Goal: Communication & Community: Answer question/provide support

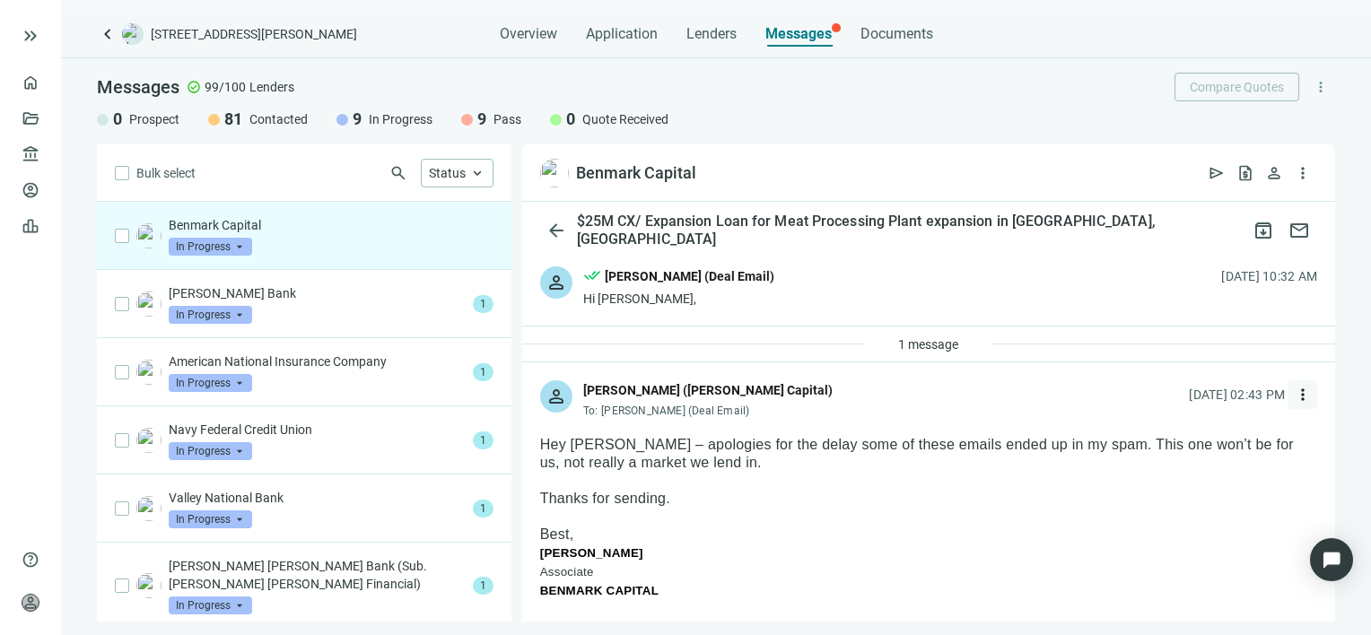
click at [1293, 391] on span "more_vert" at bounding box center [1302, 395] width 18 height 18
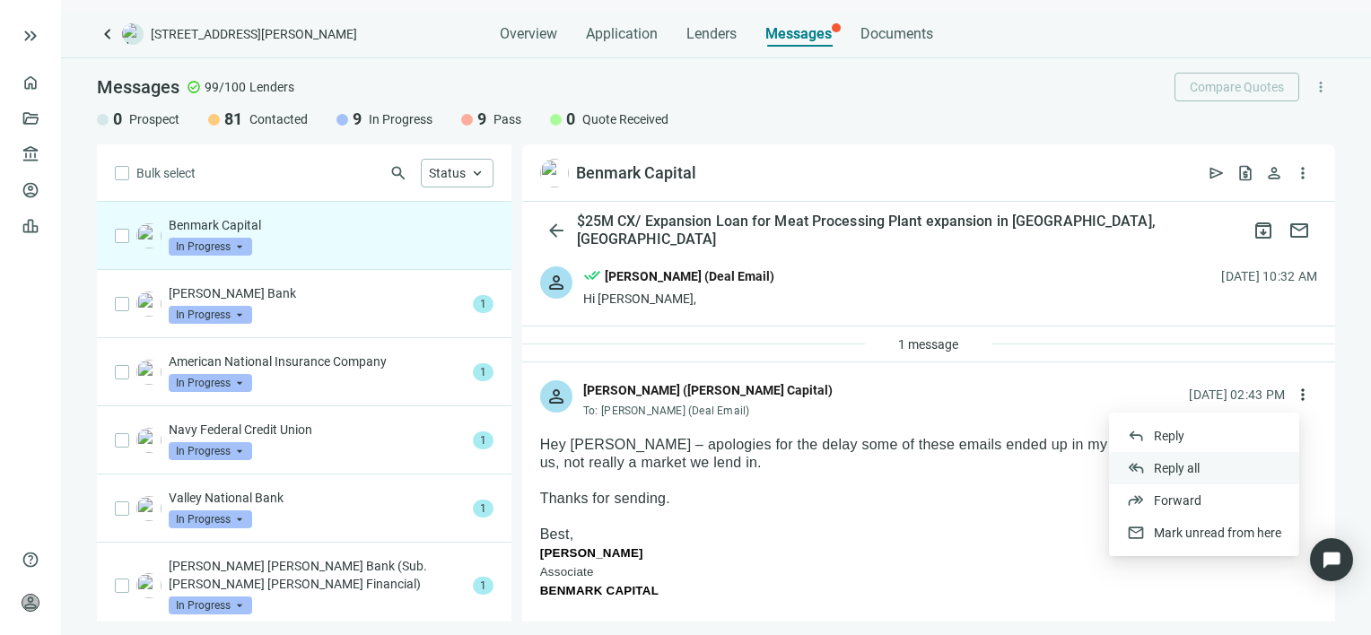
click at [1172, 466] on span "Reply all" at bounding box center [1177, 468] width 46 height 14
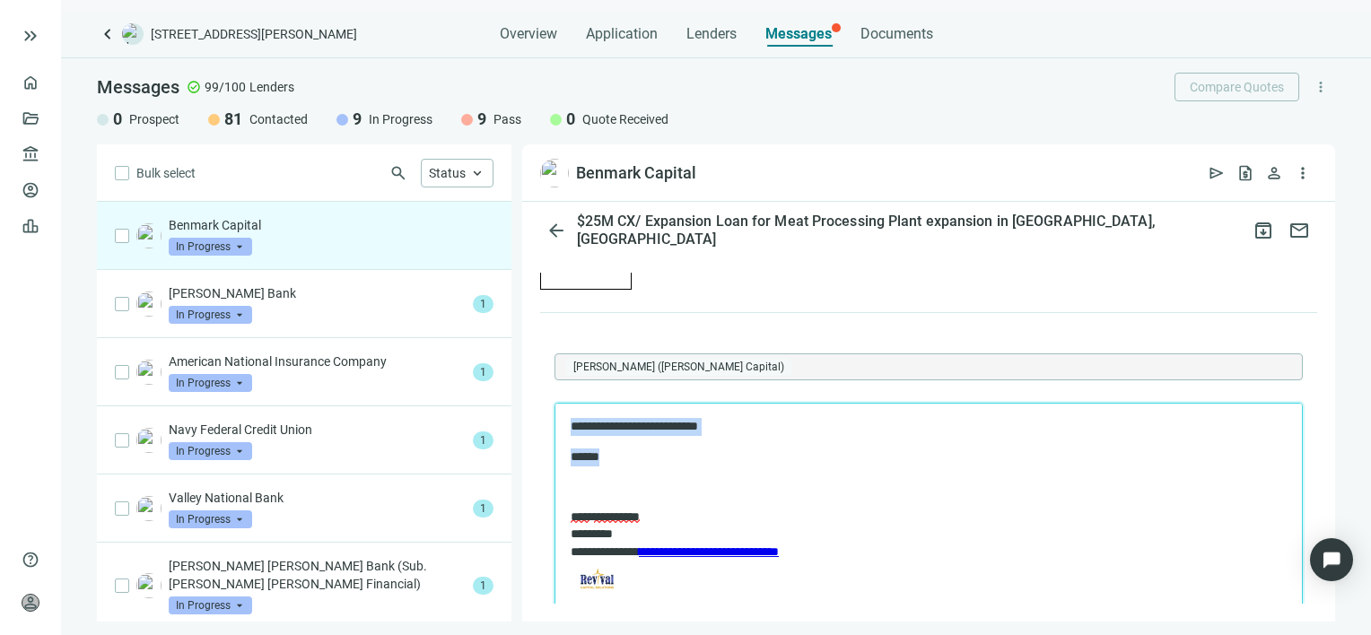
drag, startPoint x: 640, startPoint y: 457, endPoint x: 527, endPoint y: 412, distance: 121.9
click at [554, 412] on html "**********" at bounding box center [927, 509] width 746 height 213
copy body "**********"
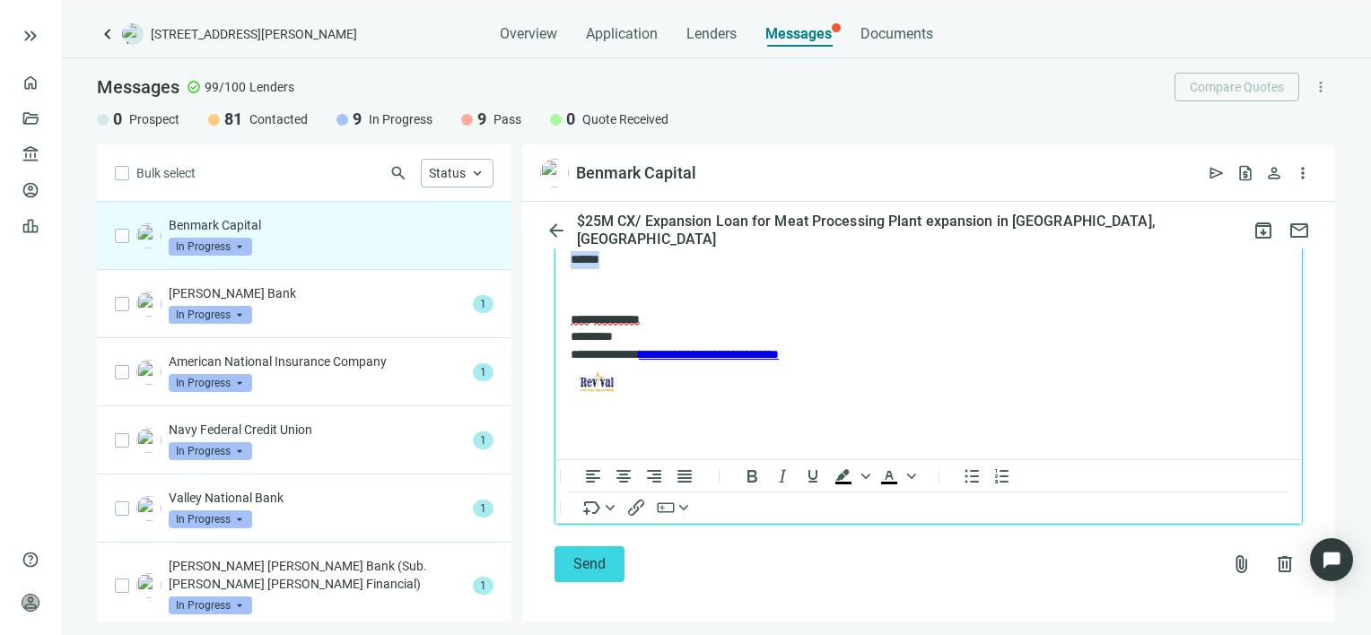
scroll to position [1877, 0]
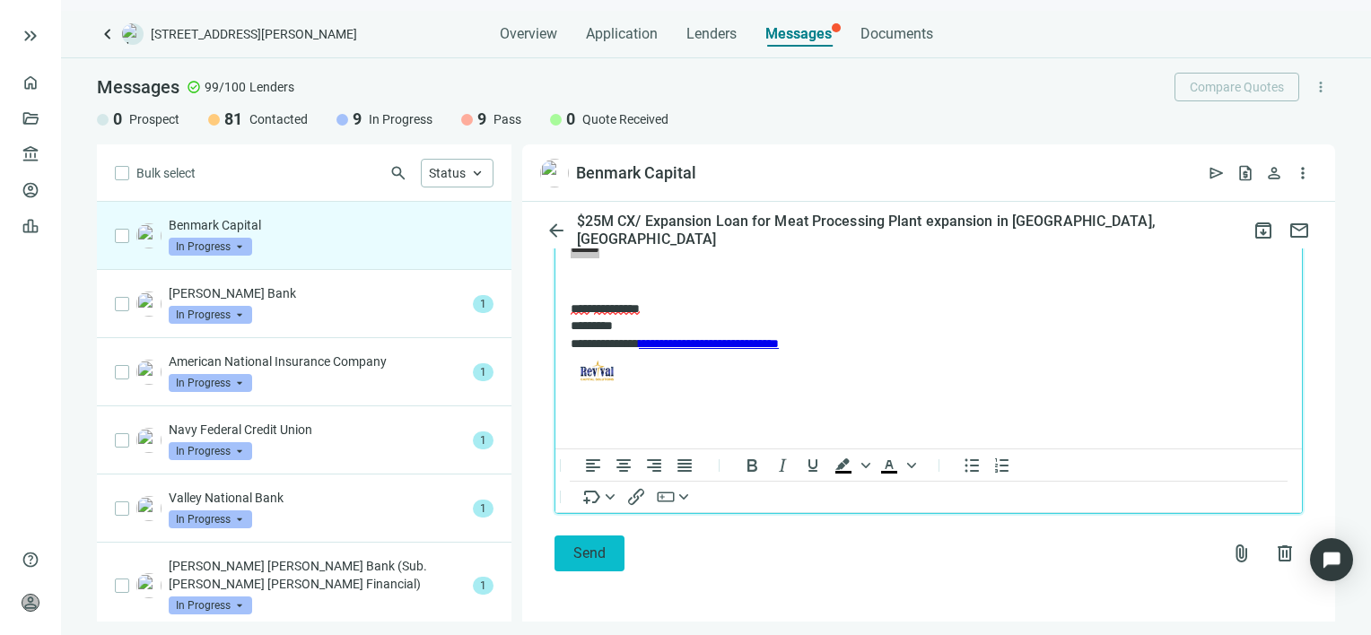
click at [573, 558] on span "Send" at bounding box center [589, 552] width 32 height 17
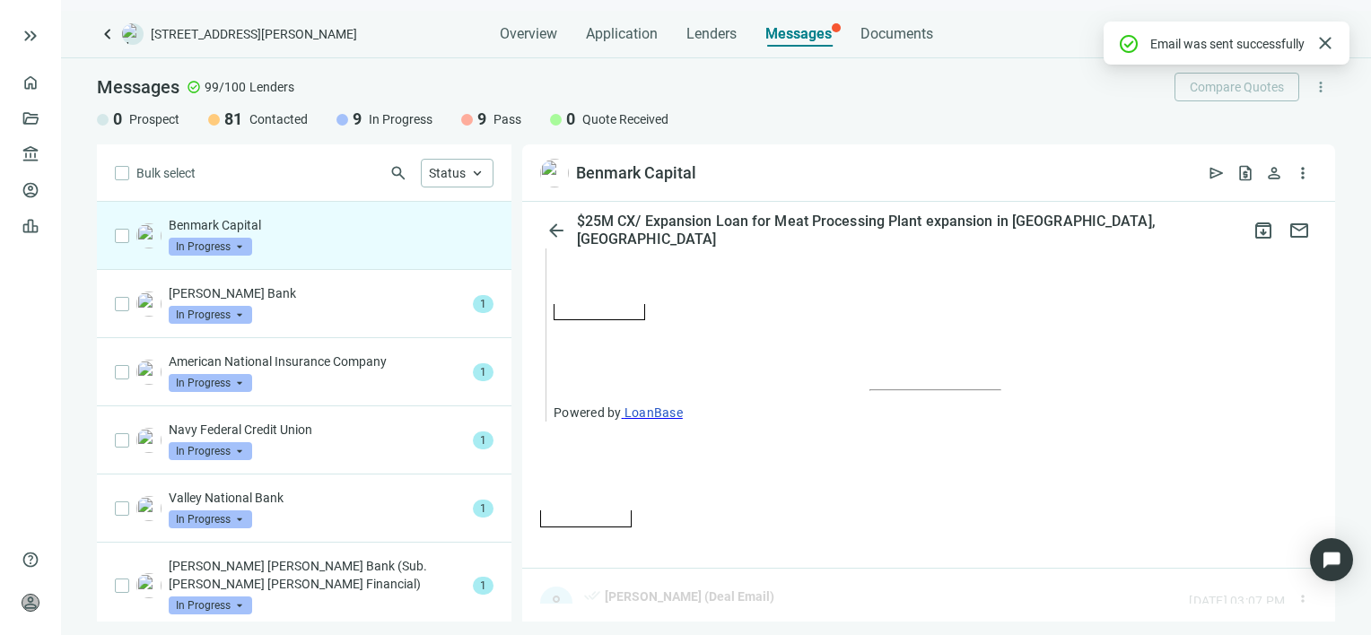
scroll to position [1850, 0]
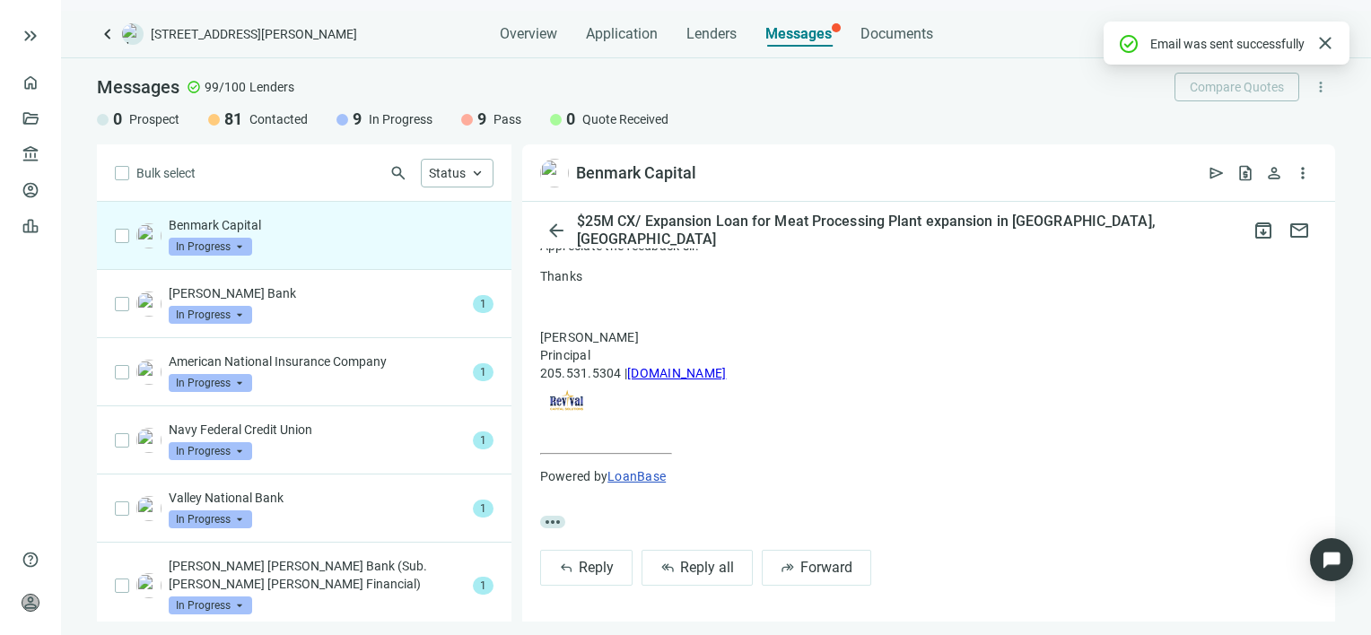
click at [244, 246] on span "In Progress" at bounding box center [210, 247] width 83 height 18
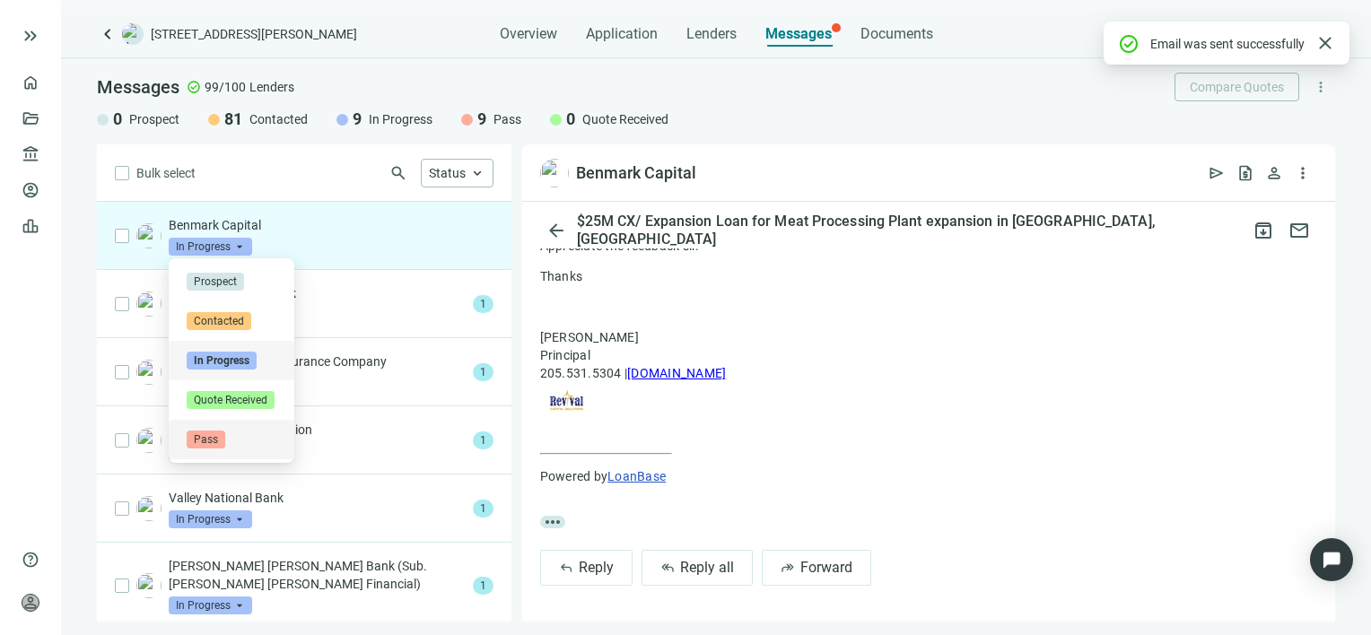
click at [211, 438] on span "Pass" at bounding box center [206, 440] width 39 height 18
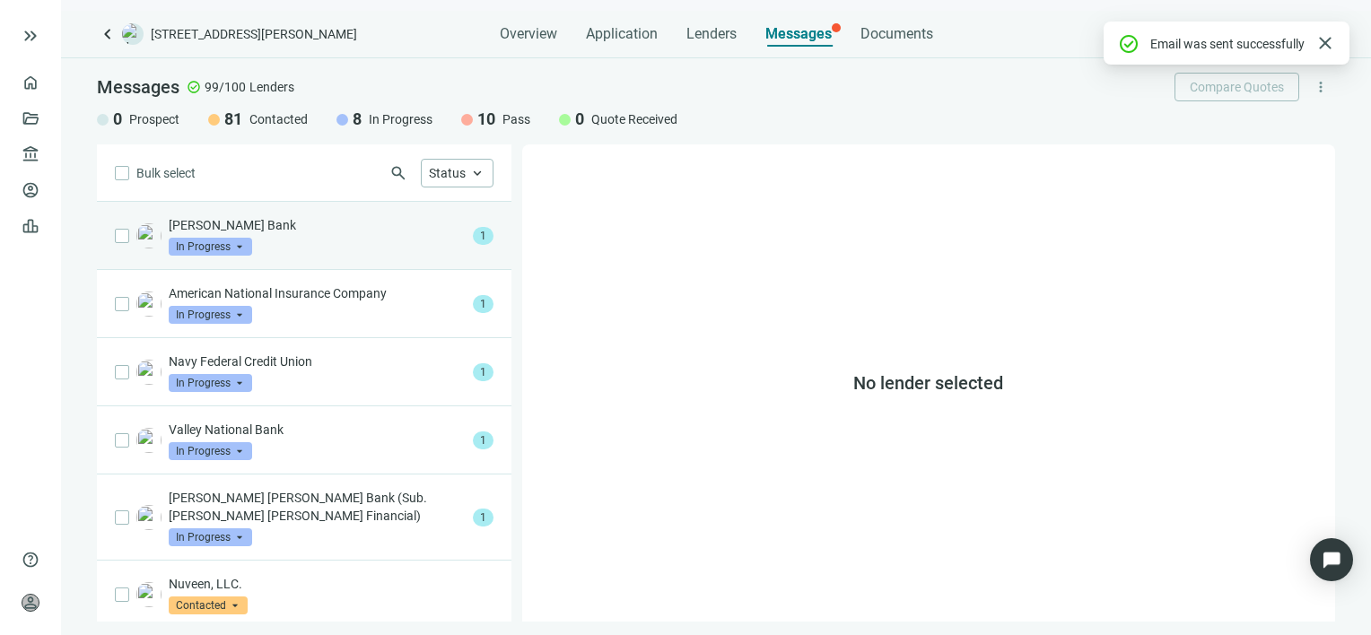
click at [300, 236] on div "Stearn's Bank In Progress arrow_drop_down" at bounding box center [317, 235] width 297 height 39
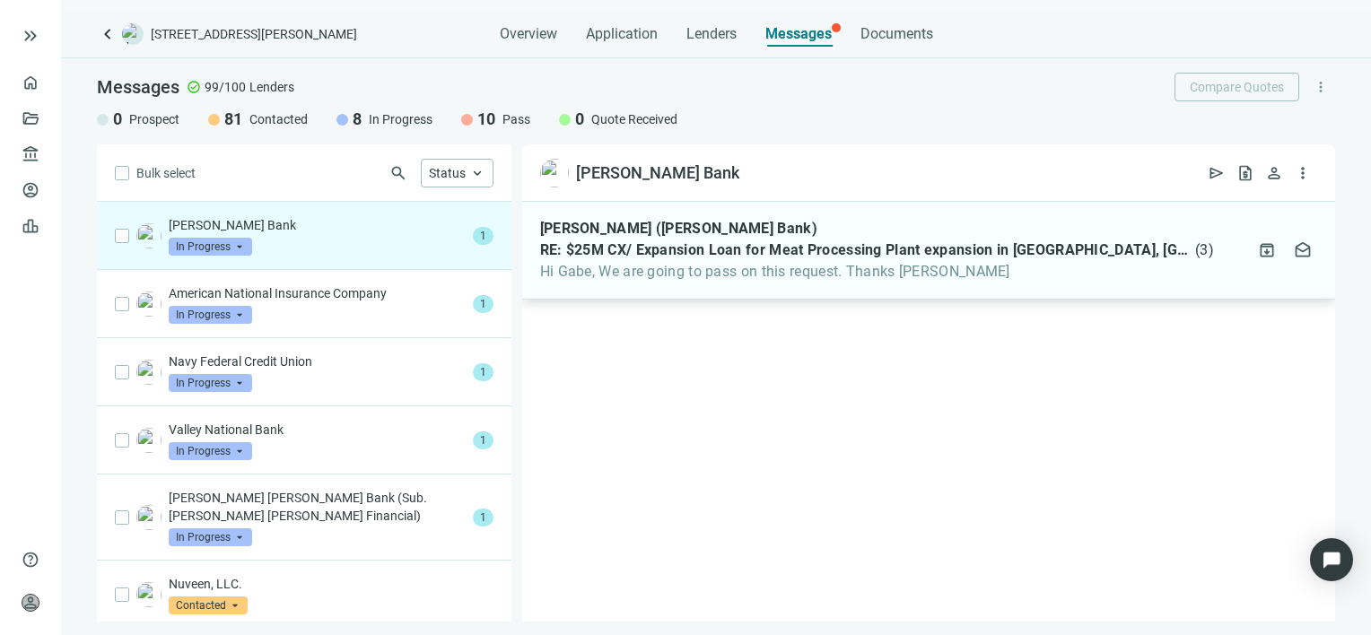
click at [1017, 266] on span "Hi Gabe, We are going to pass on this request. Thanks Margee" at bounding box center [877, 272] width 674 height 18
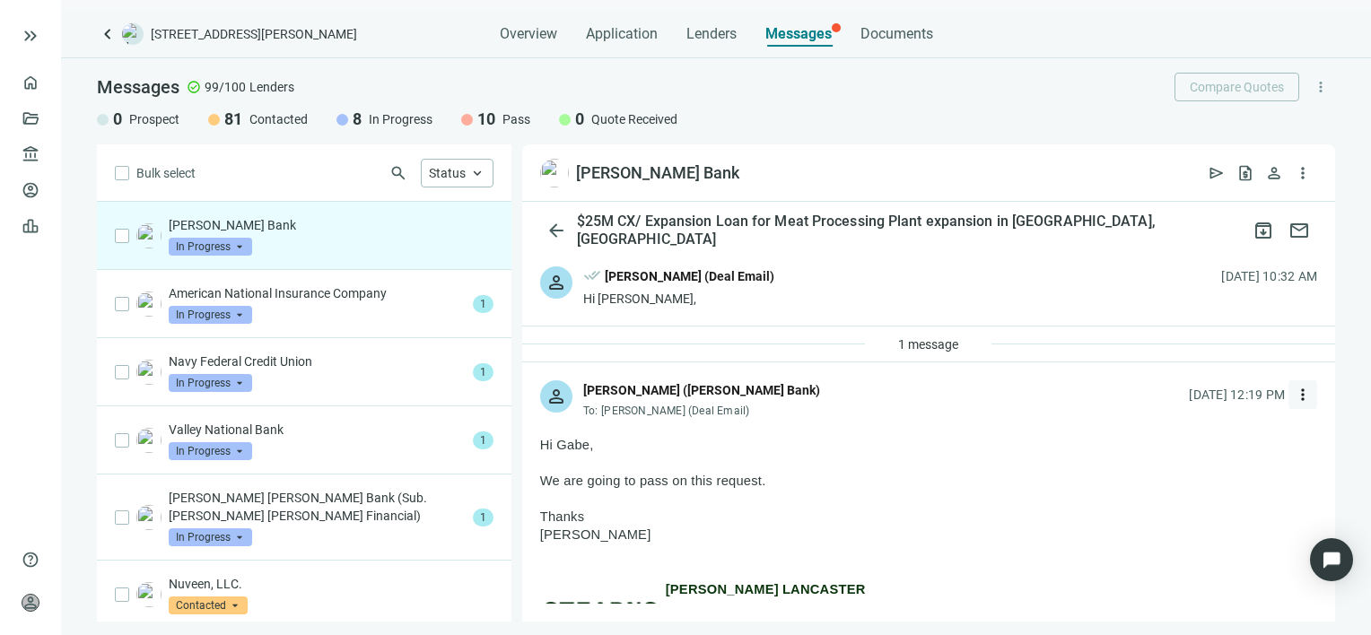
click at [1293, 393] on span "more_vert" at bounding box center [1302, 395] width 18 height 18
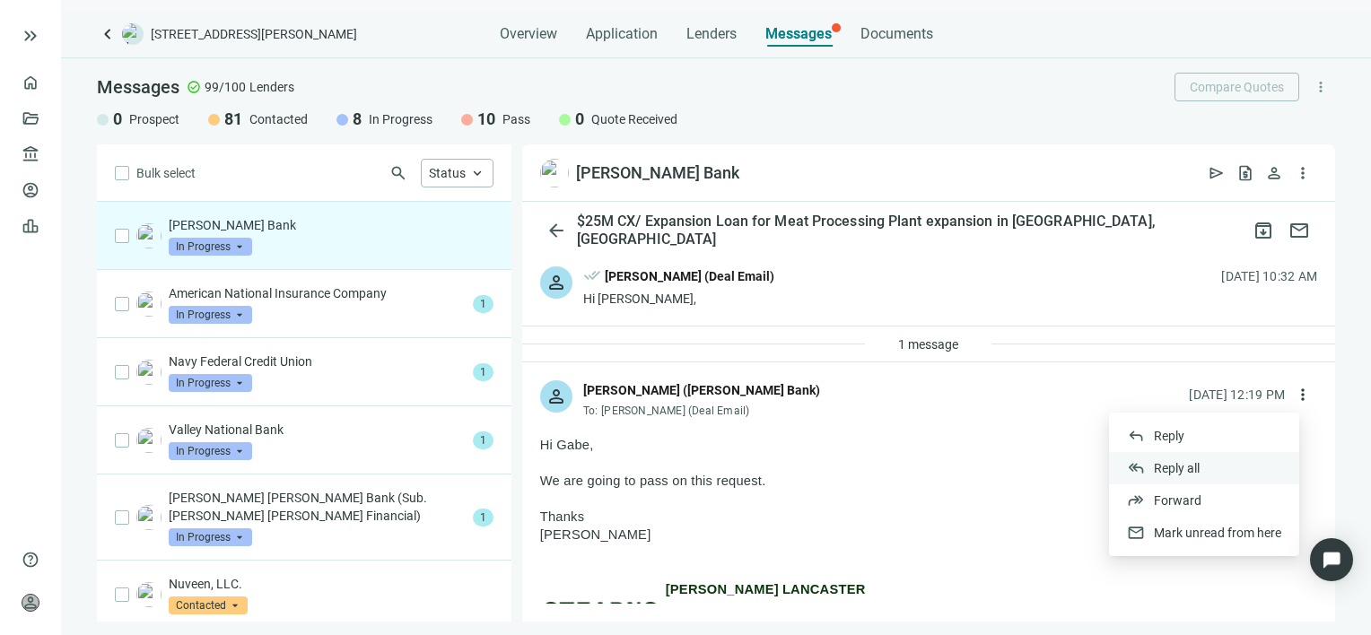
click at [1191, 469] on span "Reply all" at bounding box center [1177, 468] width 46 height 14
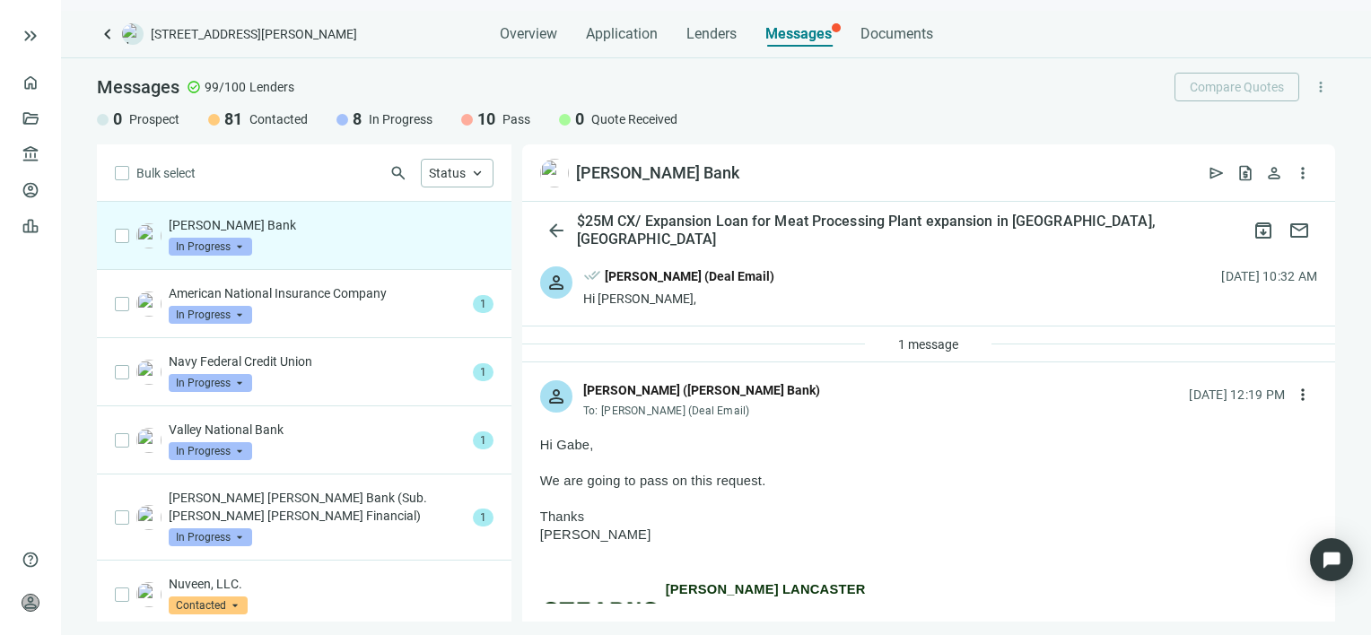
scroll to position [1813, 0]
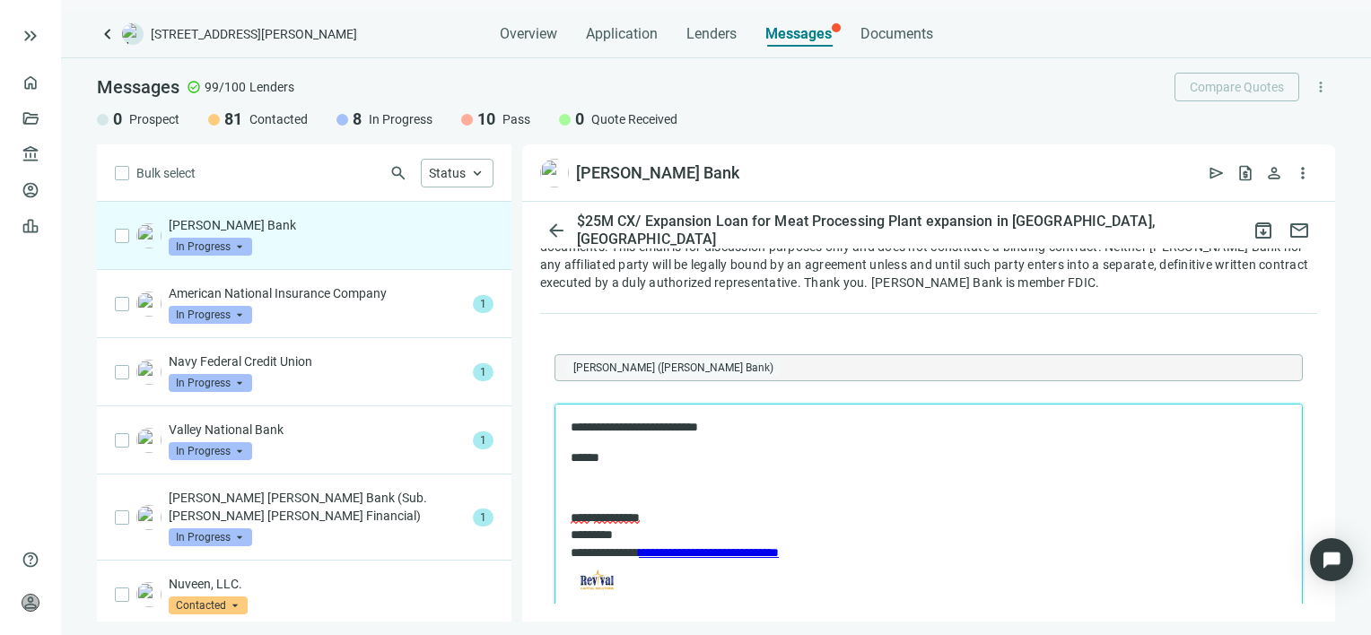
click at [729, 427] on p "**********" at bounding box center [946, 428] width 753 height 18
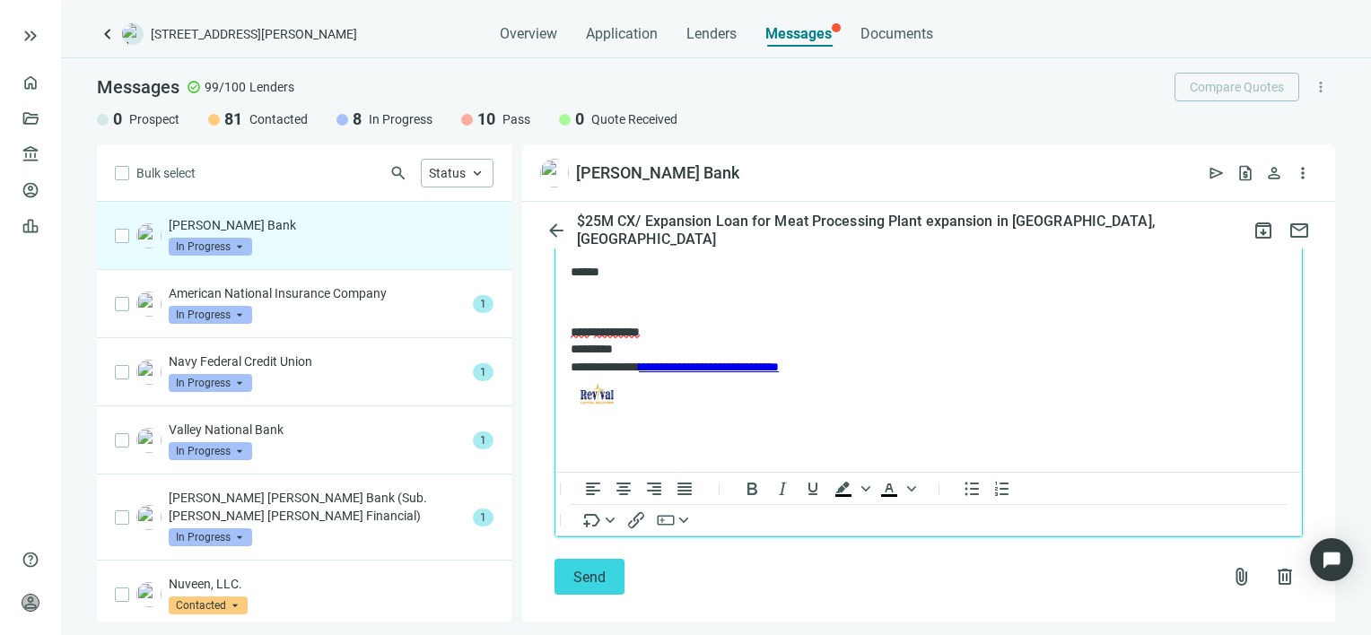
scroll to position [2021, 0]
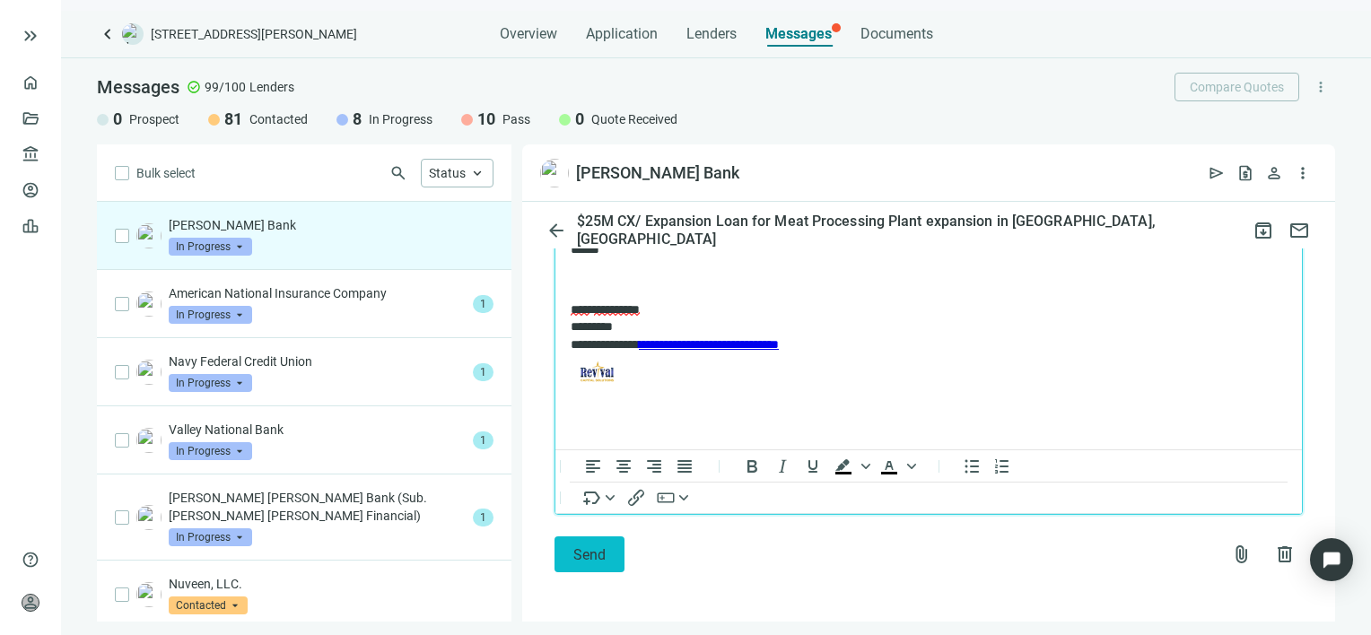
click at [573, 559] on span "Send" at bounding box center [589, 554] width 32 height 17
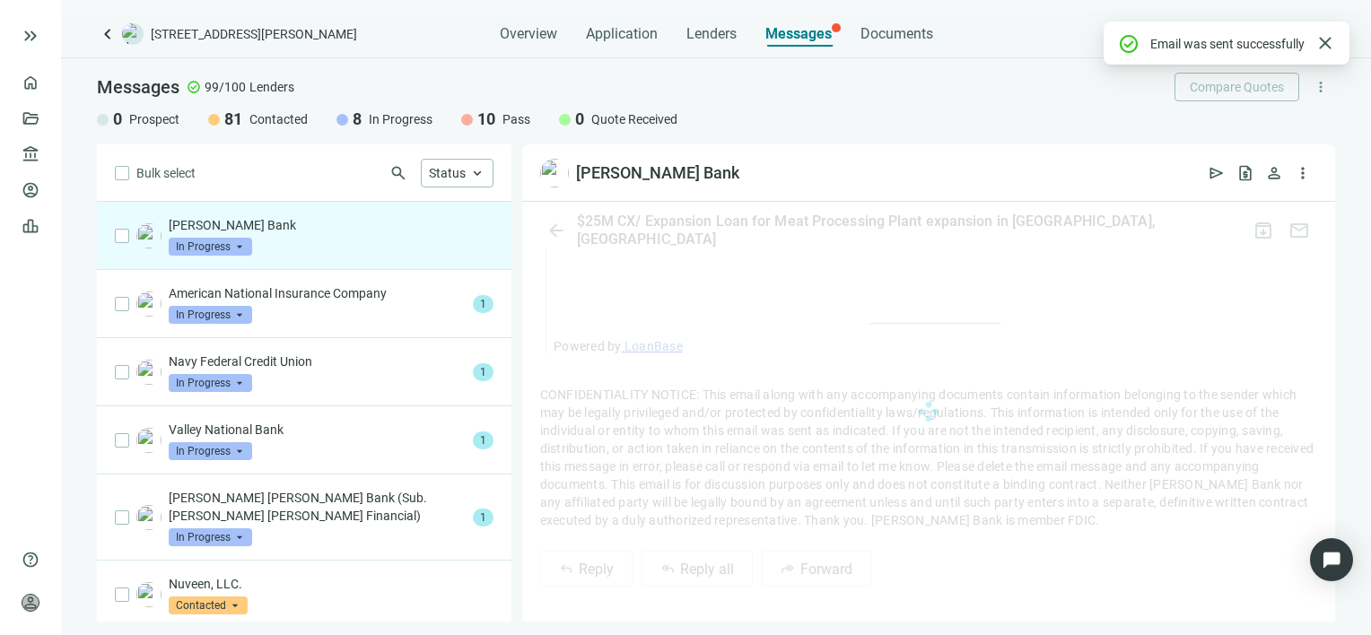
scroll to position [1993, 0]
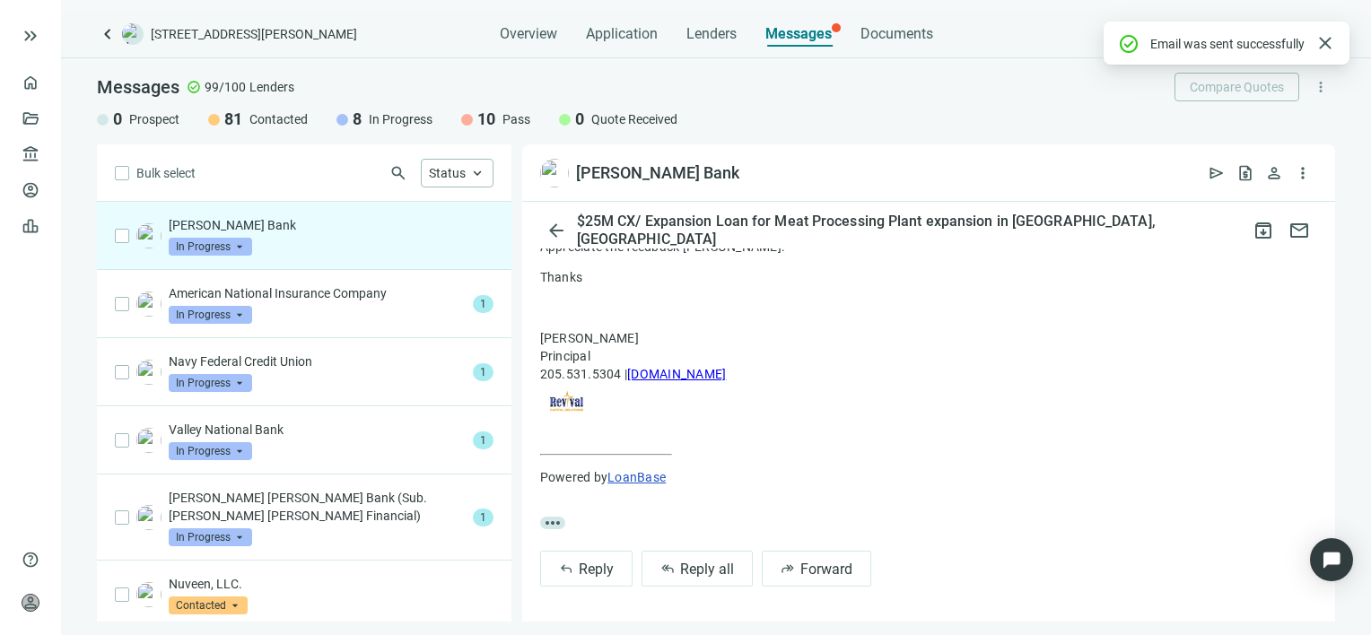
click at [240, 248] on span "In Progress" at bounding box center [210, 247] width 83 height 18
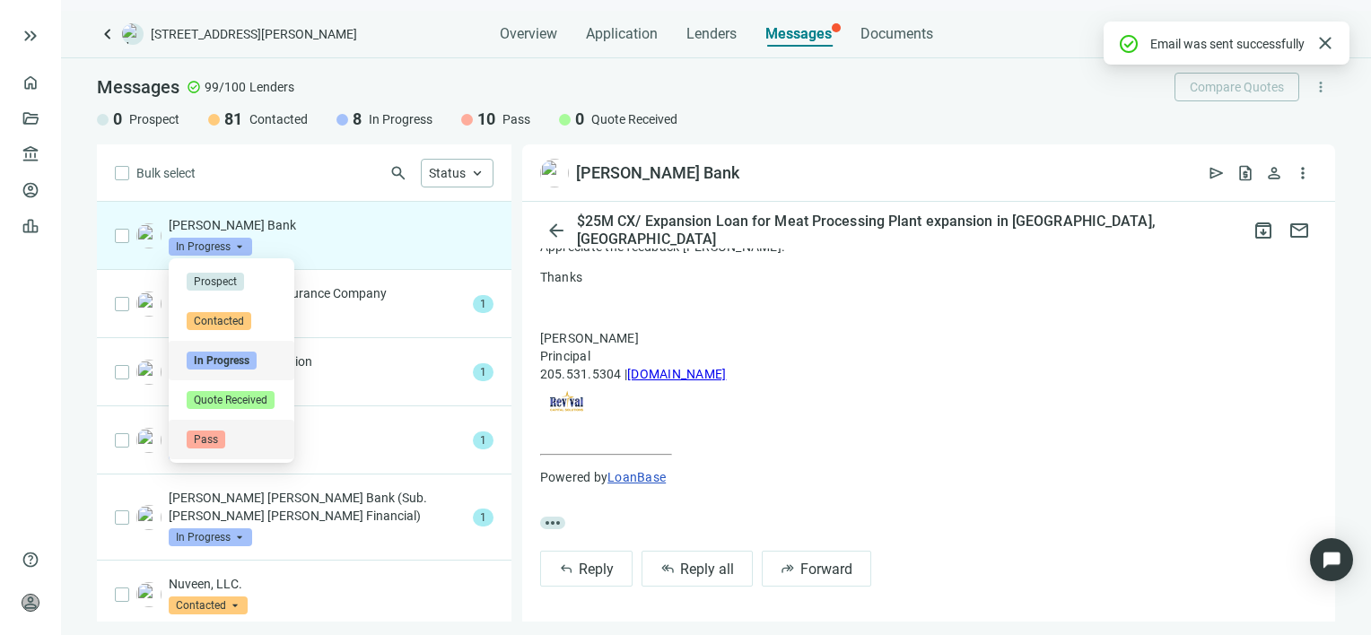
click at [199, 438] on span "Pass" at bounding box center [206, 440] width 39 height 18
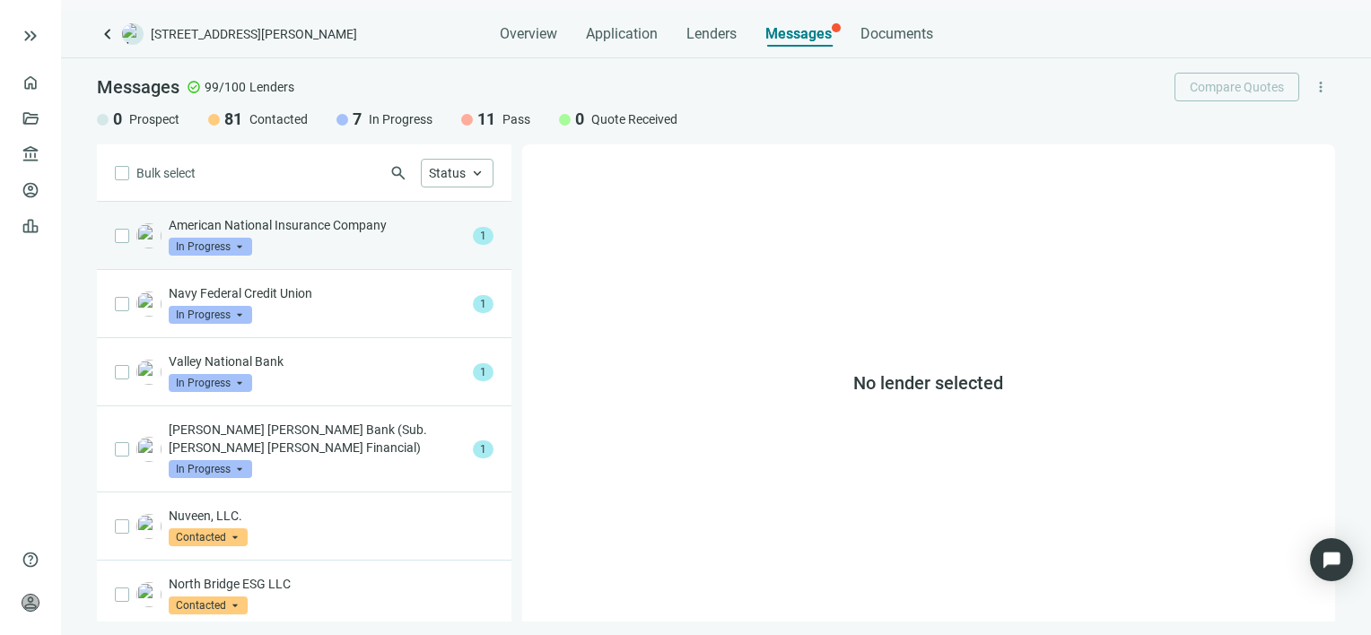
click at [315, 230] on p "American National Insurance Company" at bounding box center [317, 225] width 297 height 18
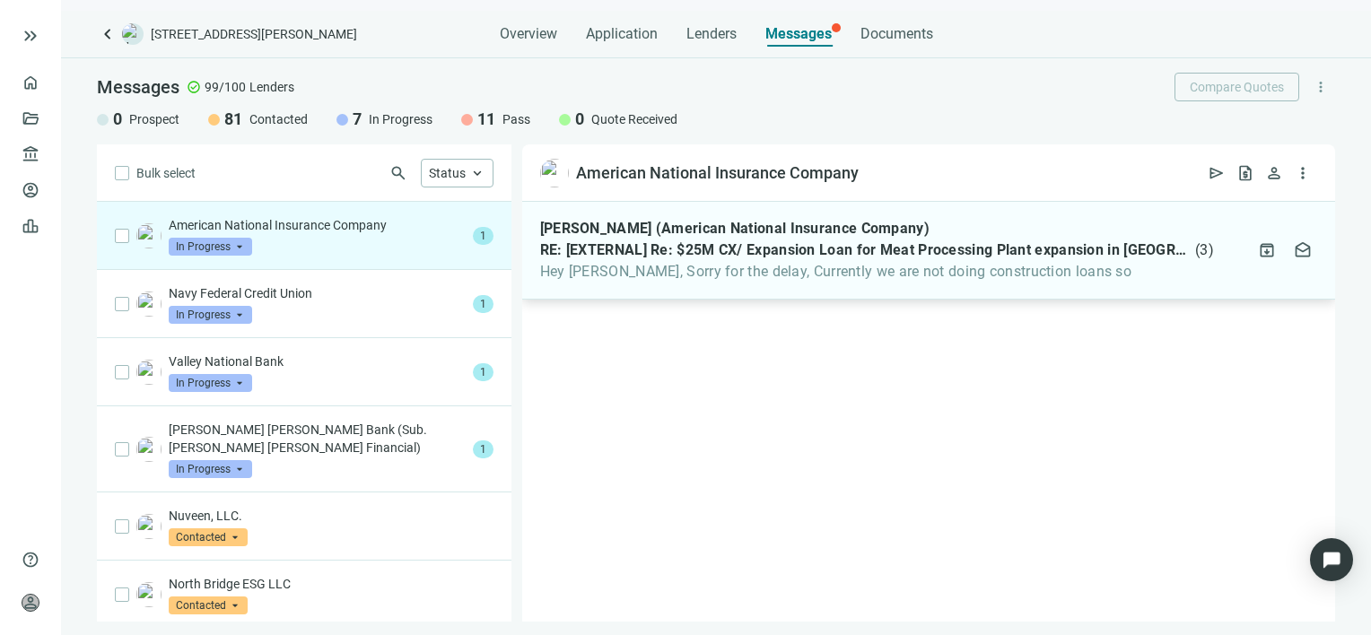
click at [753, 270] on span "Hey Gabe, Sorry for the delay, Currently we are not doing construction loans so" at bounding box center [877, 272] width 674 height 18
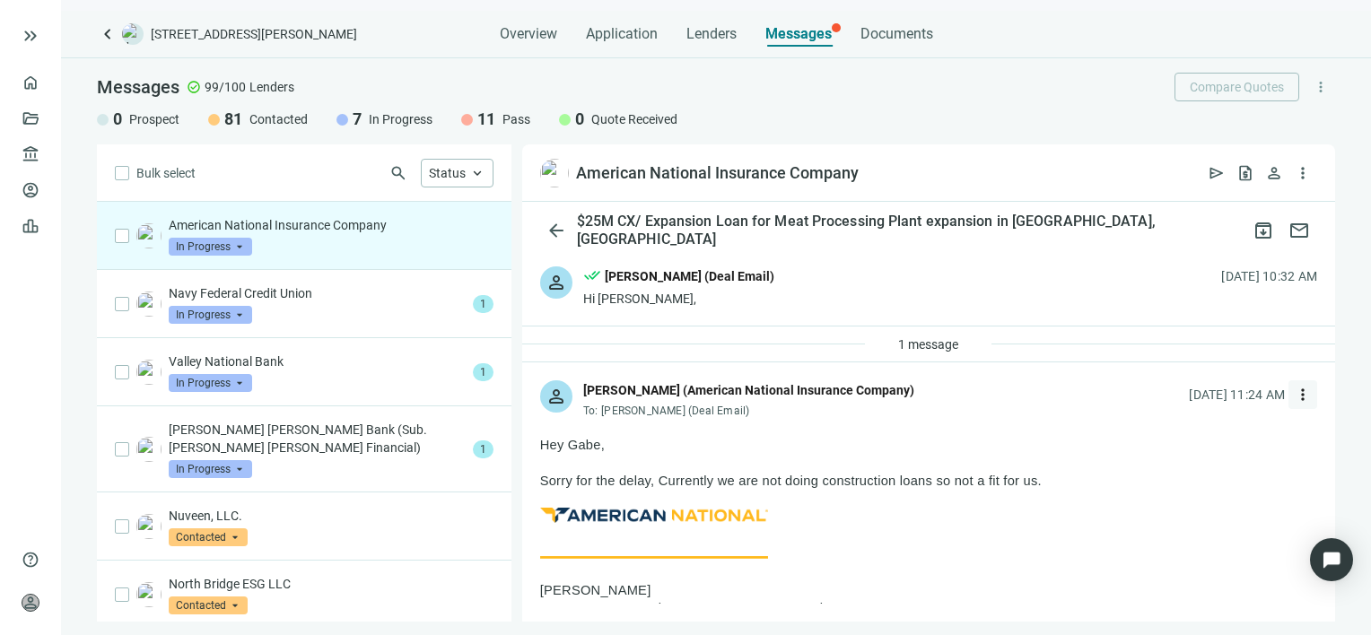
click at [1293, 394] on span "more_vert" at bounding box center [1302, 395] width 18 height 18
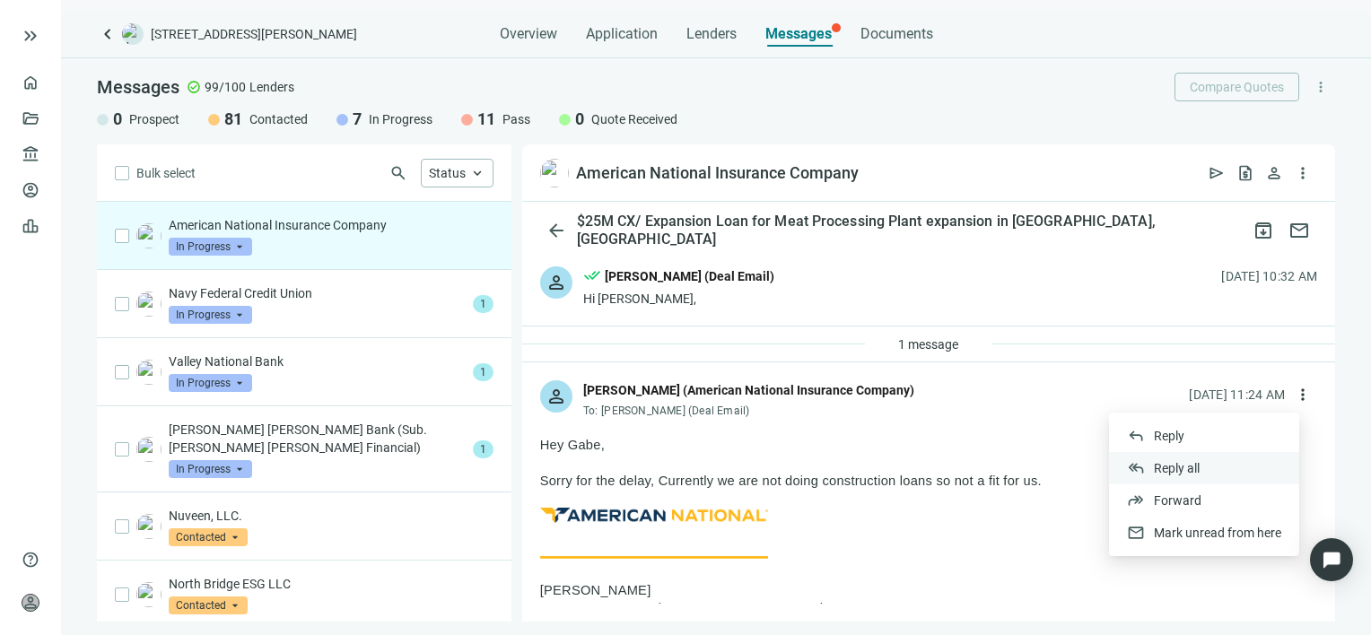
click at [1174, 473] on span "Reply all" at bounding box center [1177, 468] width 46 height 14
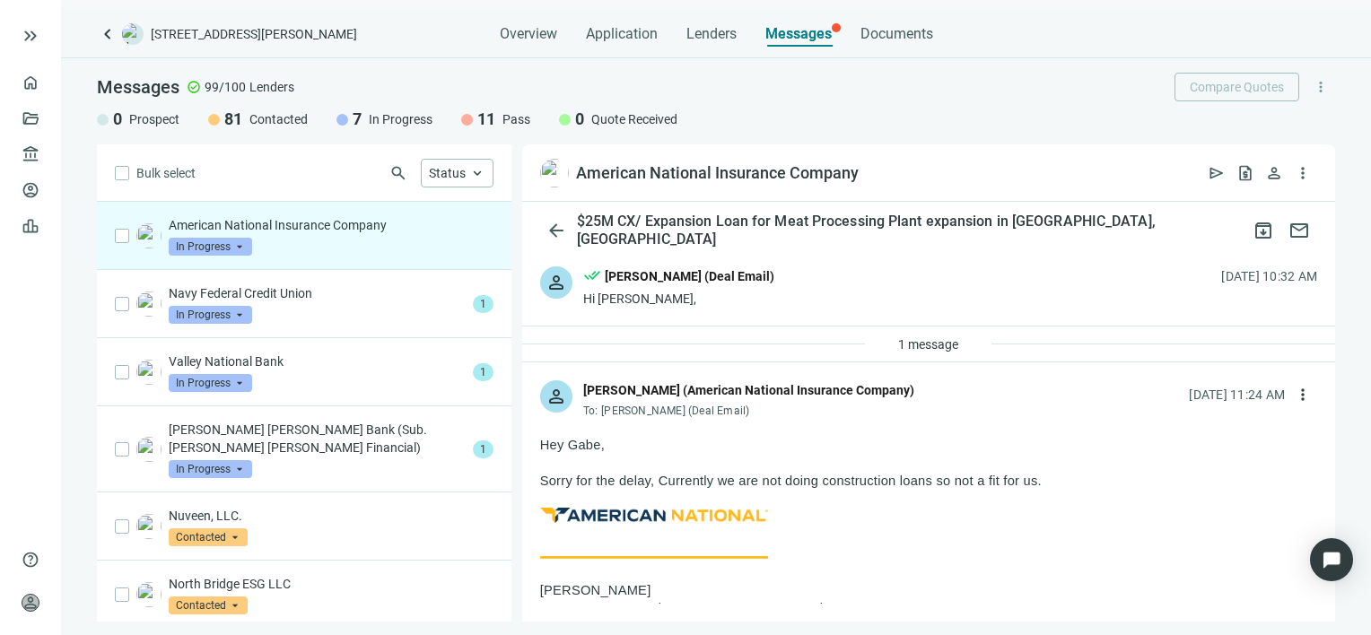
scroll to position [1593, 0]
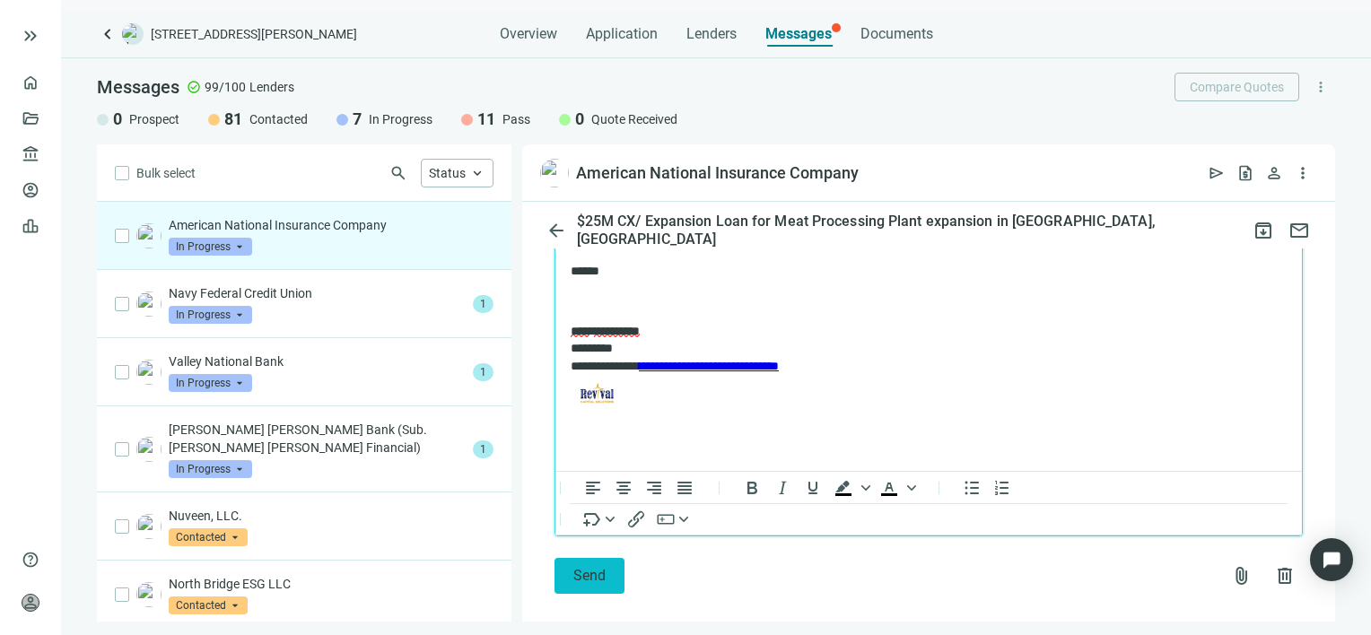
click at [554, 560] on button "Send" at bounding box center [589, 576] width 70 height 36
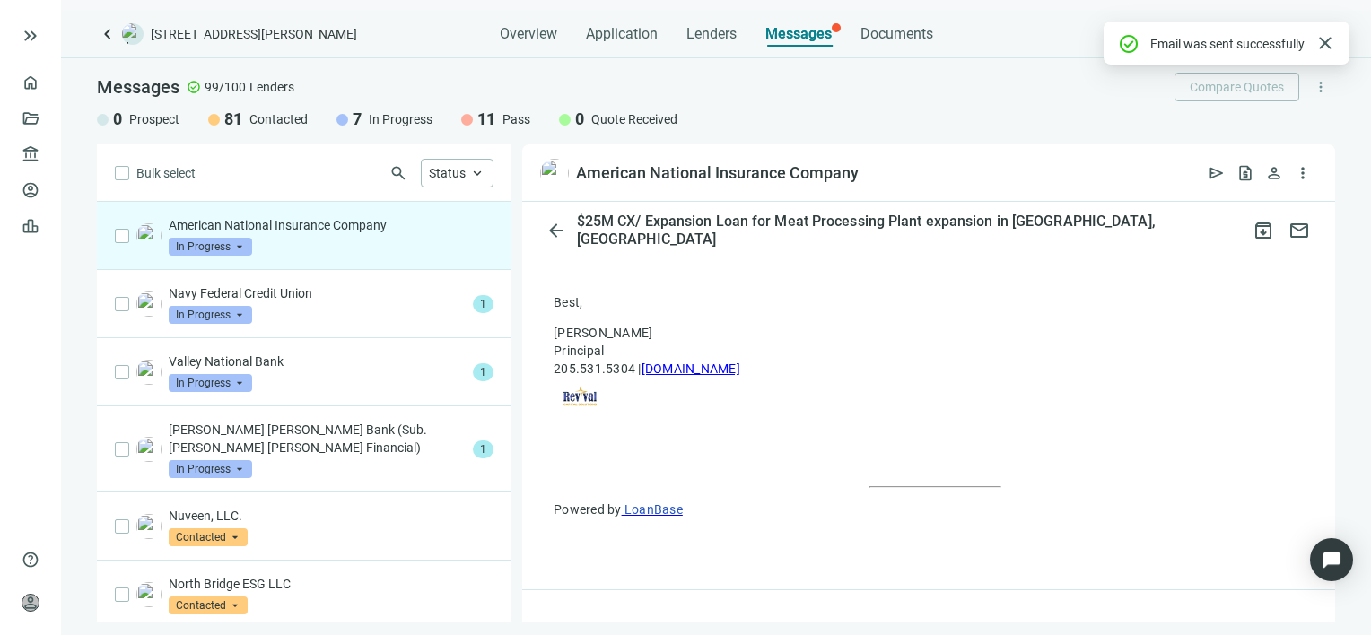
scroll to position [1773, 0]
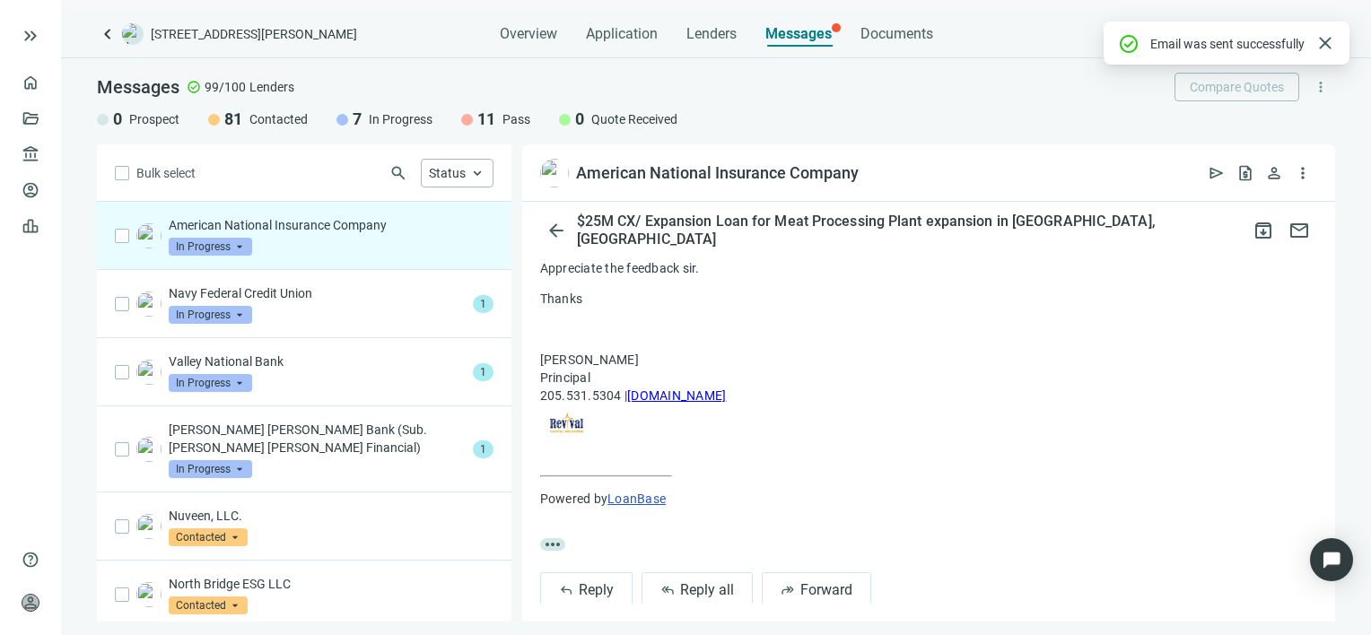
click at [243, 248] on span "In Progress" at bounding box center [210, 247] width 83 height 18
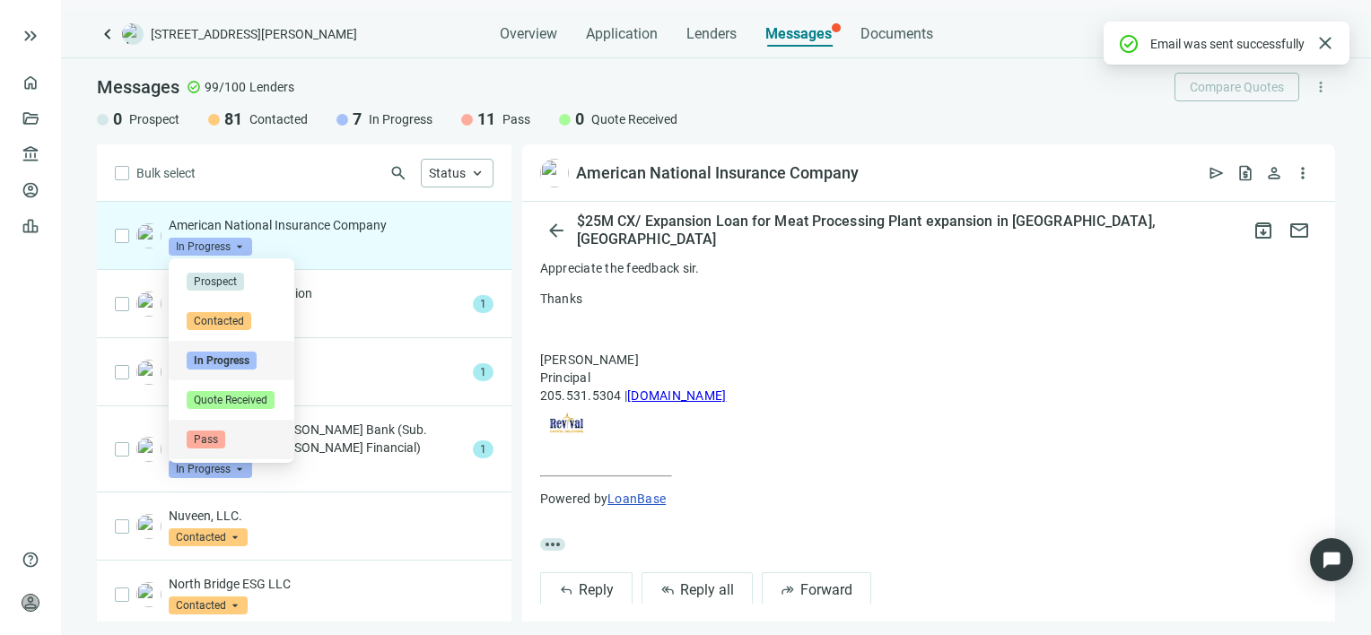
click at [222, 439] on span "Pass" at bounding box center [206, 440] width 39 height 18
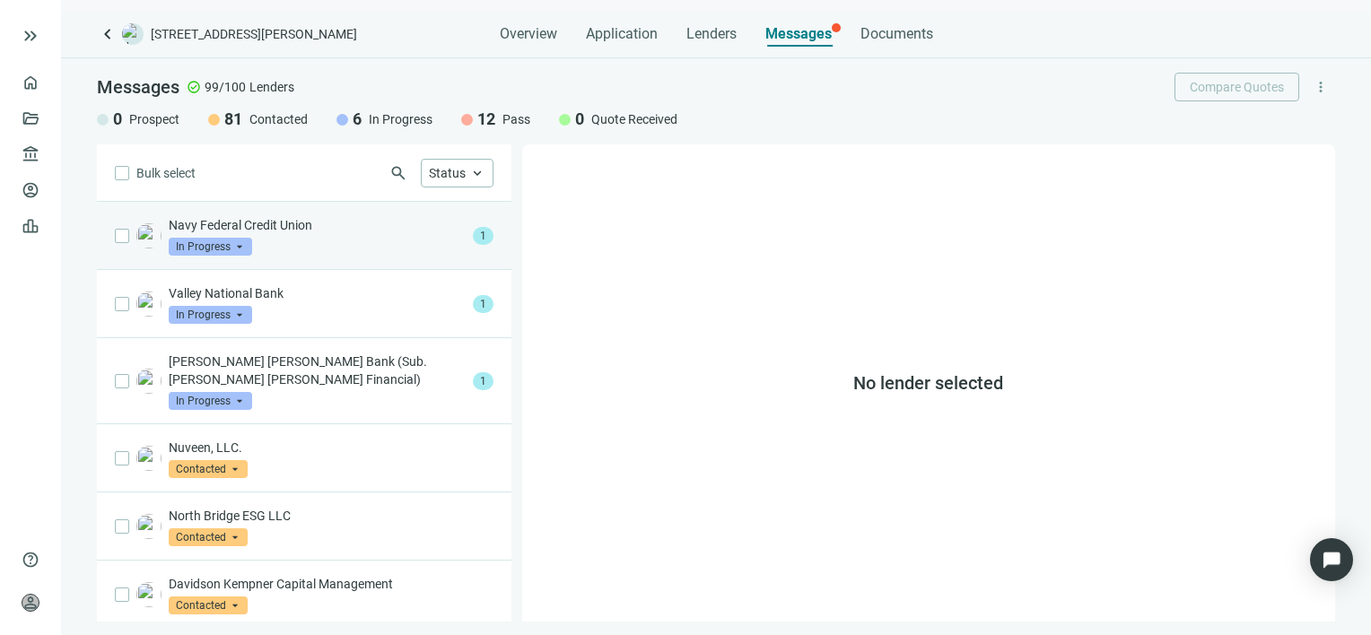
click at [294, 226] on p "Navy Federal Credit Union" at bounding box center [317, 225] width 297 height 18
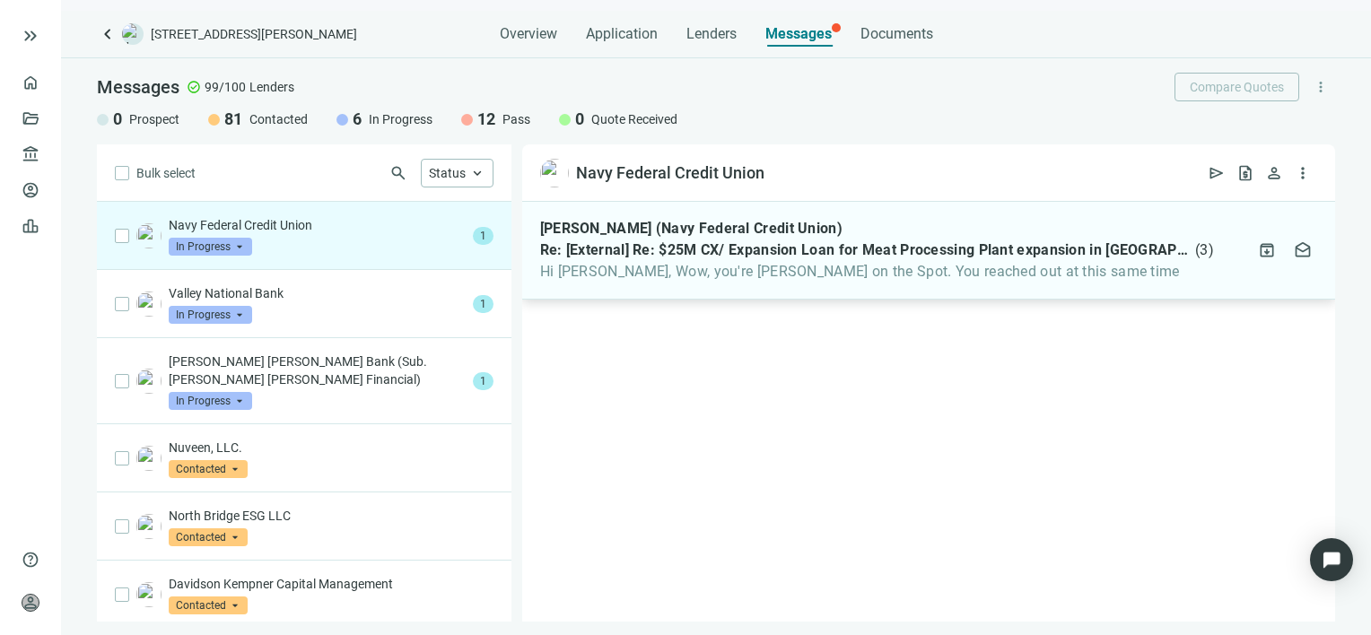
click at [692, 269] on span "Hi Gabe, Wow, you're Johnny on the Spot. You reached out at this same time" at bounding box center [877, 272] width 674 height 18
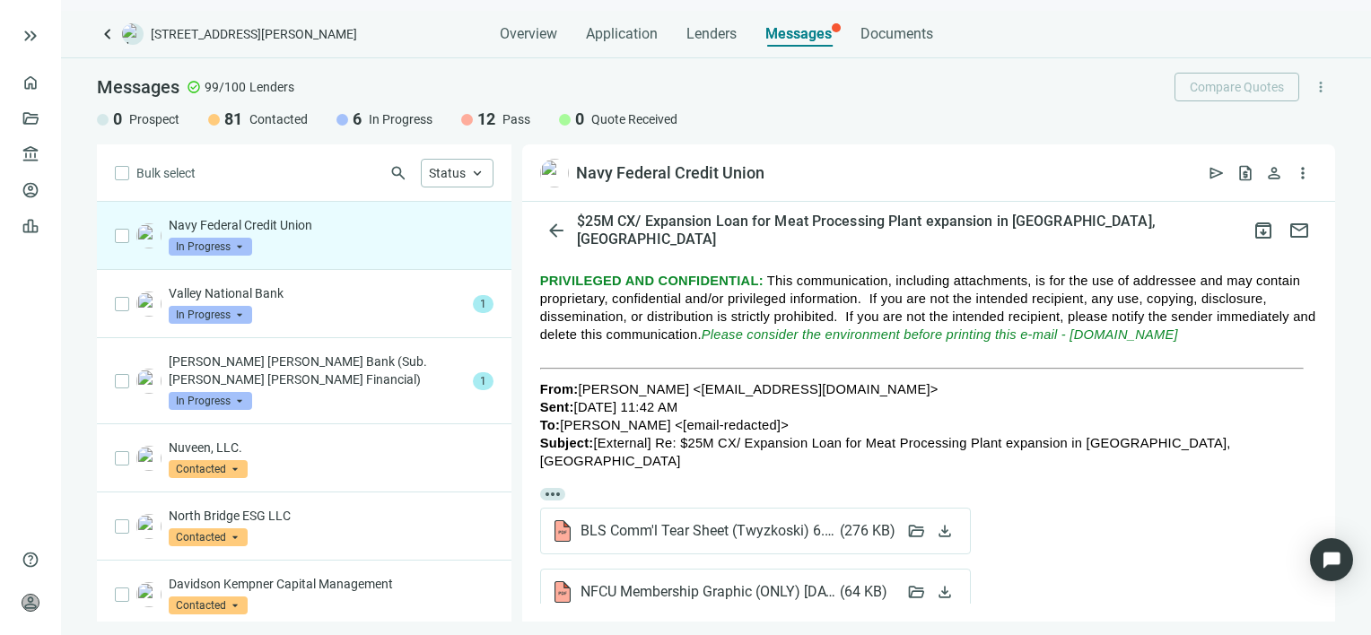
scroll to position [856, 0]
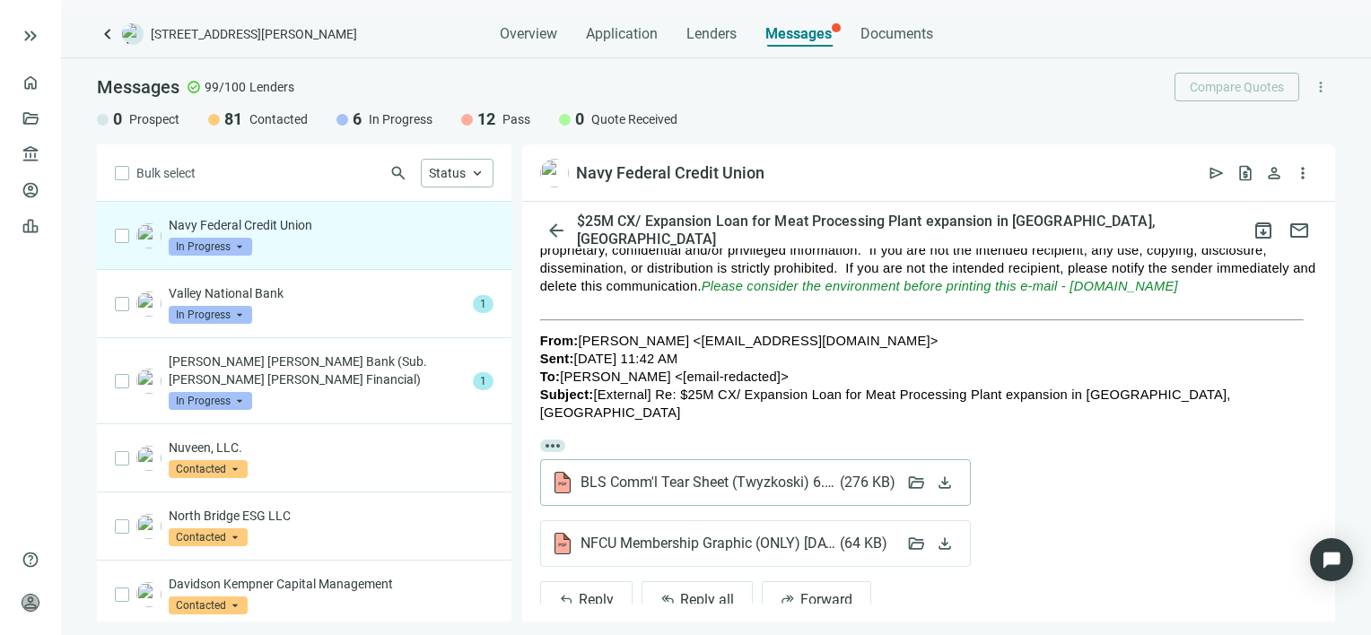
click at [689, 474] on span "BLS Comm'l Tear Sheet (Twyzkoski) 6.6.25.2025.pdf ( 276 KB )" at bounding box center [737, 483] width 314 height 18
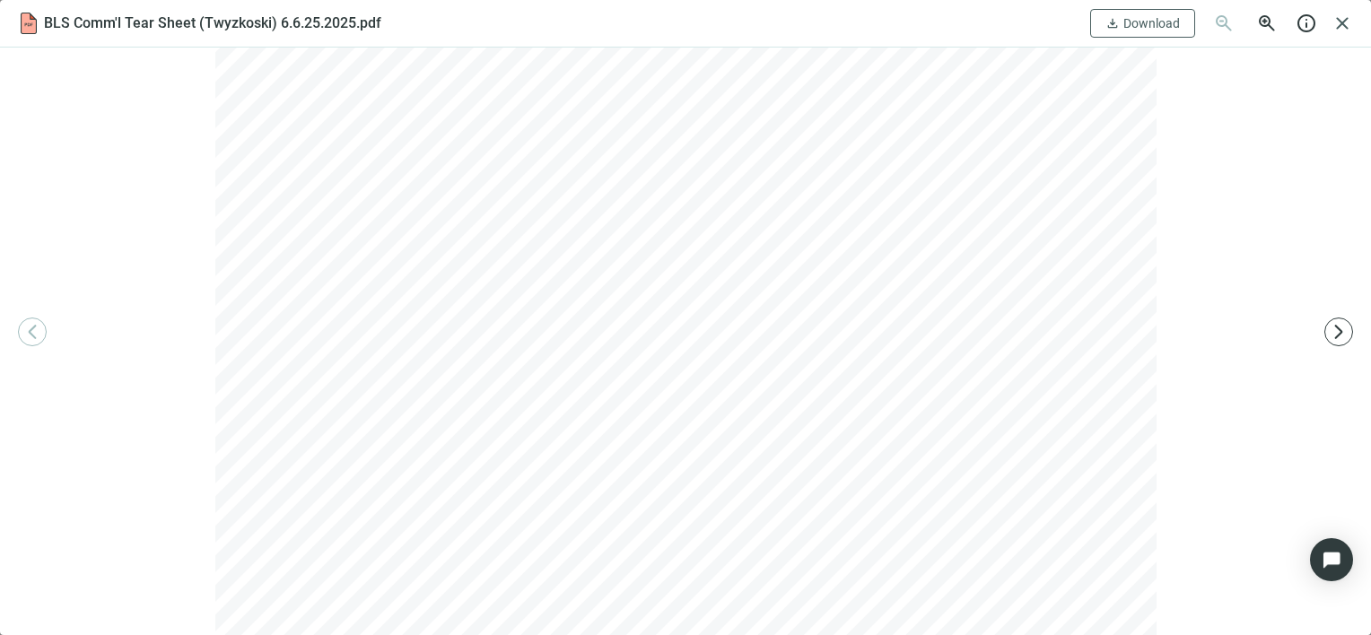
scroll to position [380, 0]
click at [1338, 23] on span "close" at bounding box center [1342, 24] width 22 height 22
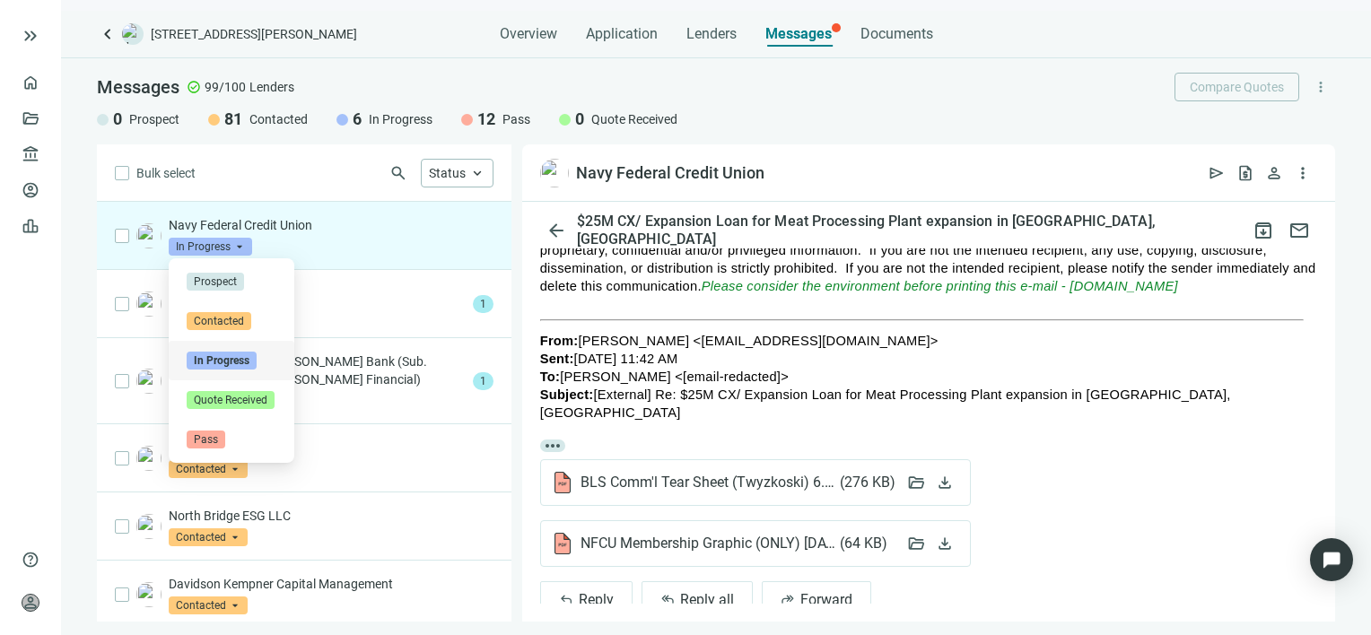
click at [234, 249] on span "In Progress" at bounding box center [210, 247] width 83 height 18
click at [208, 435] on span "Pass" at bounding box center [206, 440] width 39 height 18
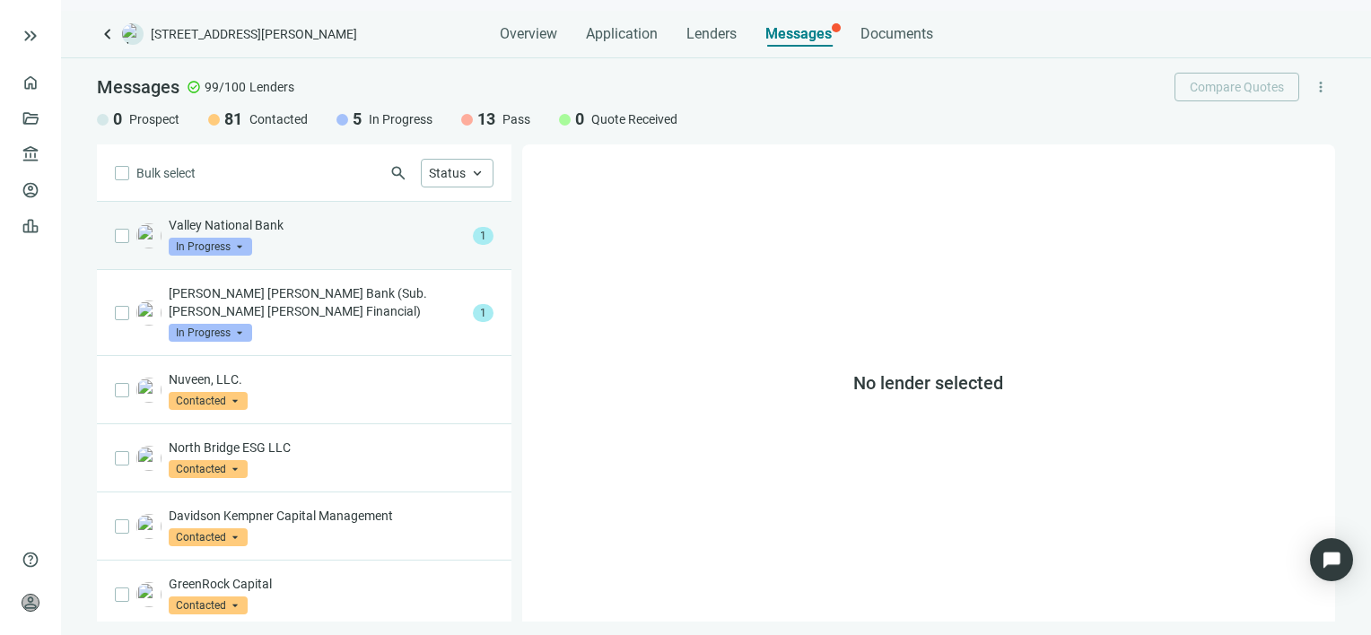
click at [244, 226] on p "Valley National Bank" at bounding box center [317, 225] width 297 height 18
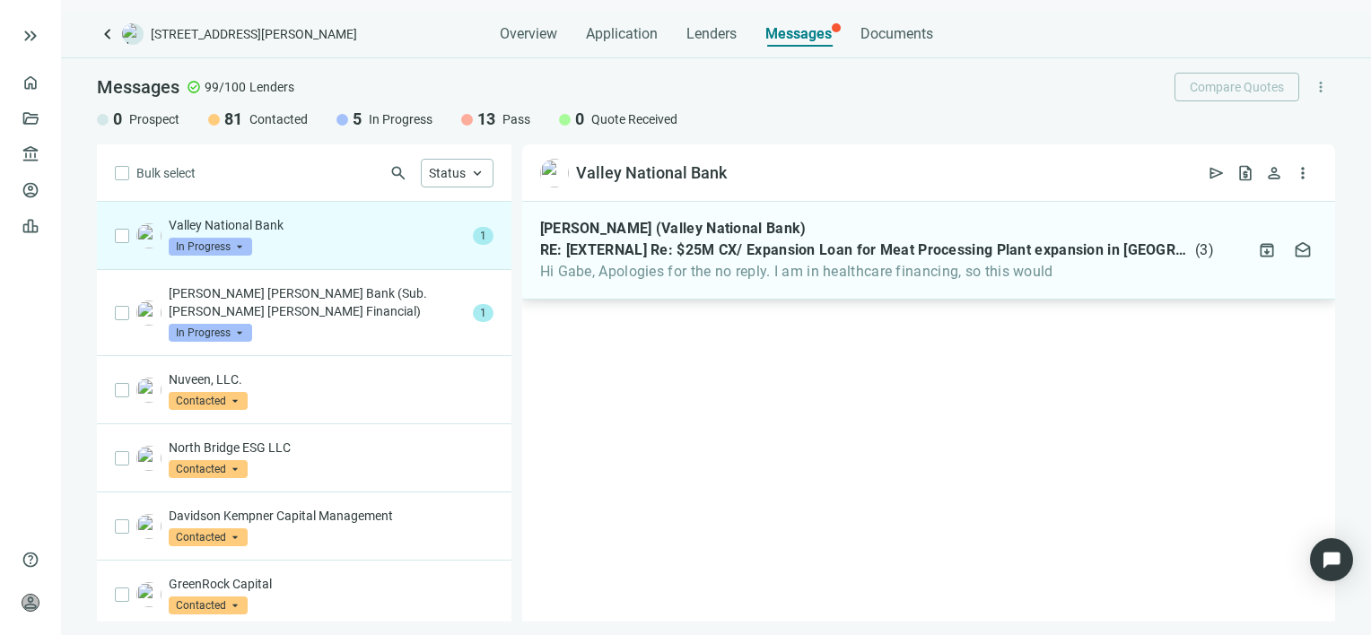
click at [768, 272] on span "Hi Gabe, Apologies for the no reply. I am in healthcare financing, so this would" at bounding box center [877, 272] width 674 height 18
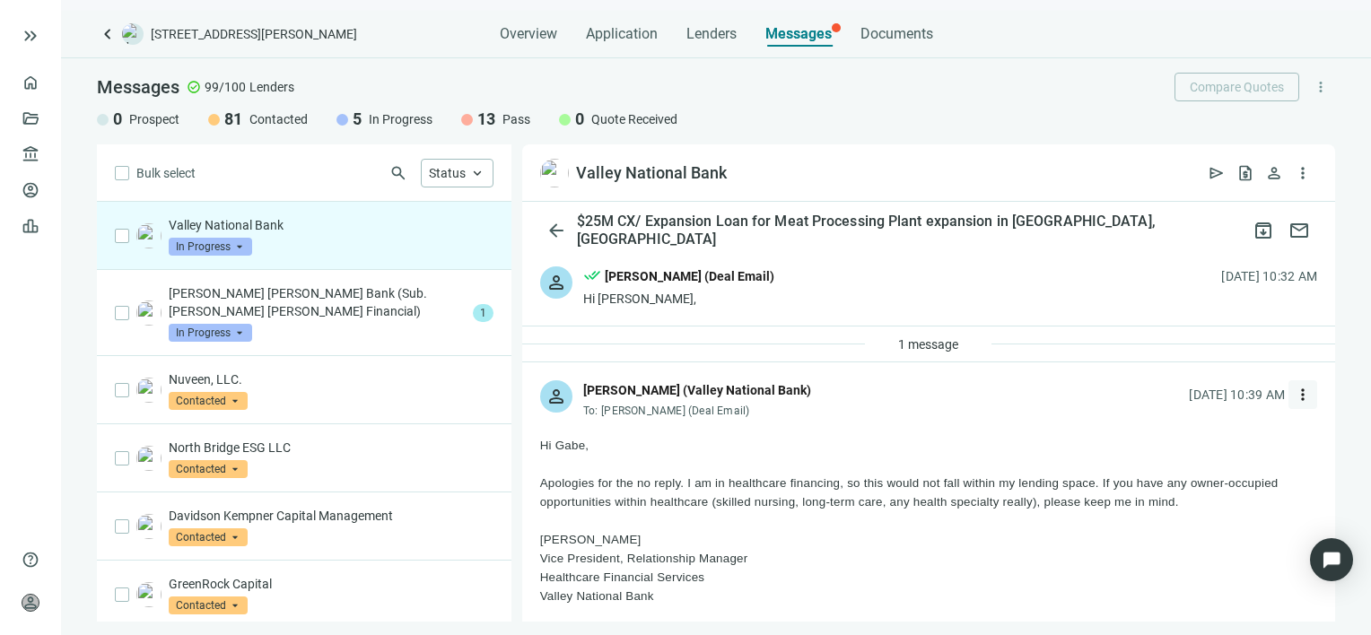
click at [1293, 394] on span "more_vert" at bounding box center [1302, 395] width 18 height 18
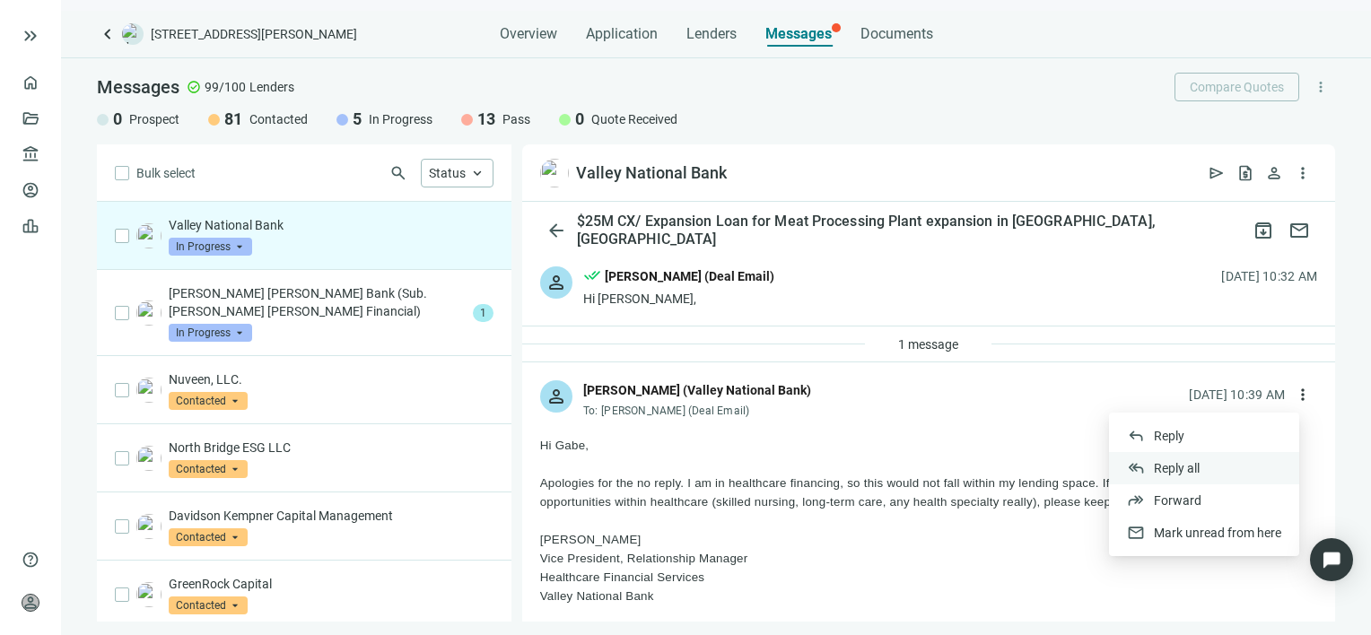
click at [1177, 465] on span "Reply all" at bounding box center [1177, 468] width 46 height 14
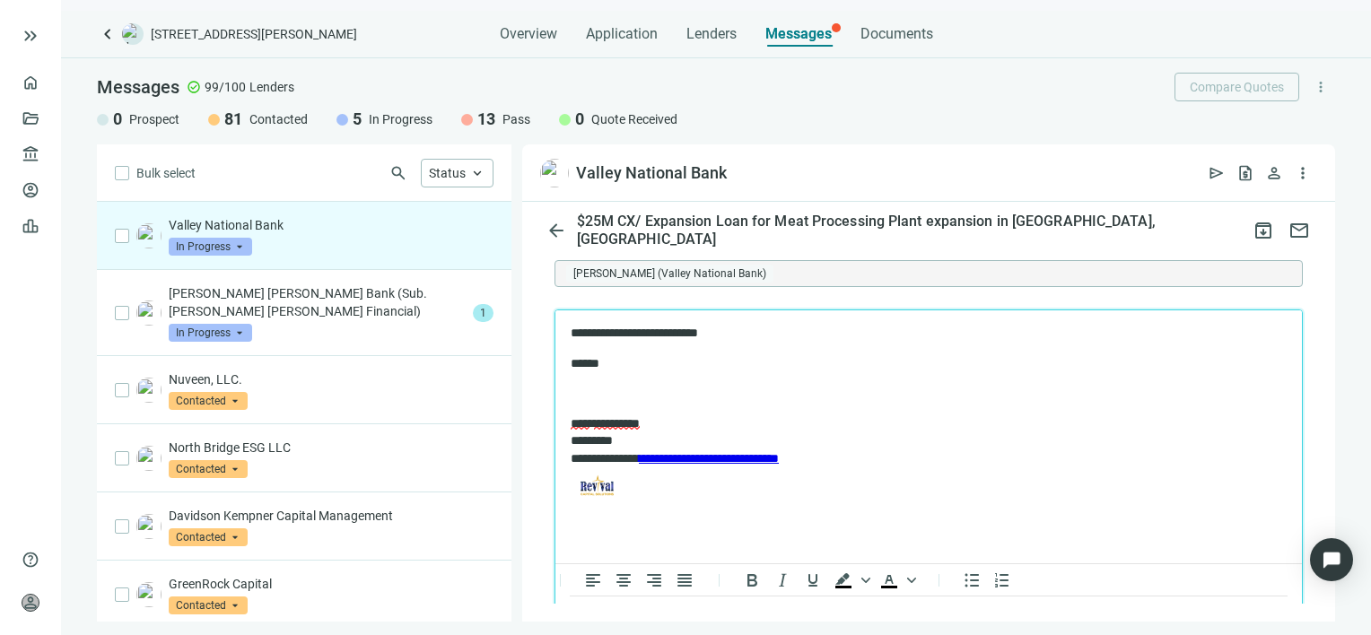
scroll to position [2096, 0]
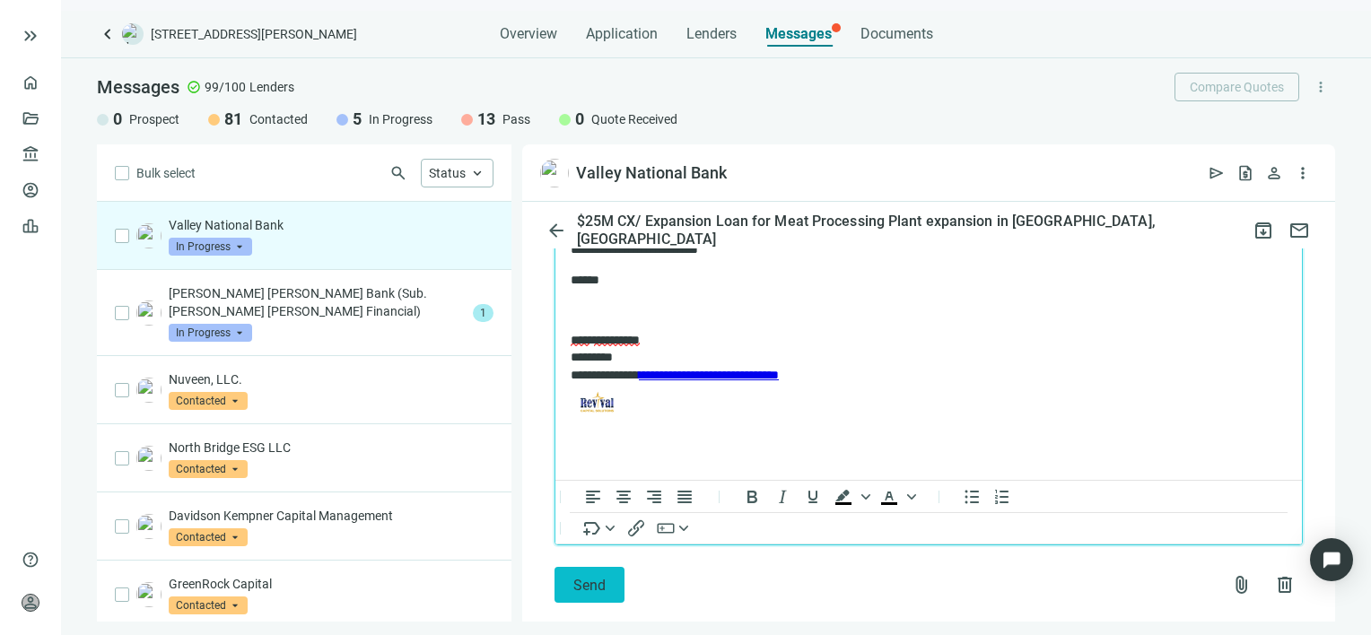
click at [573, 577] on span "Send" at bounding box center [589, 585] width 32 height 17
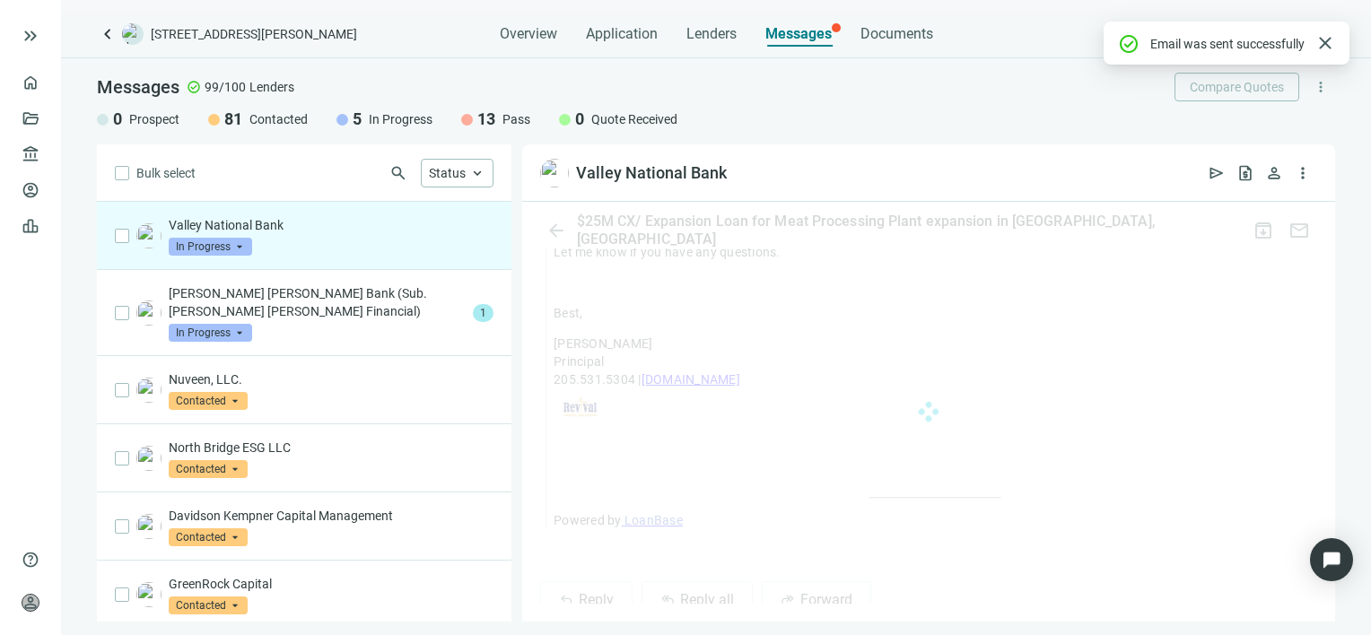
scroll to position [2068, 0]
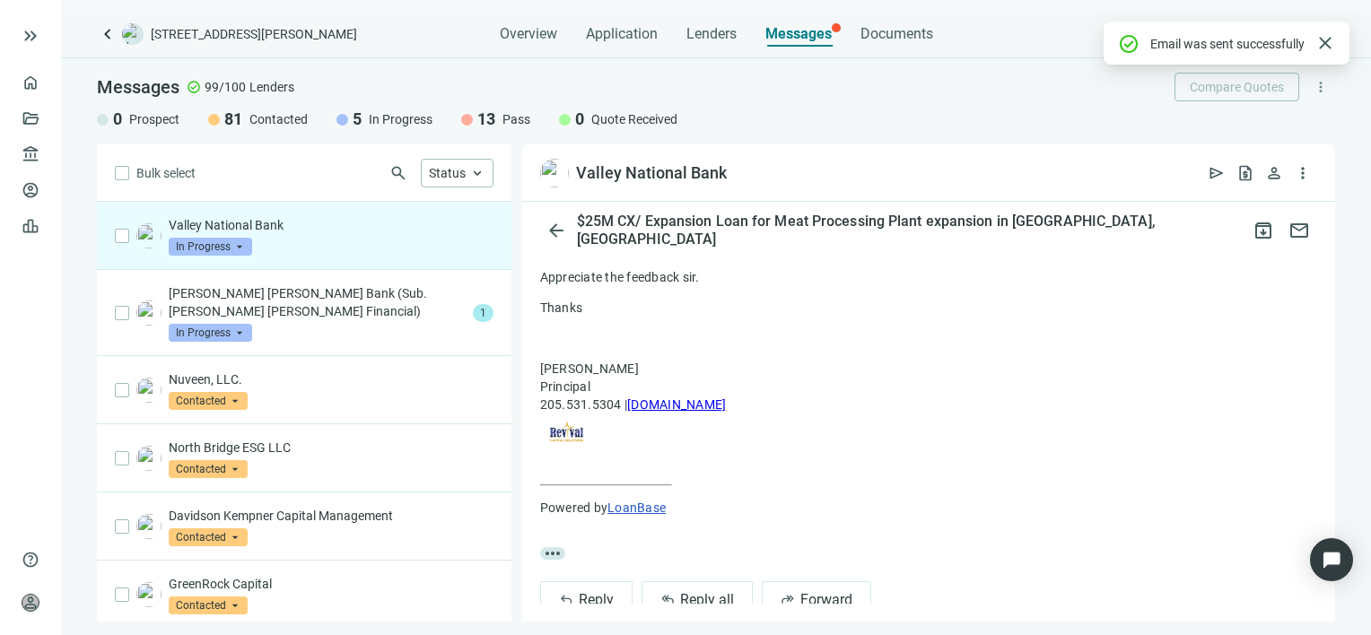
click at [240, 248] on span "In Progress" at bounding box center [210, 247] width 83 height 18
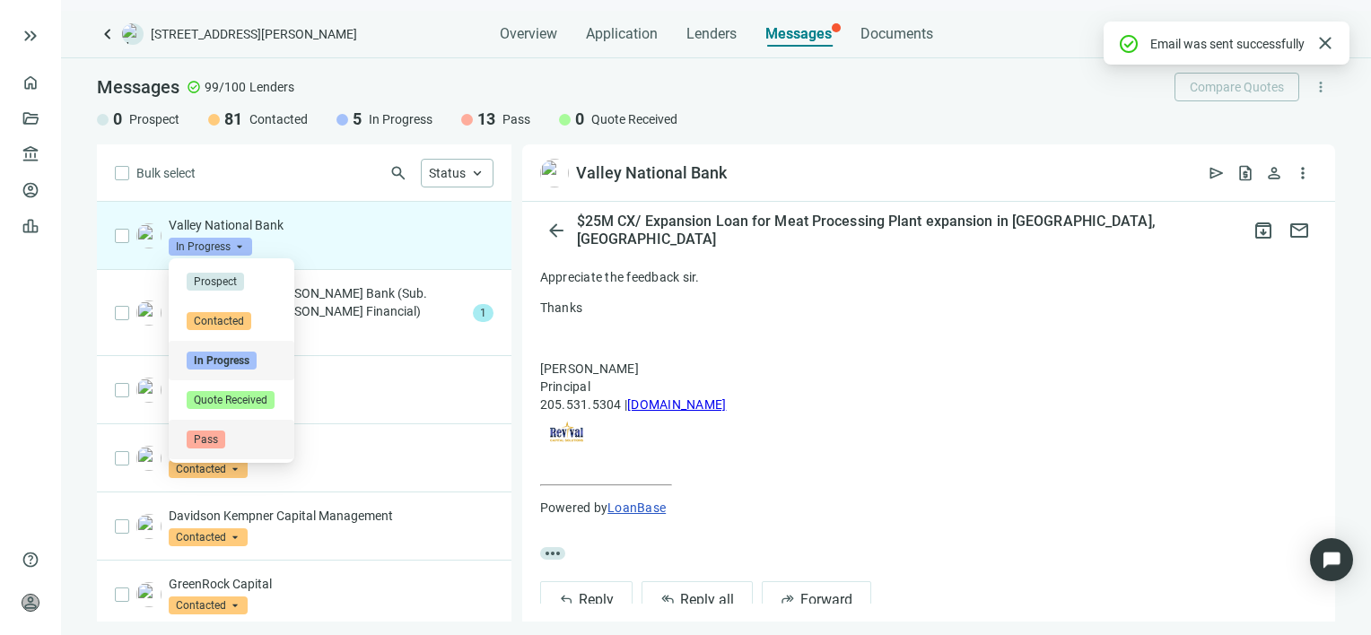
click at [219, 440] on span "Pass" at bounding box center [206, 440] width 39 height 18
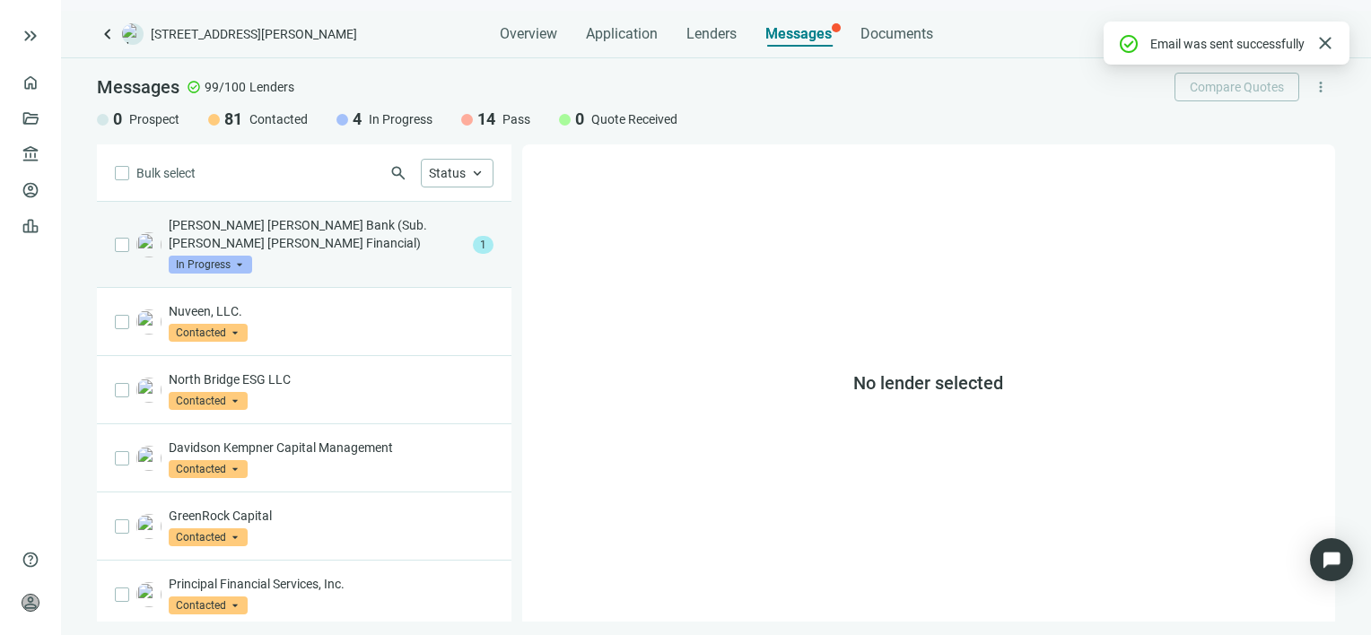
click at [265, 226] on p "Raymond James Bank (Sub. Raymond James Financial)" at bounding box center [317, 234] width 297 height 36
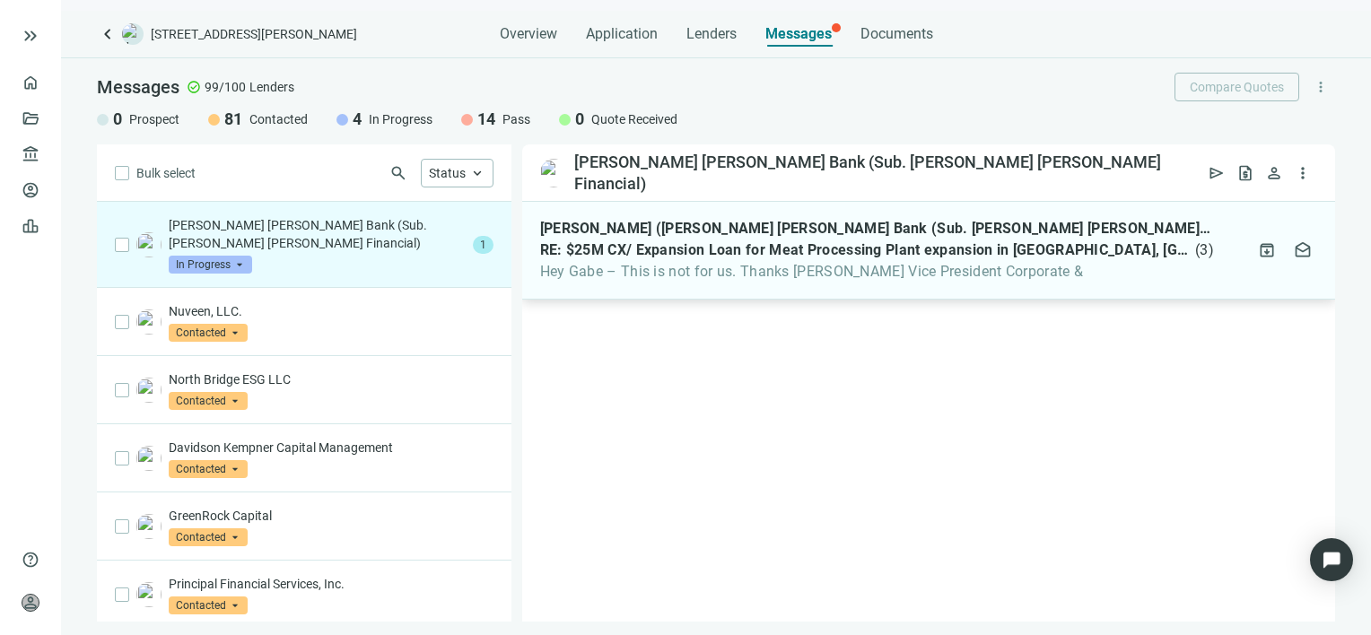
click at [686, 283] on div "Jack Robbins (Raymond James Bank (Sub. Raymond James Financial)) RE: $25M CX/ E…" at bounding box center [928, 251] width 813 height 98
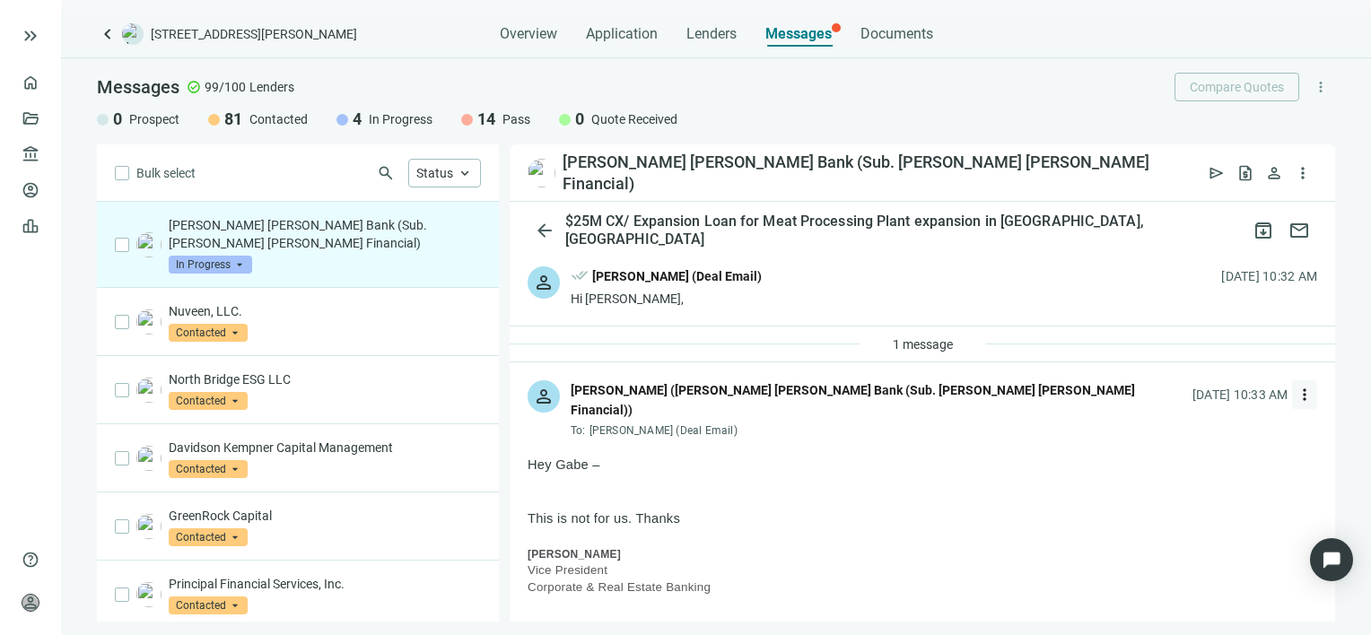
click at [1295, 393] on span "more_vert" at bounding box center [1304, 395] width 18 height 18
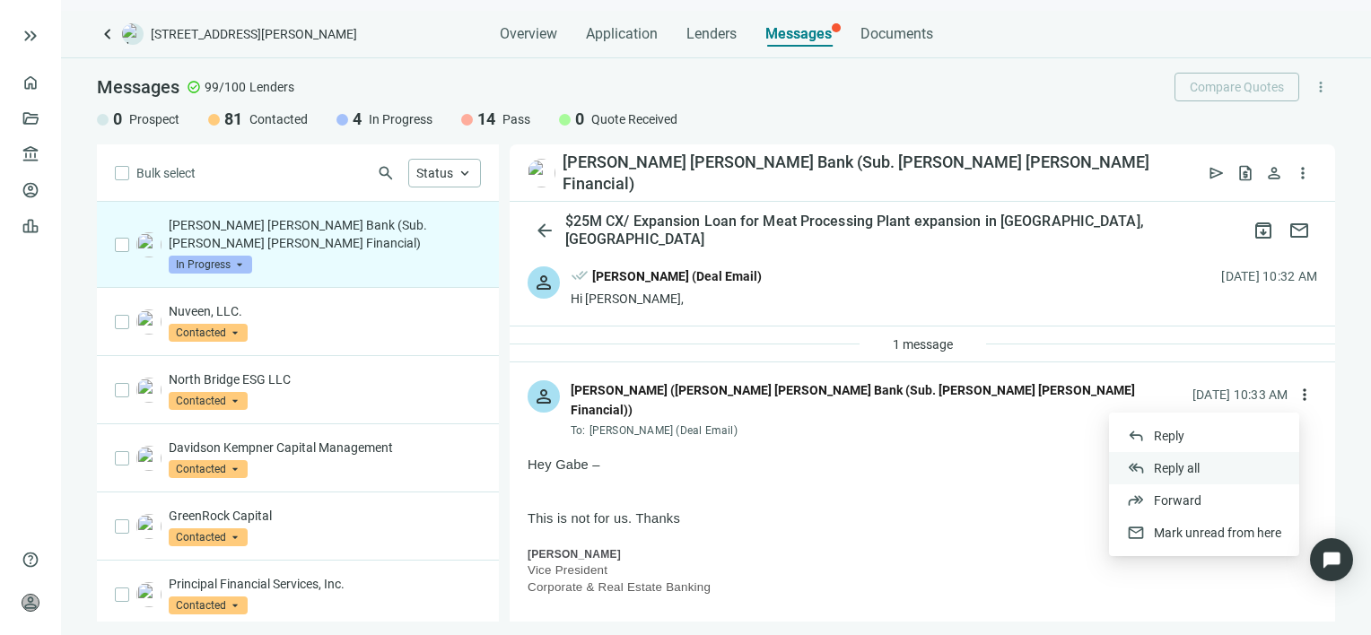
click at [1180, 468] on span "Reply all" at bounding box center [1177, 468] width 46 height 14
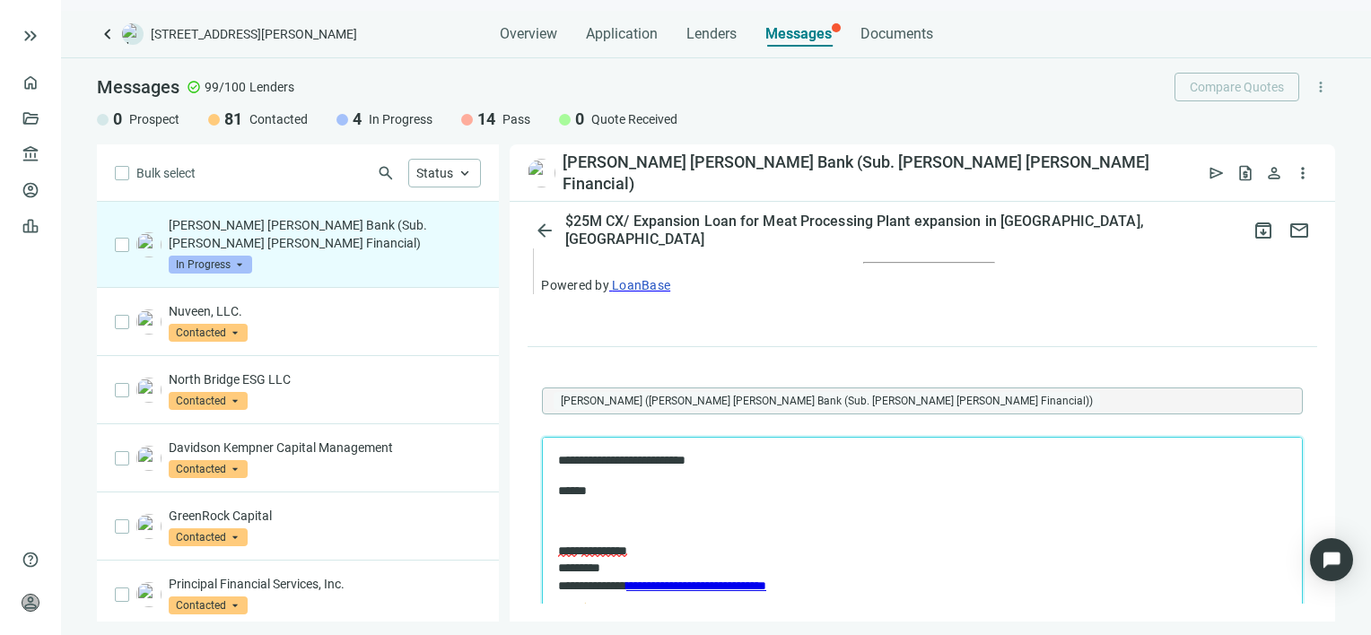
scroll to position [1809, 0]
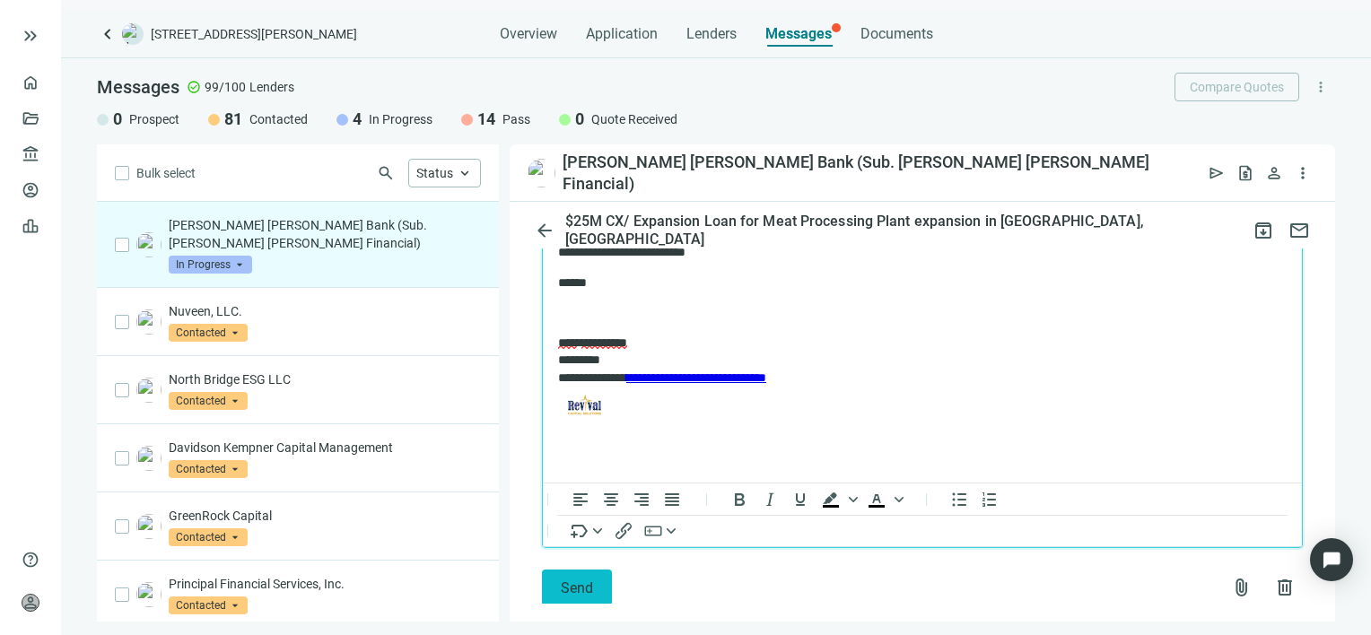
click at [561, 579] on span "Send" at bounding box center [577, 587] width 32 height 17
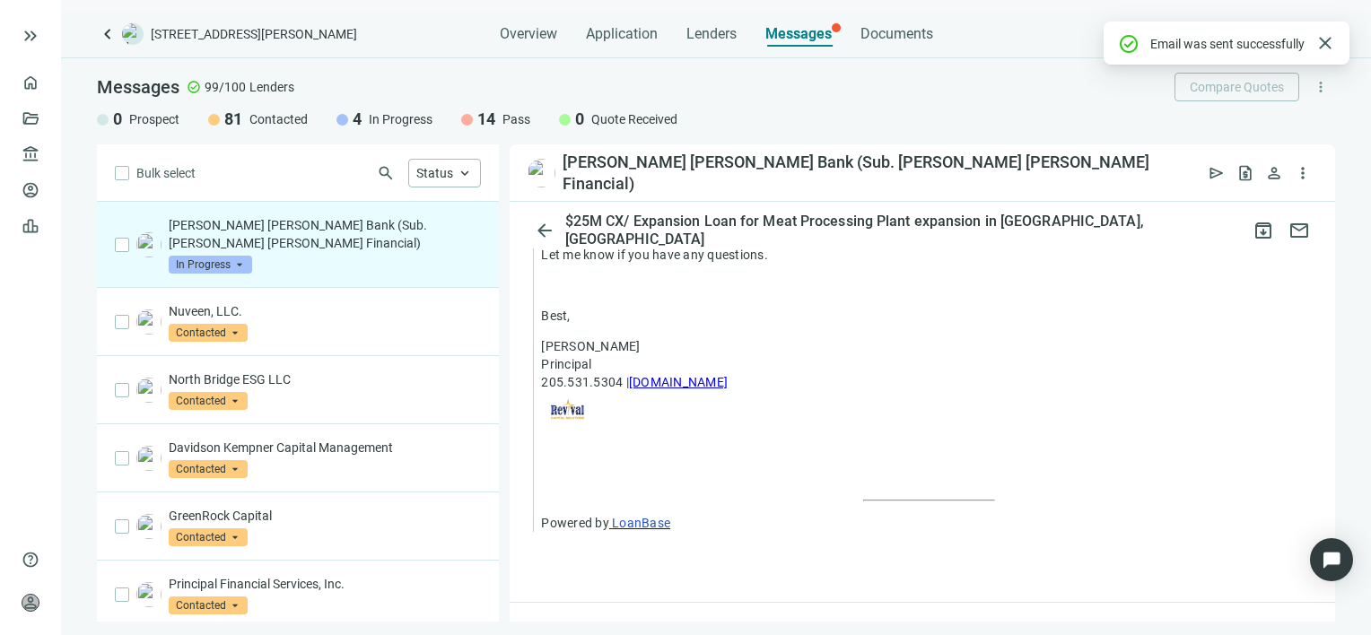
scroll to position [1781, 0]
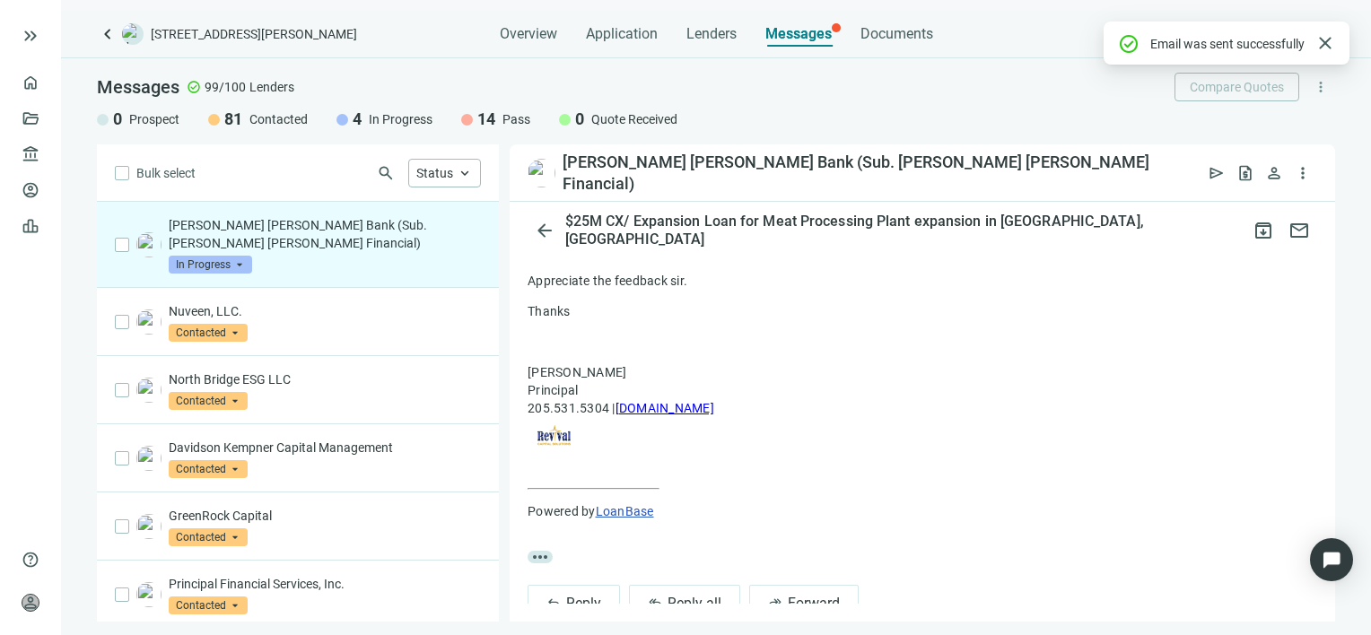
click at [242, 266] on span "In Progress" at bounding box center [210, 265] width 83 height 18
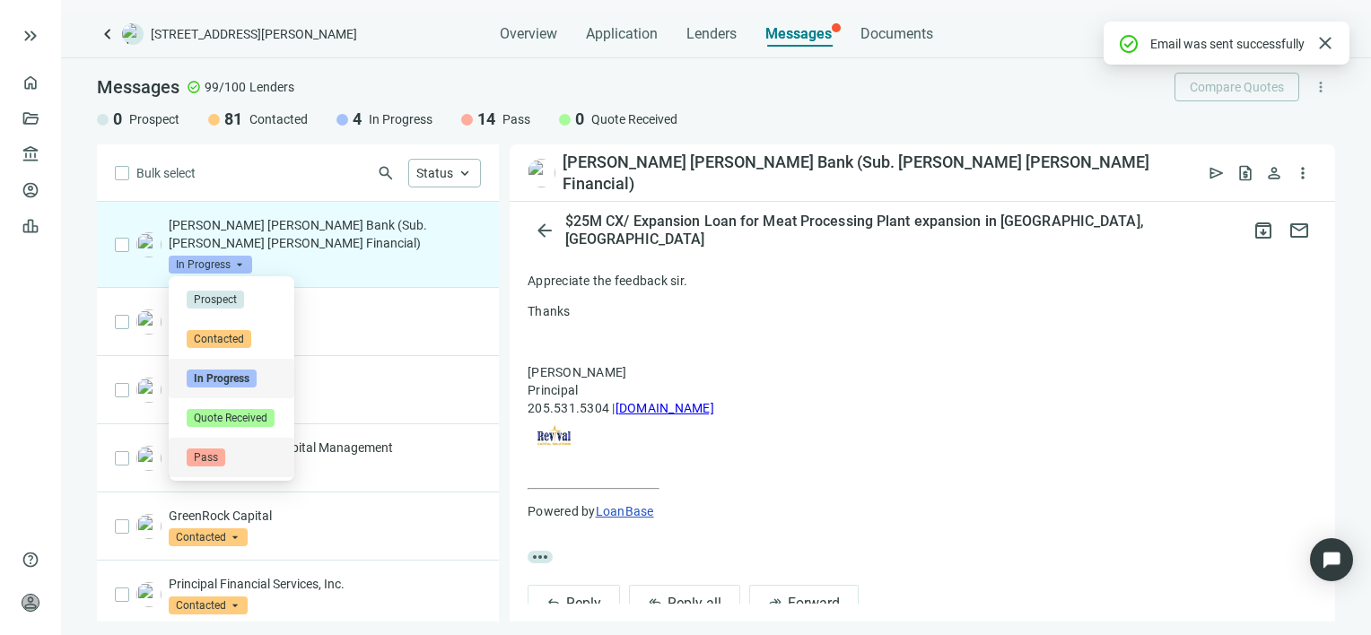
click at [215, 457] on span "Pass" at bounding box center [206, 458] width 39 height 18
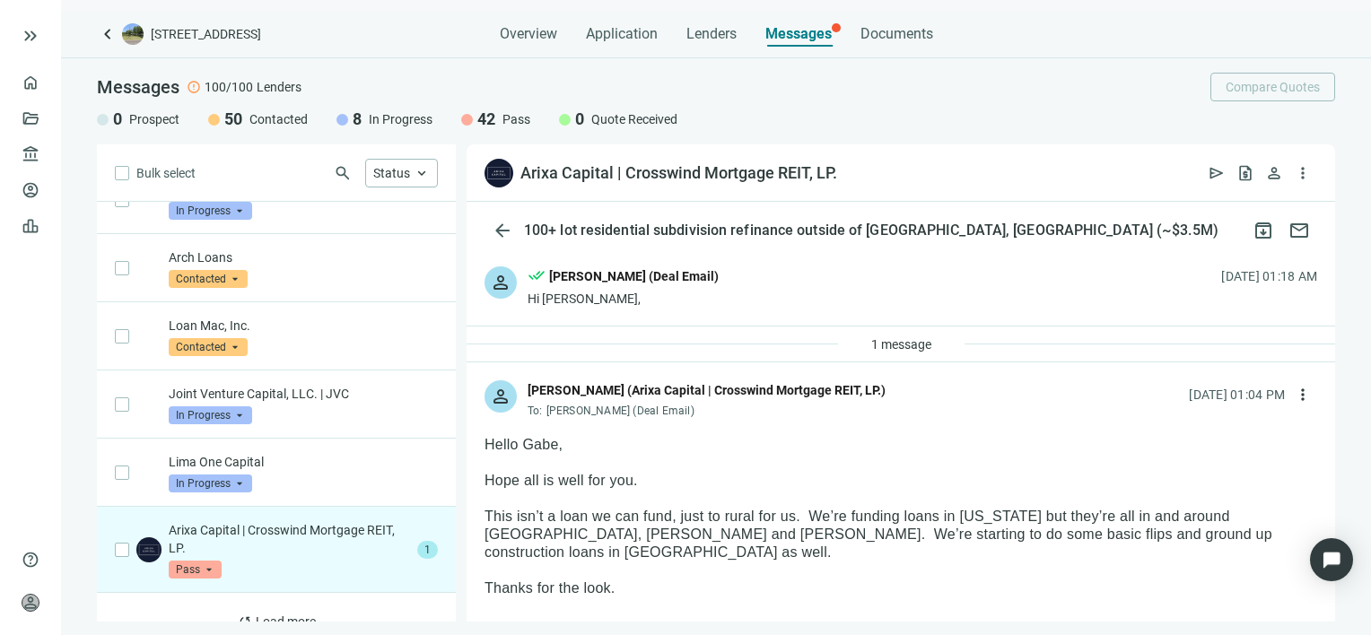
scroll to position [3667, 0]
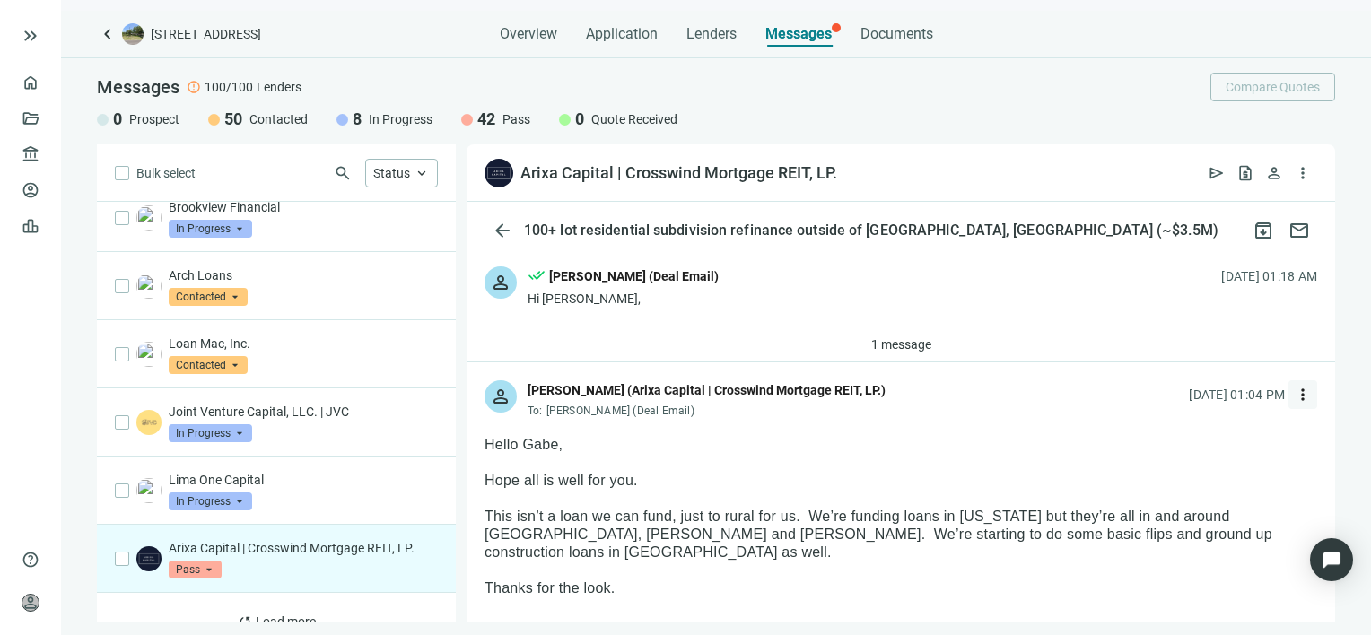
click at [1293, 394] on span "more_vert" at bounding box center [1302, 395] width 18 height 18
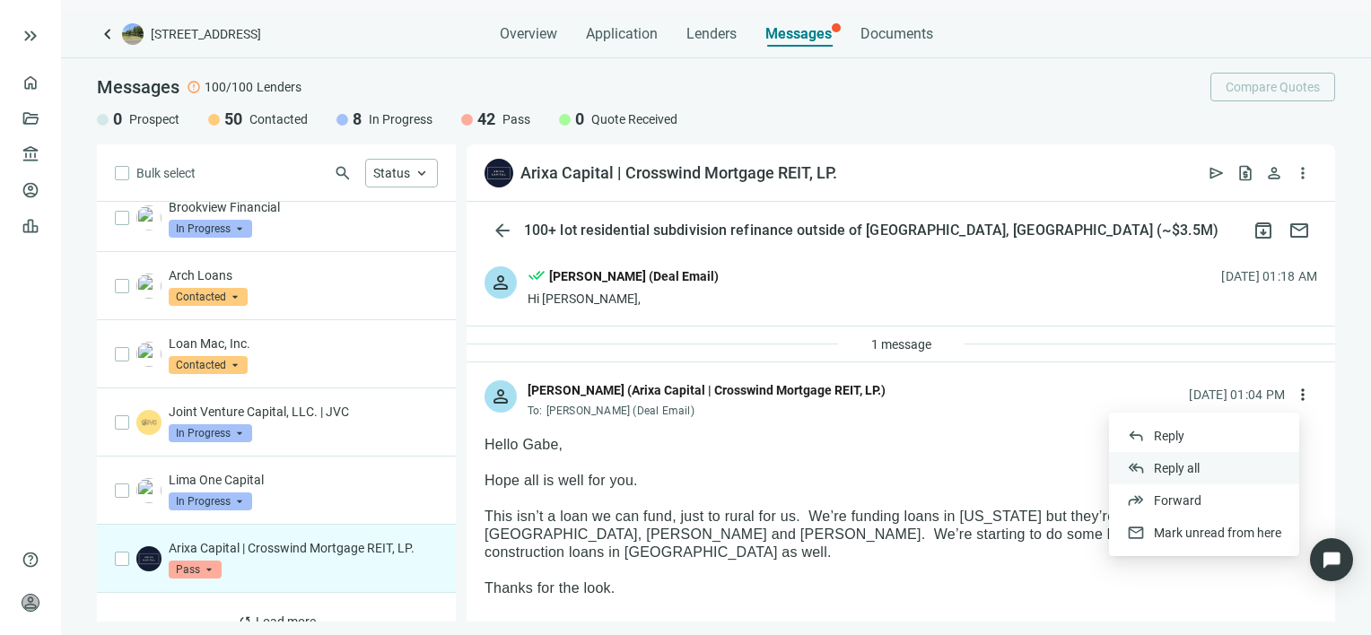
click at [1172, 466] on span "Reply all" at bounding box center [1177, 468] width 46 height 14
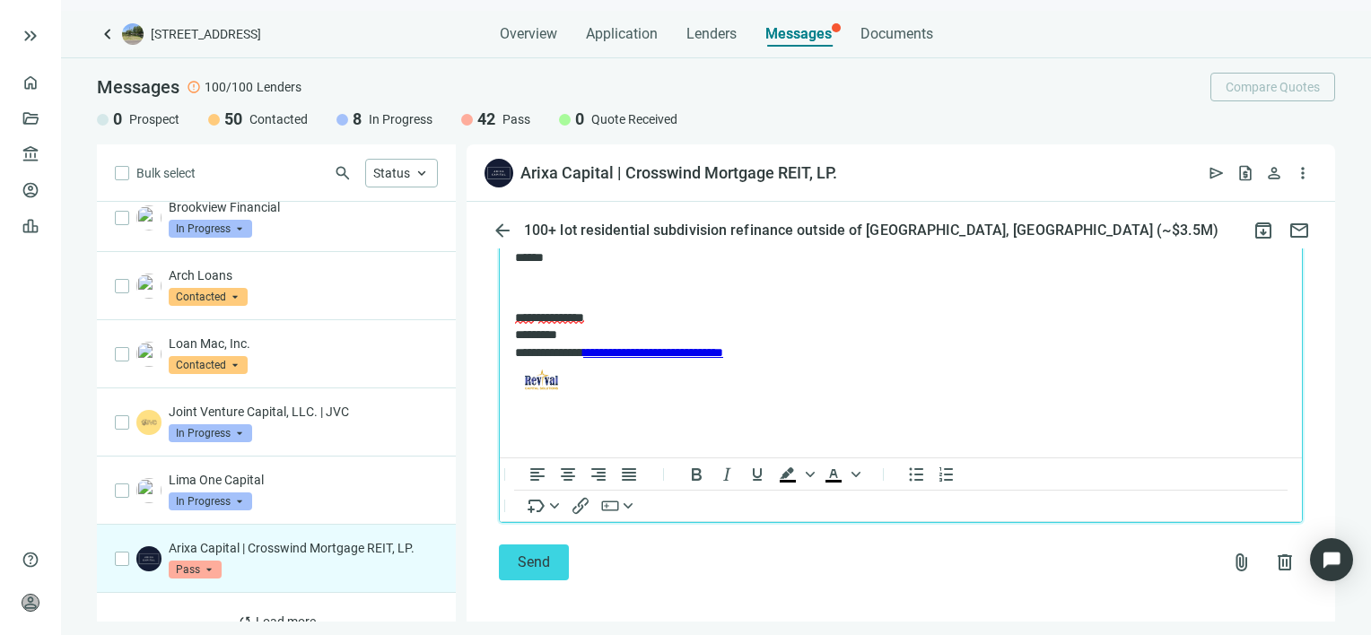
scroll to position [2088, 0]
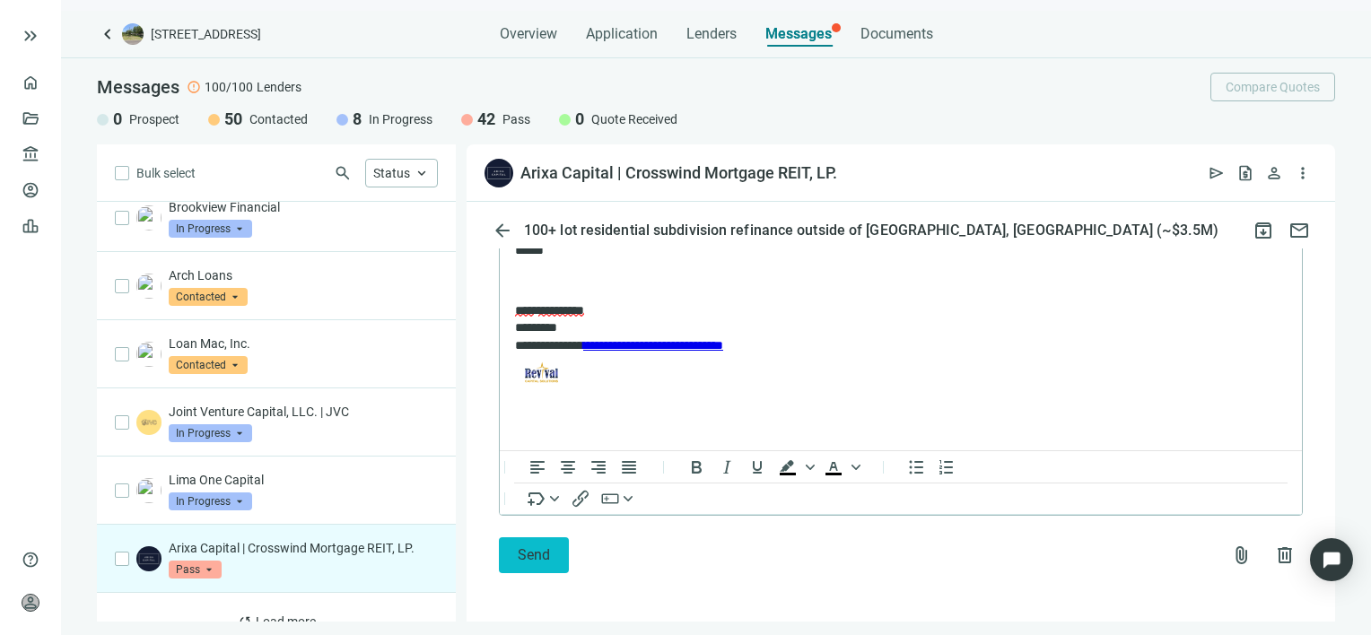
click at [527, 553] on span "Send" at bounding box center [534, 554] width 32 height 17
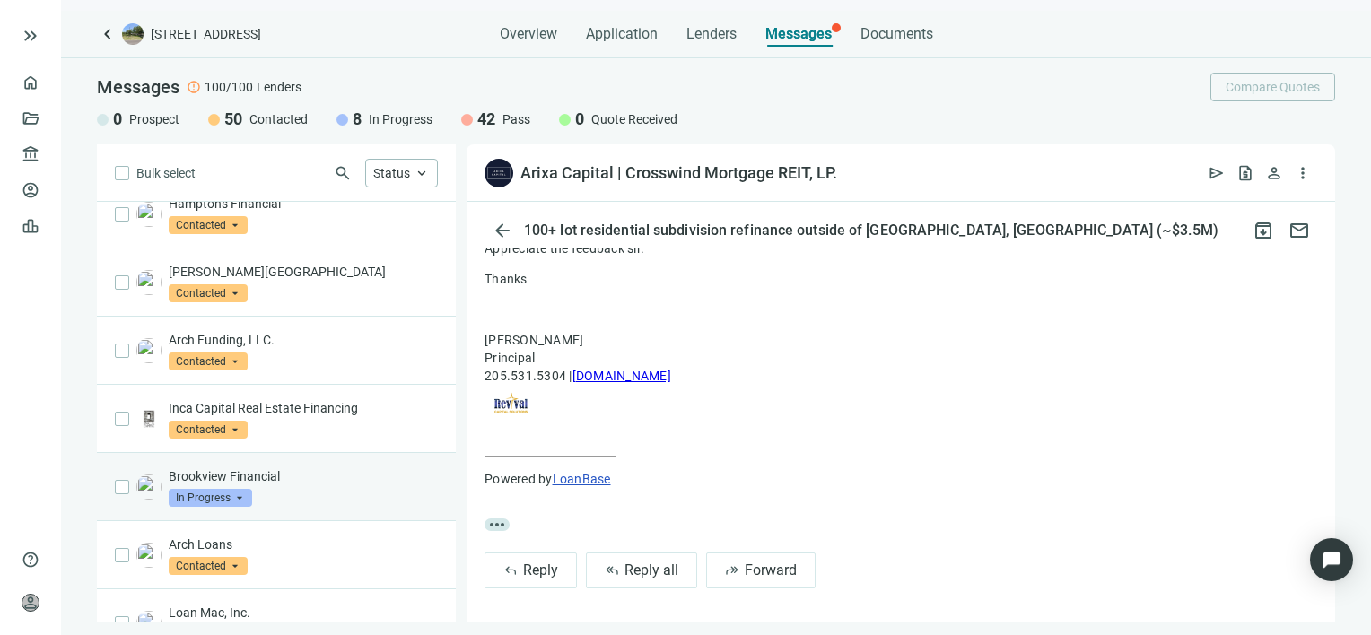
scroll to position [3667, 0]
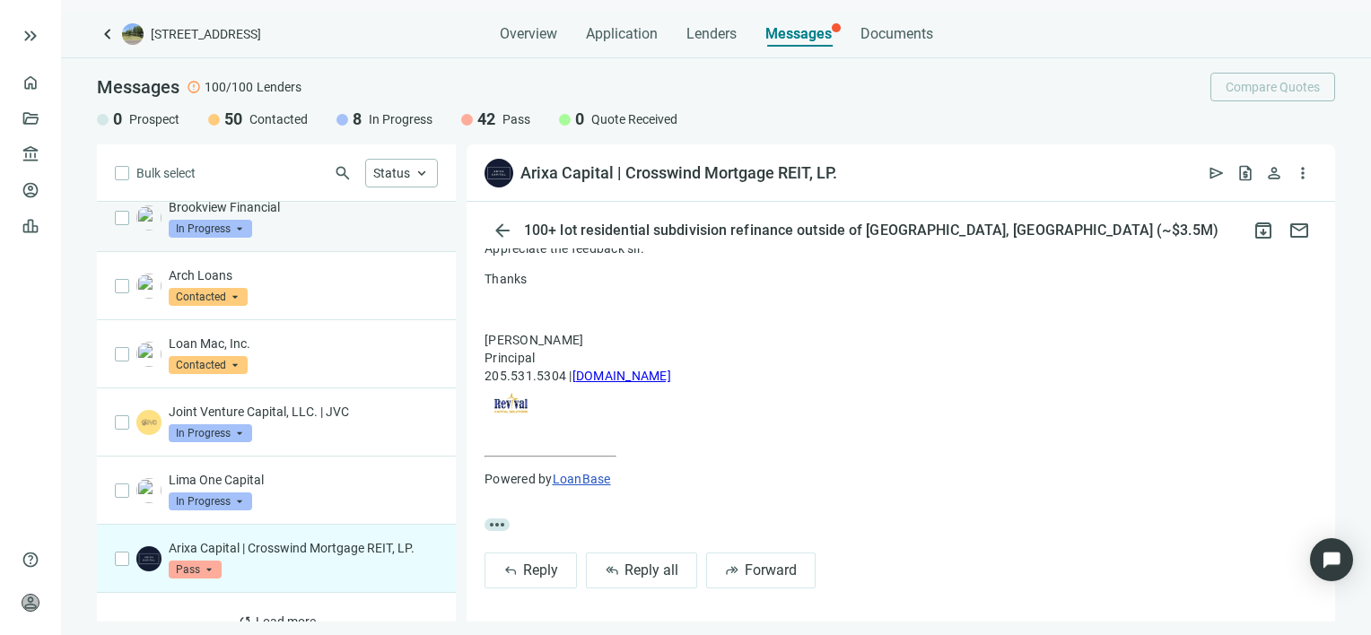
click at [354, 471] on div "Lima One Capital In Progress arrow_drop_down" at bounding box center [303, 490] width 269 height 39
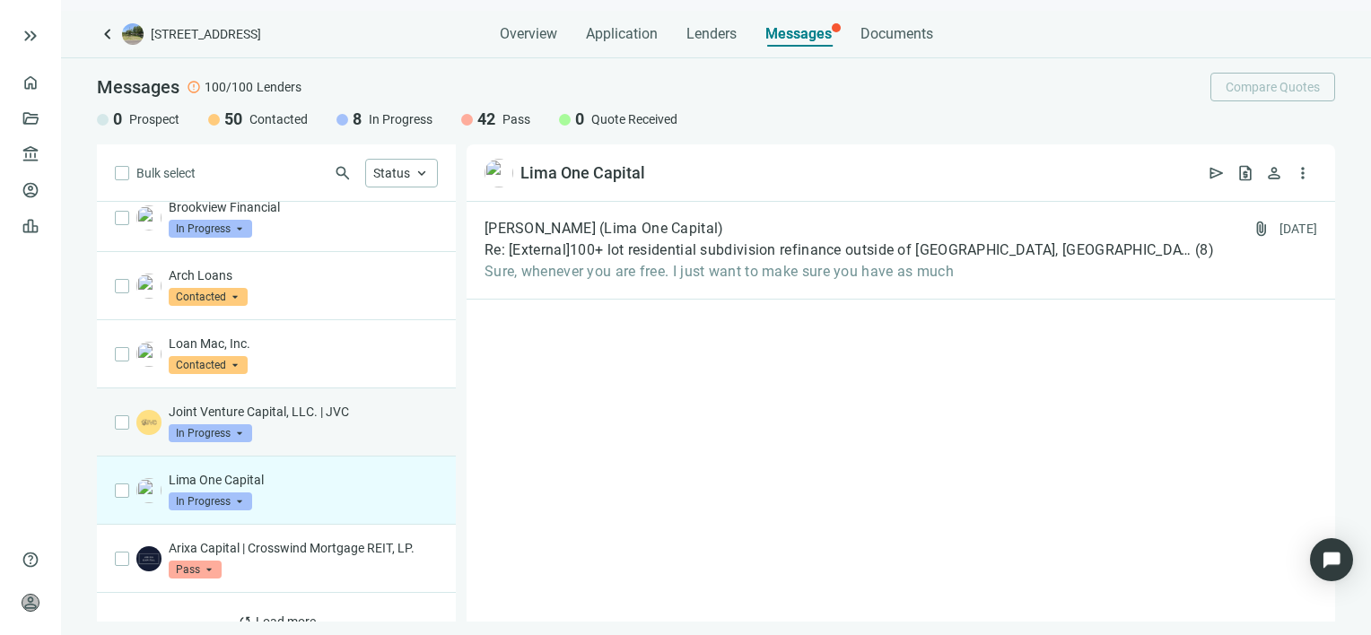
click at [275, 403] on div "Joint Venture Capital, LLC. | JVC In Progress arrow_drop_down" at bounding box center [303, 422] width 269 height 39
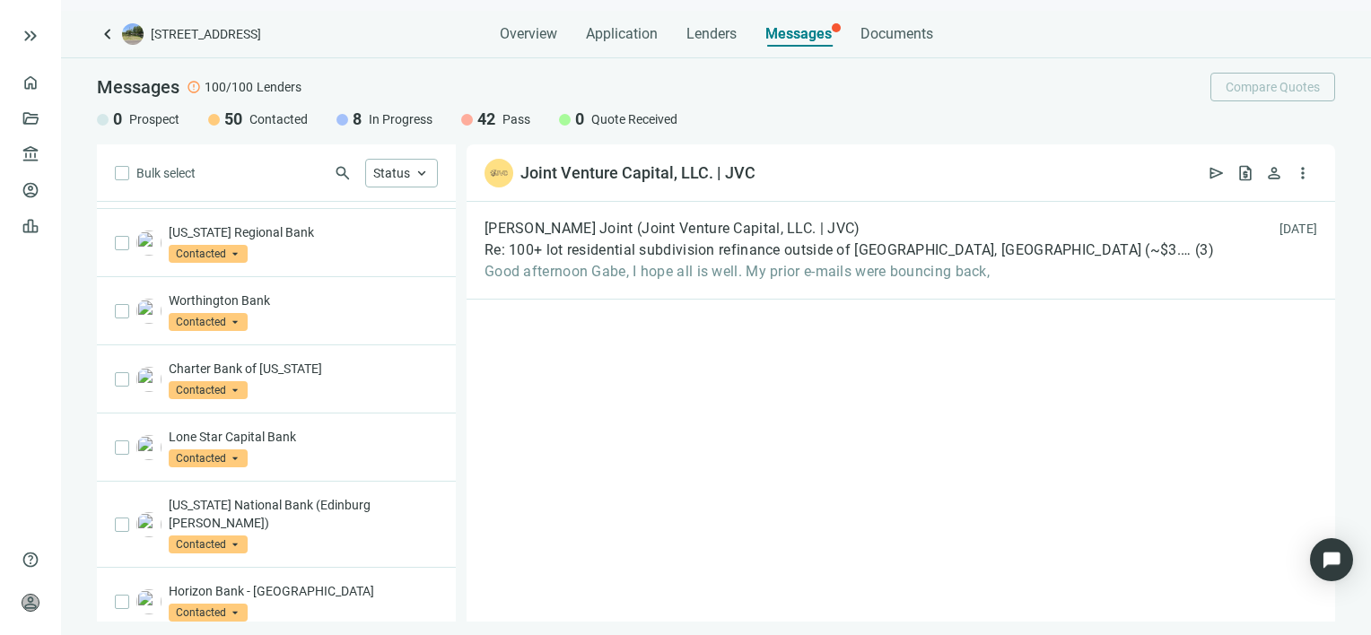
scroll to position [1066, 0]
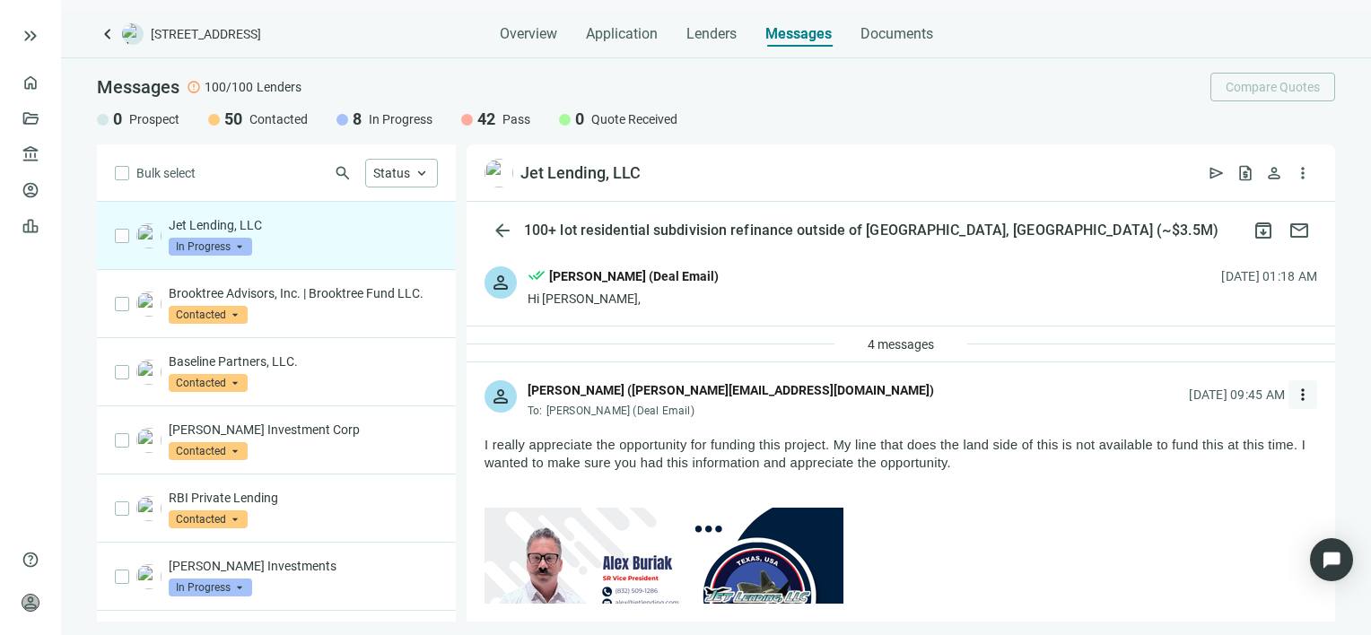
click at [1293, 395] on span "more_vert" at bounding box center [1302, 395] width 18 height 18
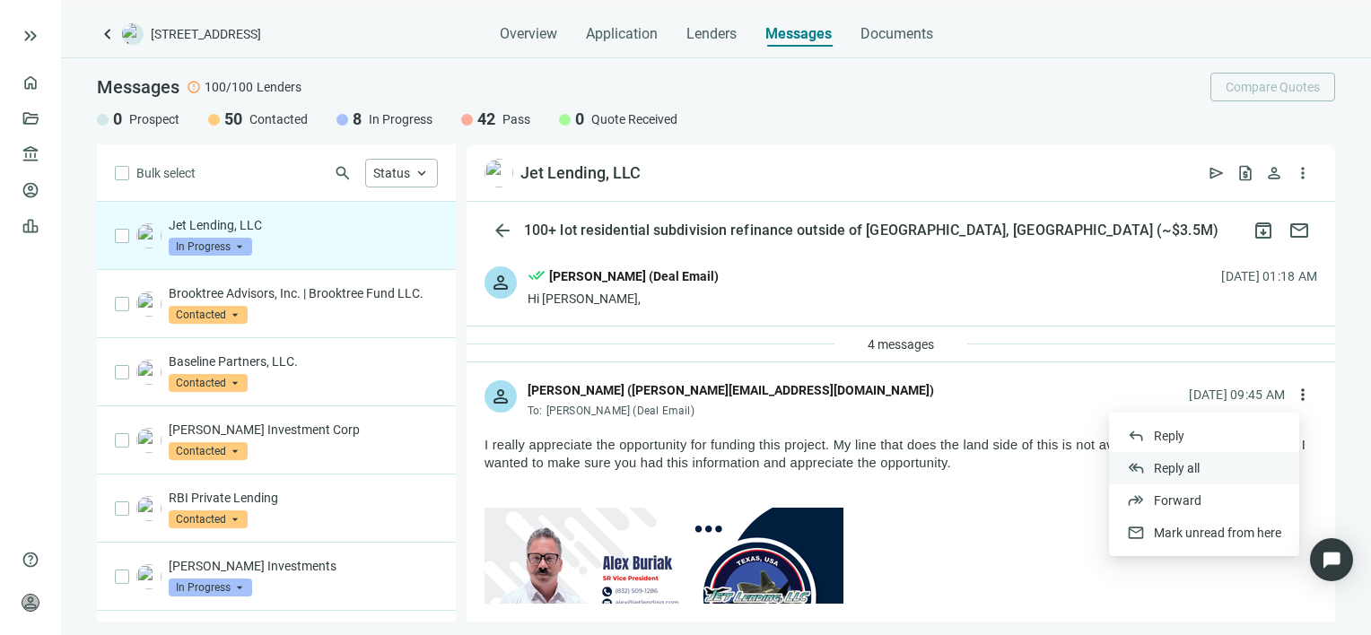
click at [1182, 466] on span "Reply all" at bounding box center [1177, 468] width 46 height 14
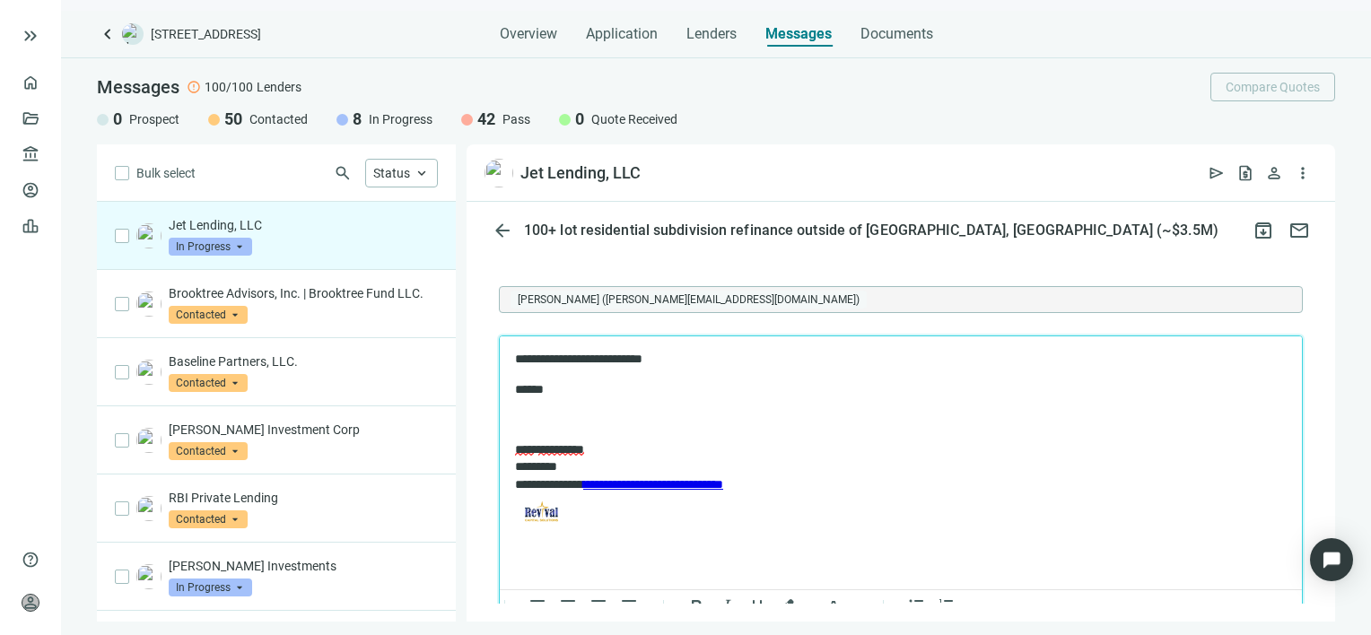
scroll to position [2742, 0]
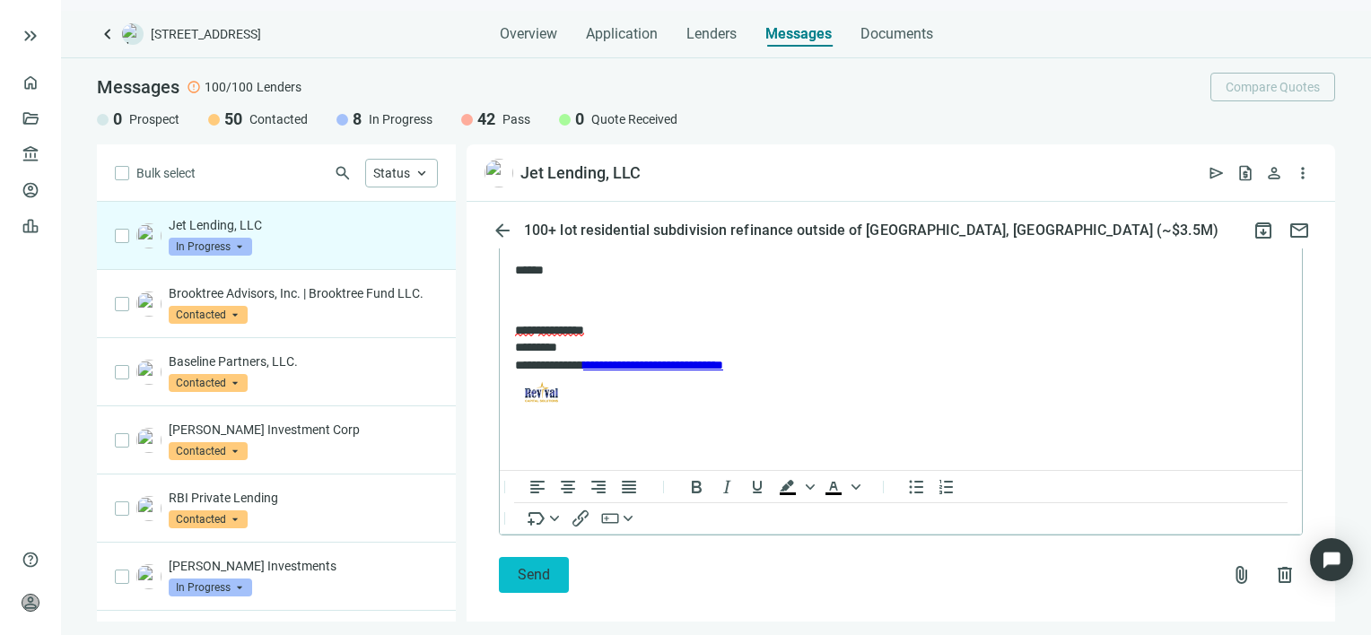
click at [524, 566] on span "Send" at bounding box center [534, 574] width 32 height 17
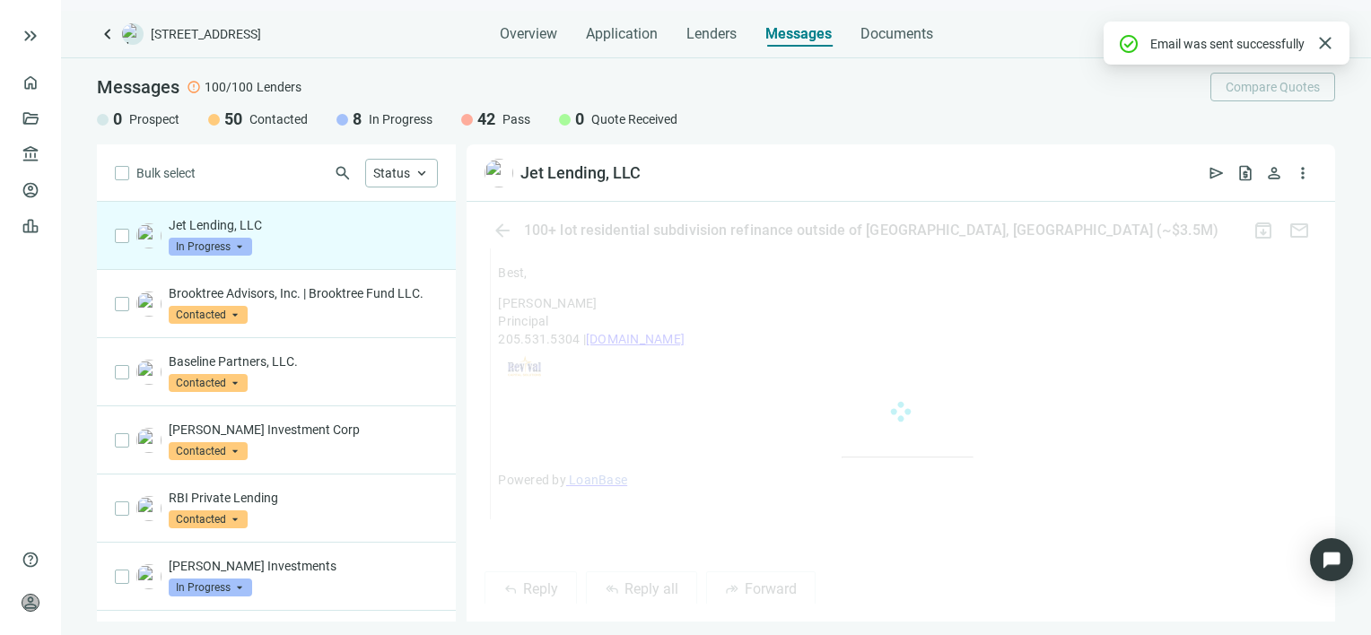
scroll to position [2714, 0]
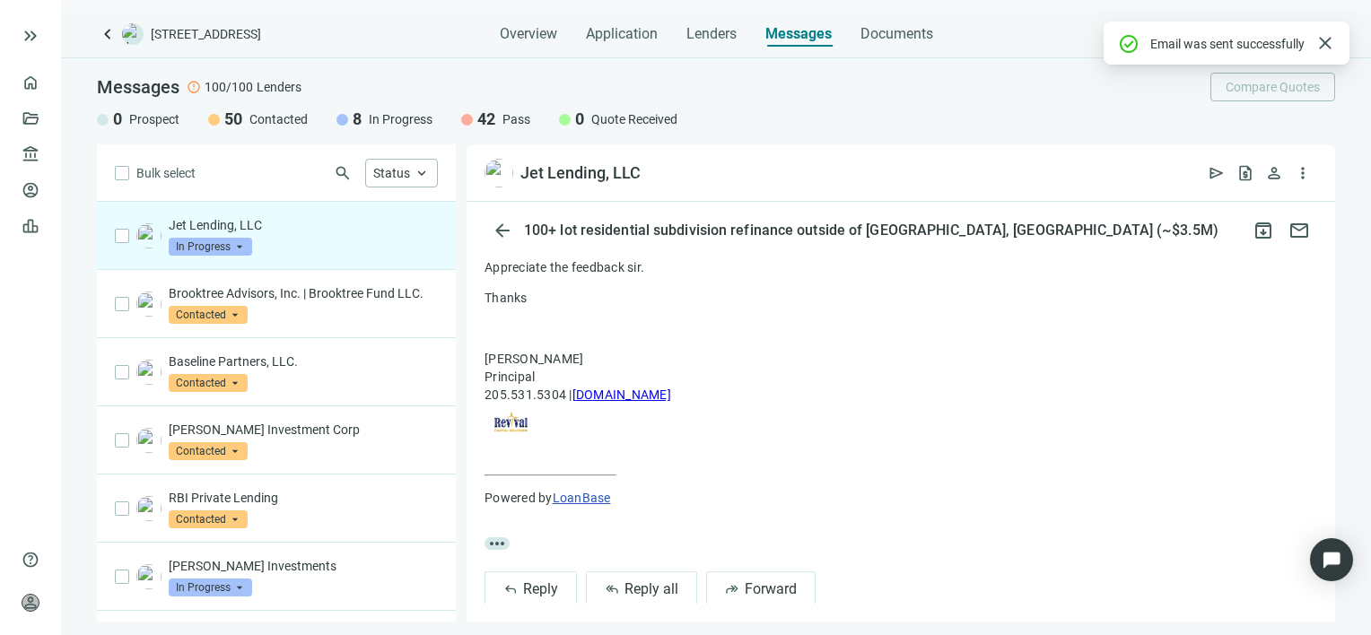
click at [240, 248] on span "In Progress" at bounding box center [210, 247] width 83 height 18
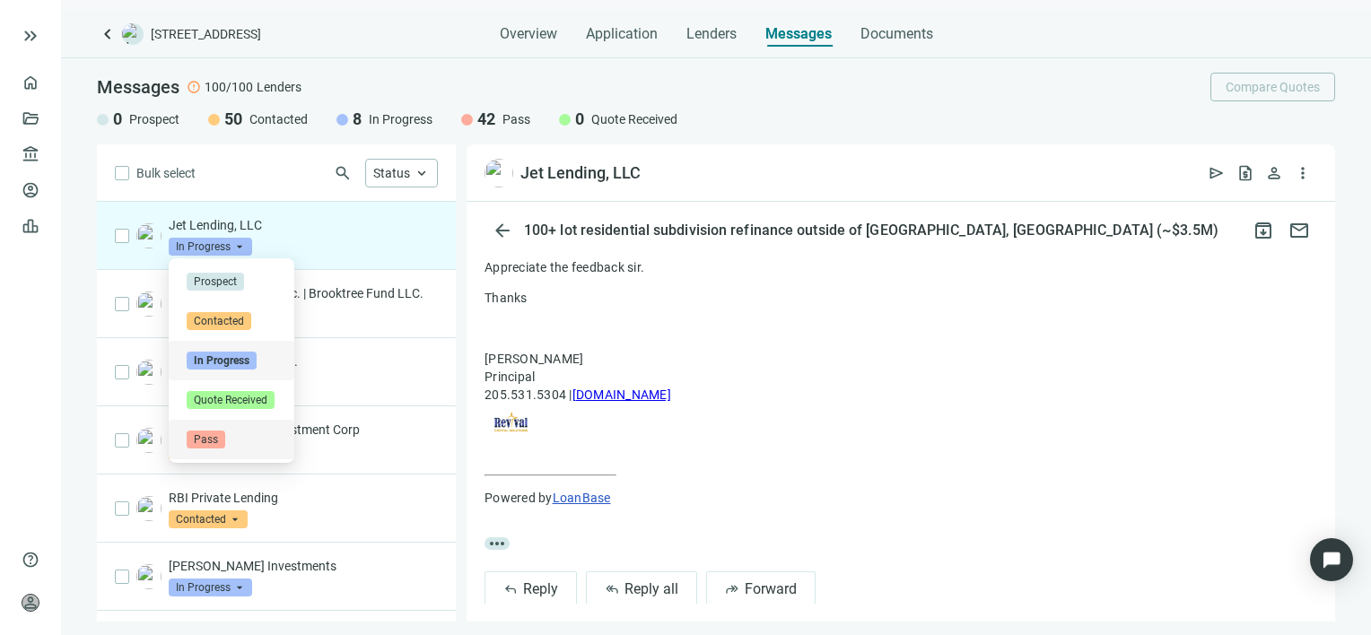
click at [217, 442] on span "Pass" at bounding box center [206, 440] width 39 height 18
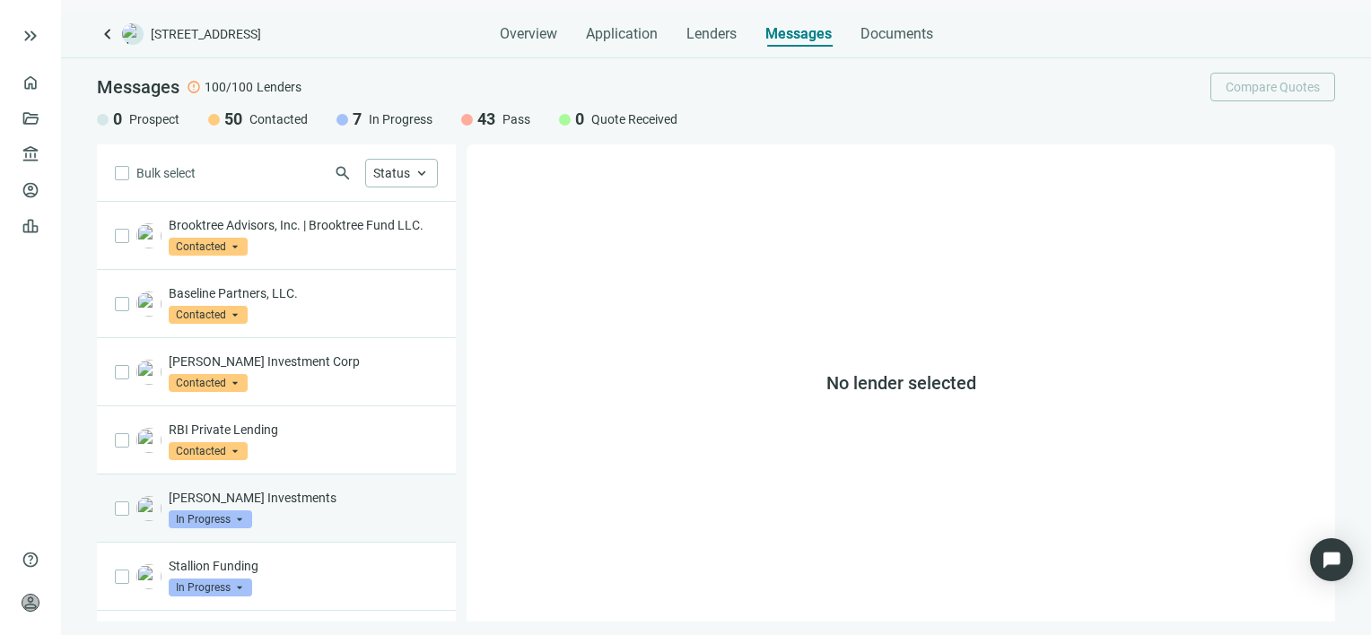
click at [329, 525] on div "Logan Investments In Progress arrow_drop_down" at bounding box center [303, 508] width 269 height 39
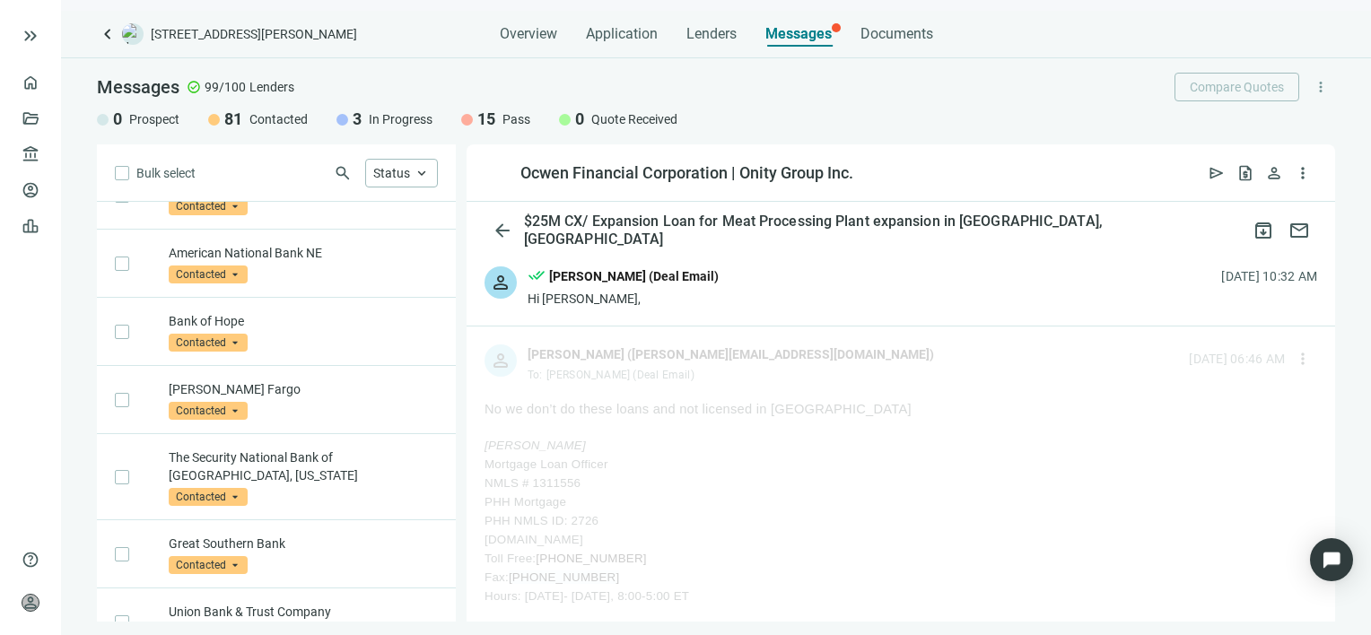
scroll to position [5339, 0]
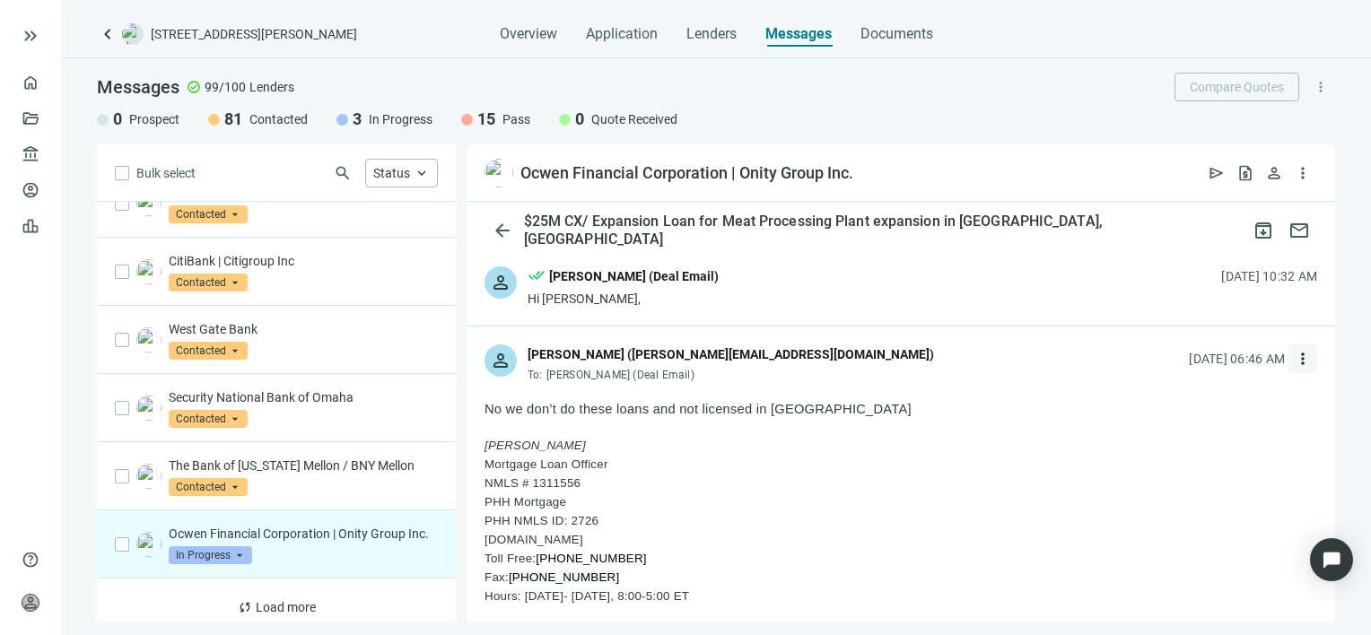
click at [1293, 361] on span "more_vert" at bounding box center [1302, 359] width 18 height 18
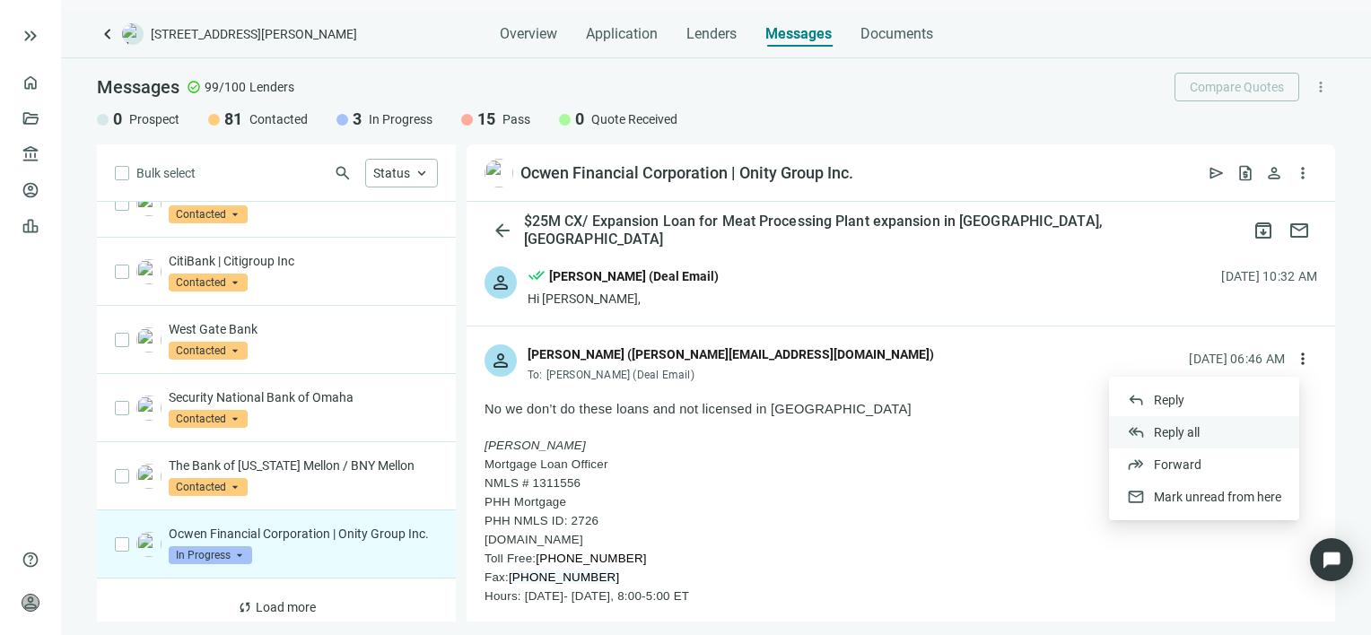
click at [1180, 433] on span "Reply all" at bounding box center [1177, 432] width 46 height 14
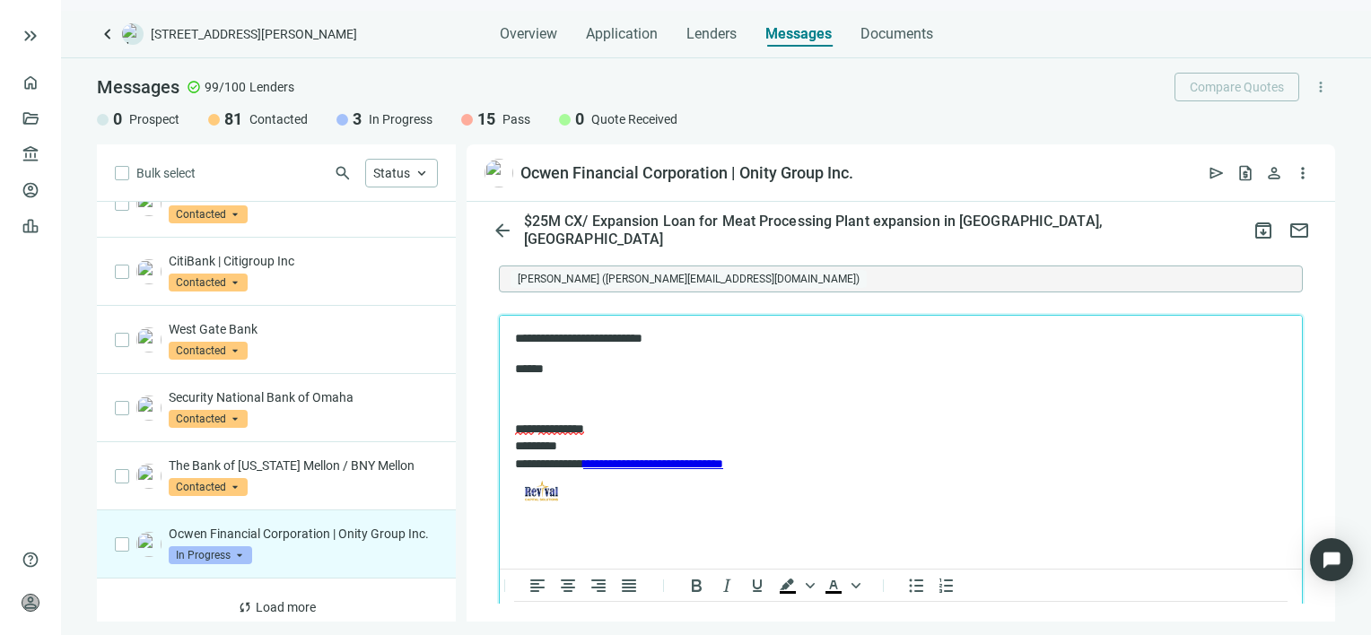
scroll to position [1676, 0]
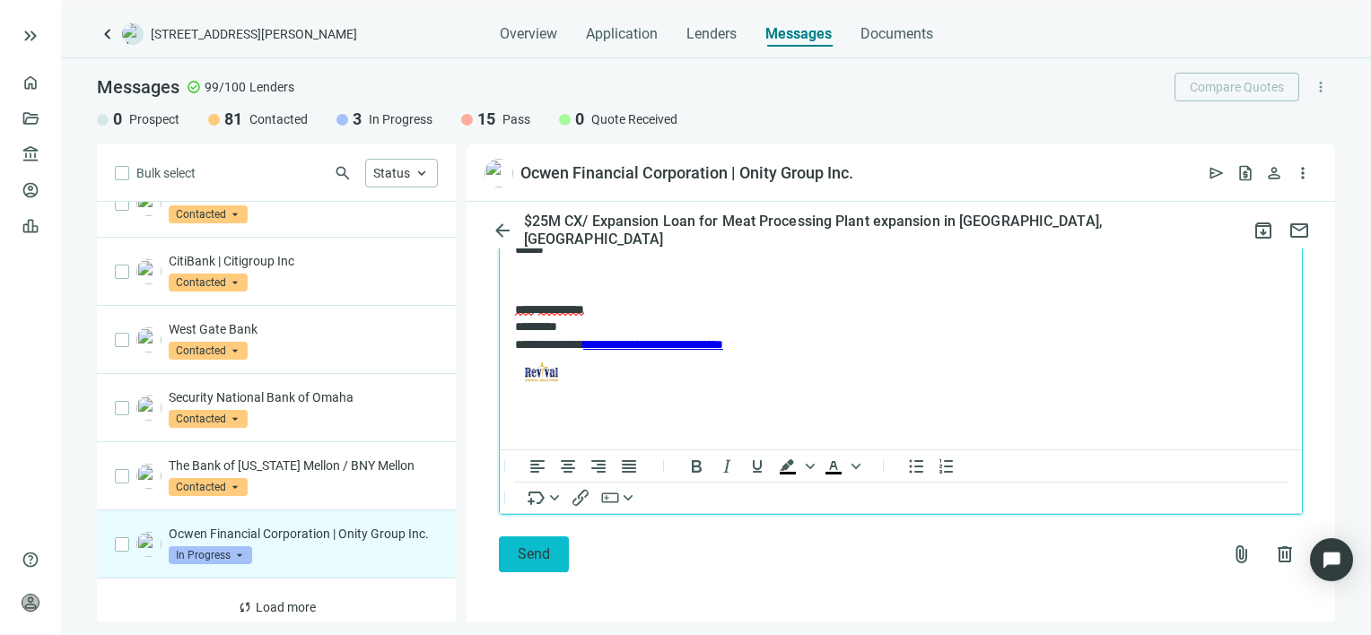
click at [524, 555] on span "Send" at bounding box center [534, 553] width 32 height 17
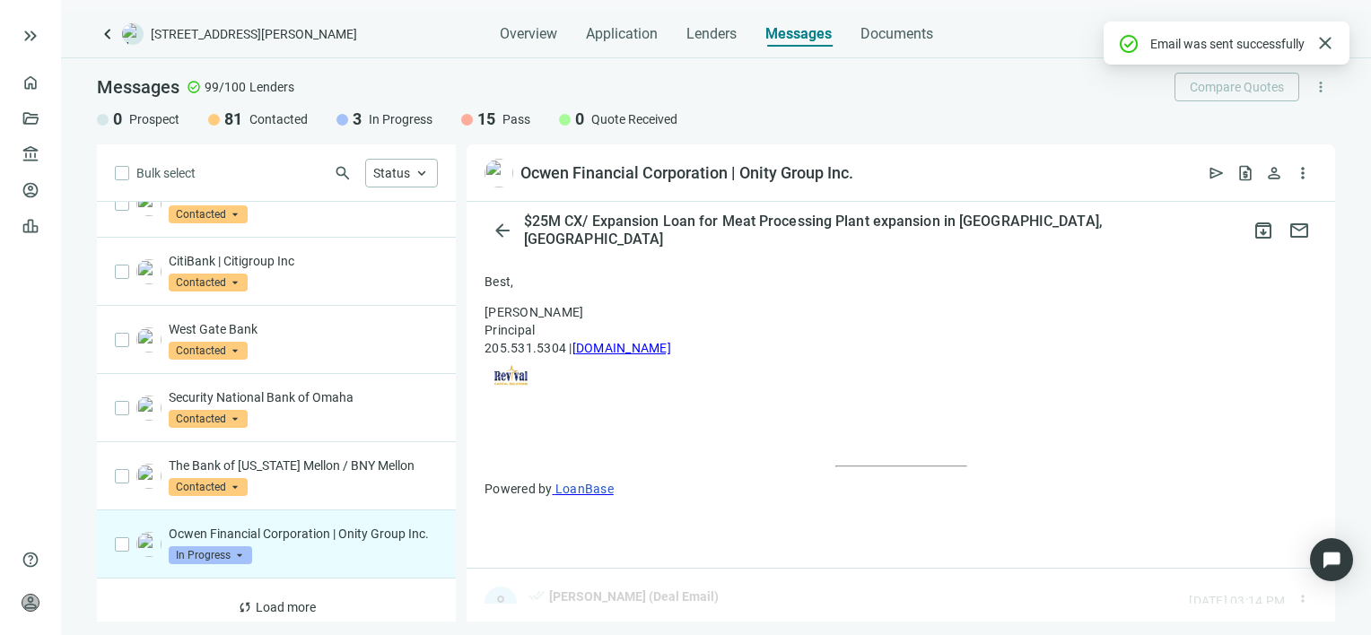
scroll to position [1647, 0]
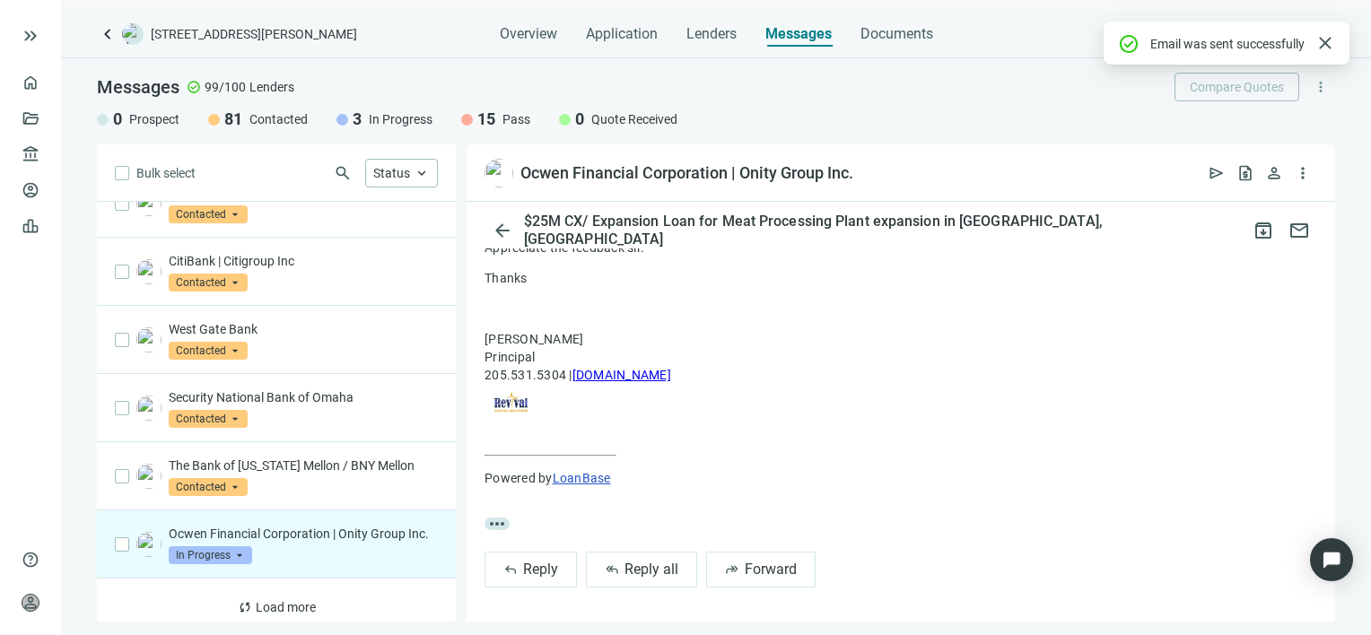
click at [240, 546] on span "In Progress" at bounding box center [210, 555] width 83 height 18
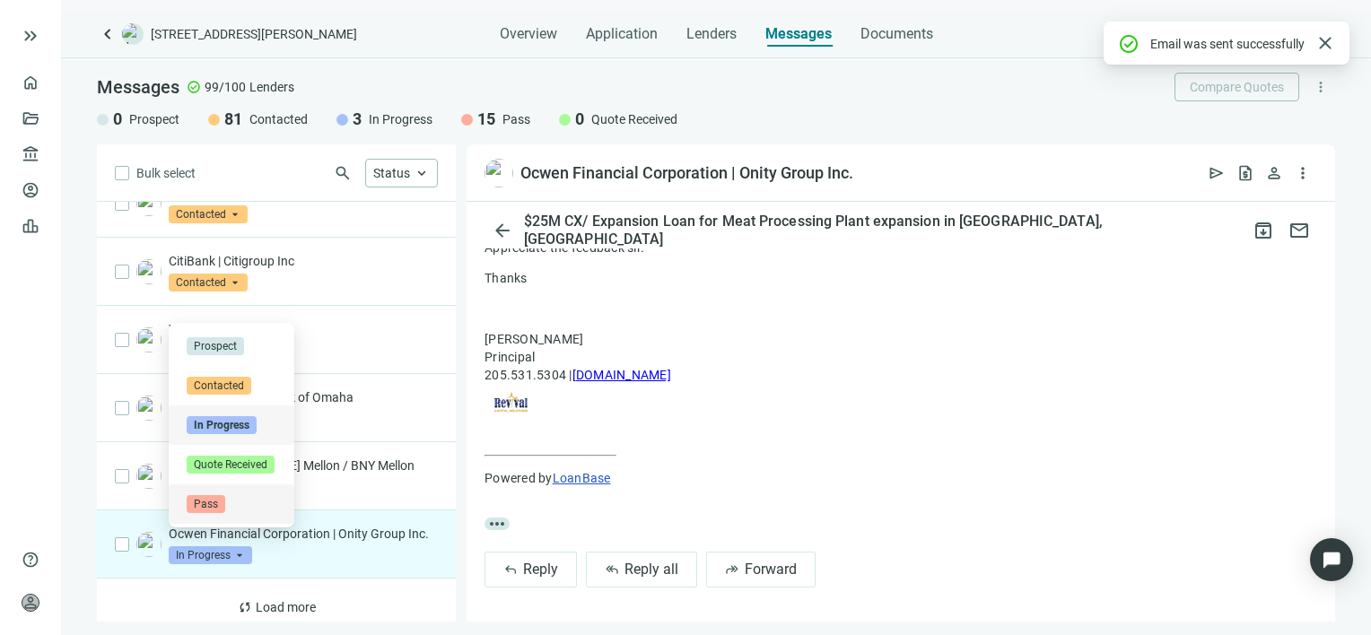
click at [219, 503] on span "Pass" at bounding box center [206, 504] width 39 height 18
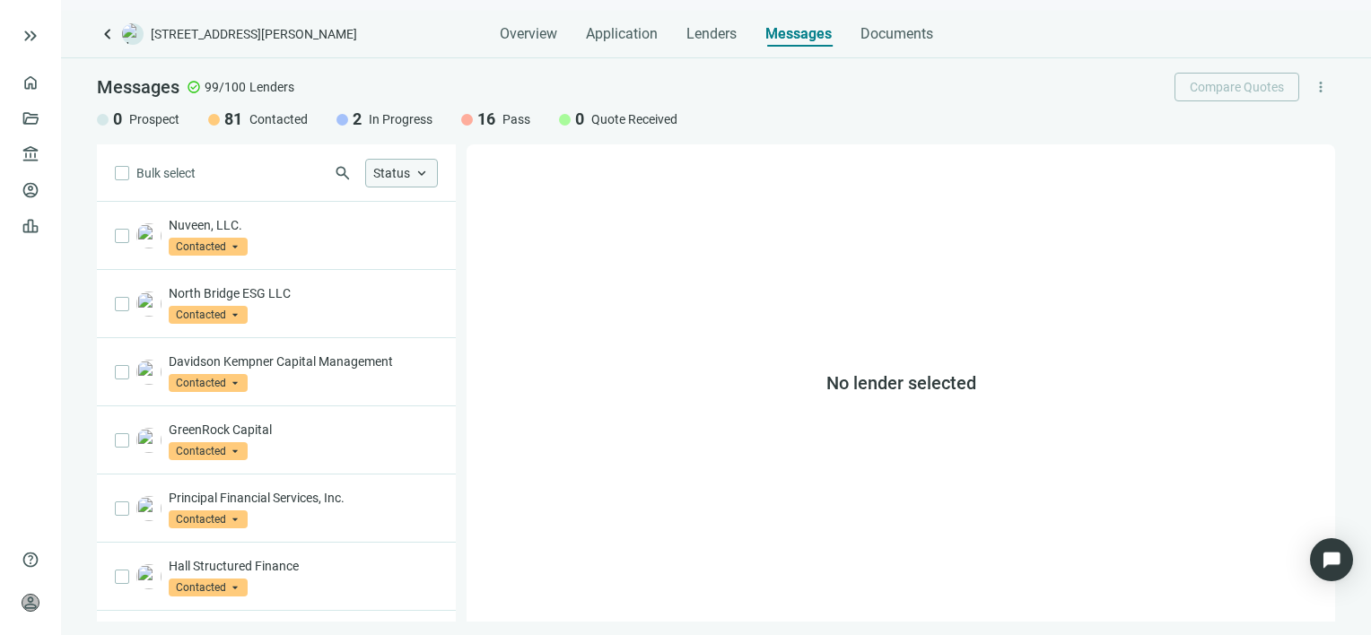
click at [423, 168] on span "keyboard_arrow_up" at bounding box center [422, 173] width 16 height 16
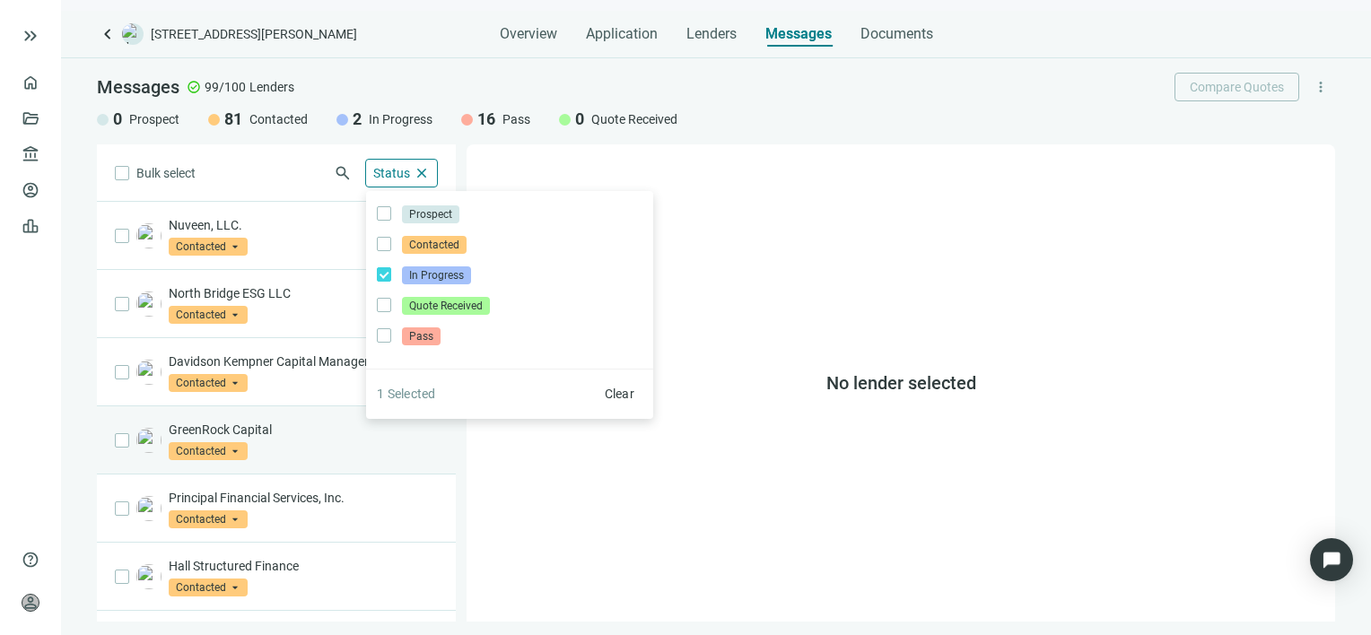
click at [370, 450] on div "Bulk select search Status close Prospect Only Contacted Only In Progress Only Q…" at bounding box center [276, 382] width 359 height 477
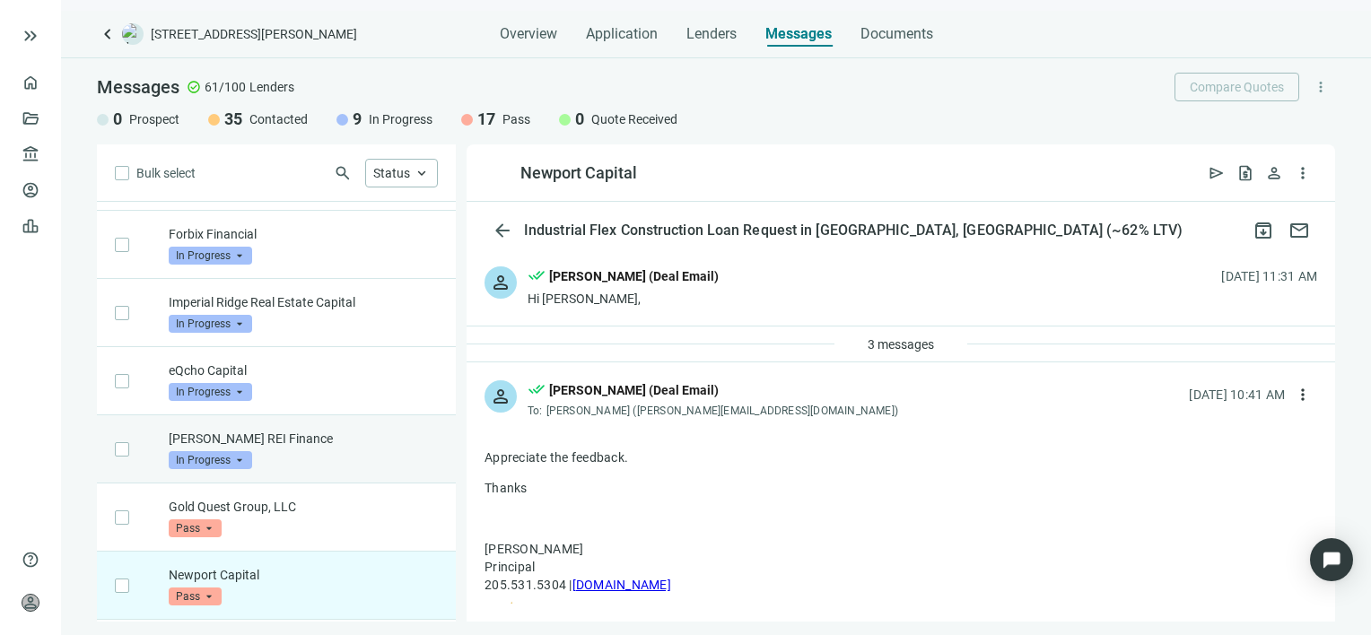
scroll to position [2783, 0]
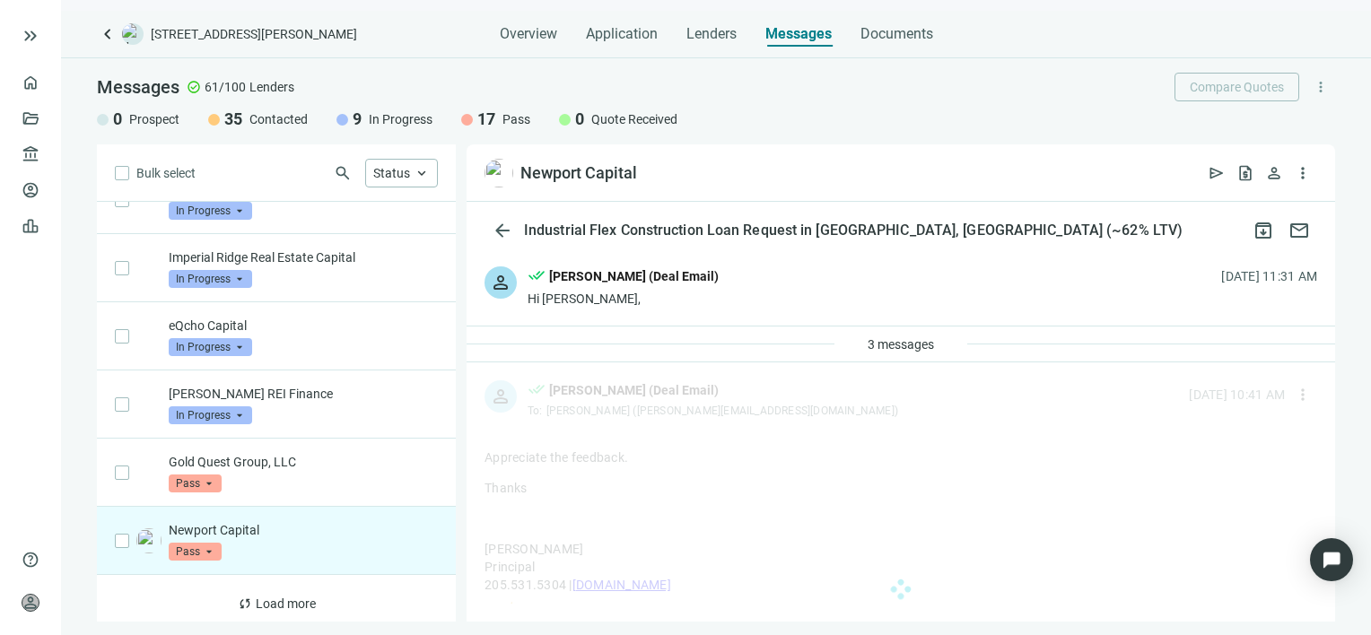
scroll to position [2783, 0]
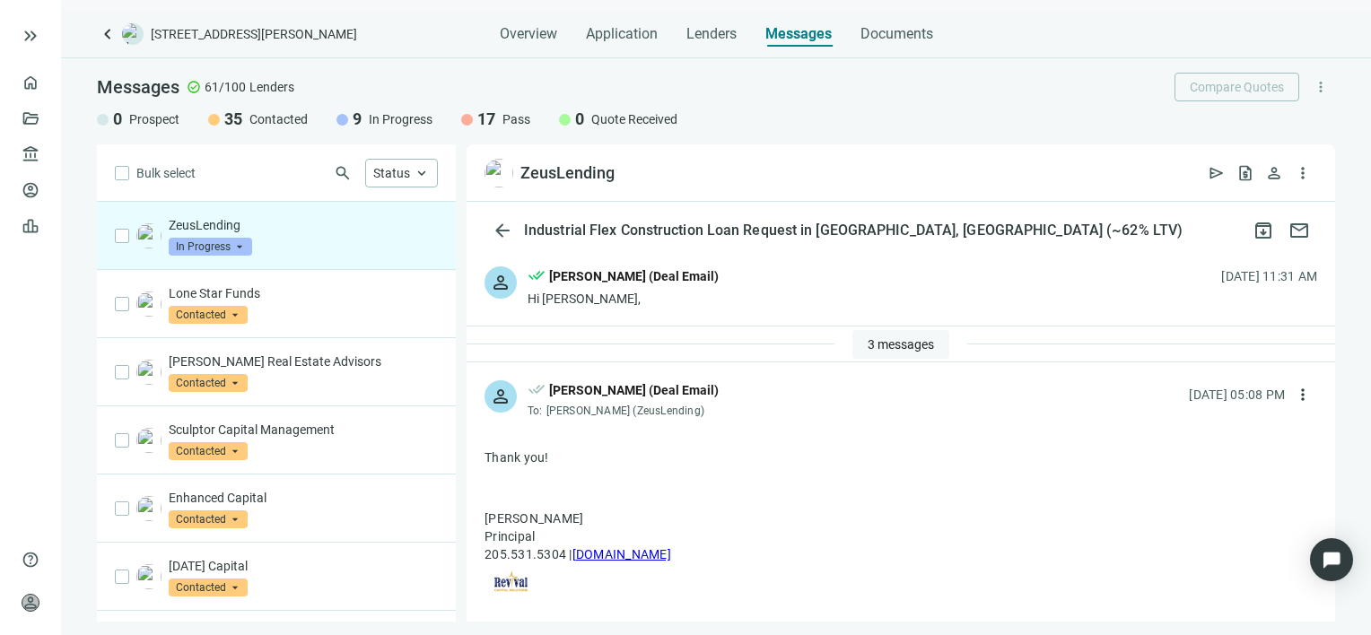
click at [879, 344] on span "3 messages" at bounding box center [900, 344] width 66 height 14
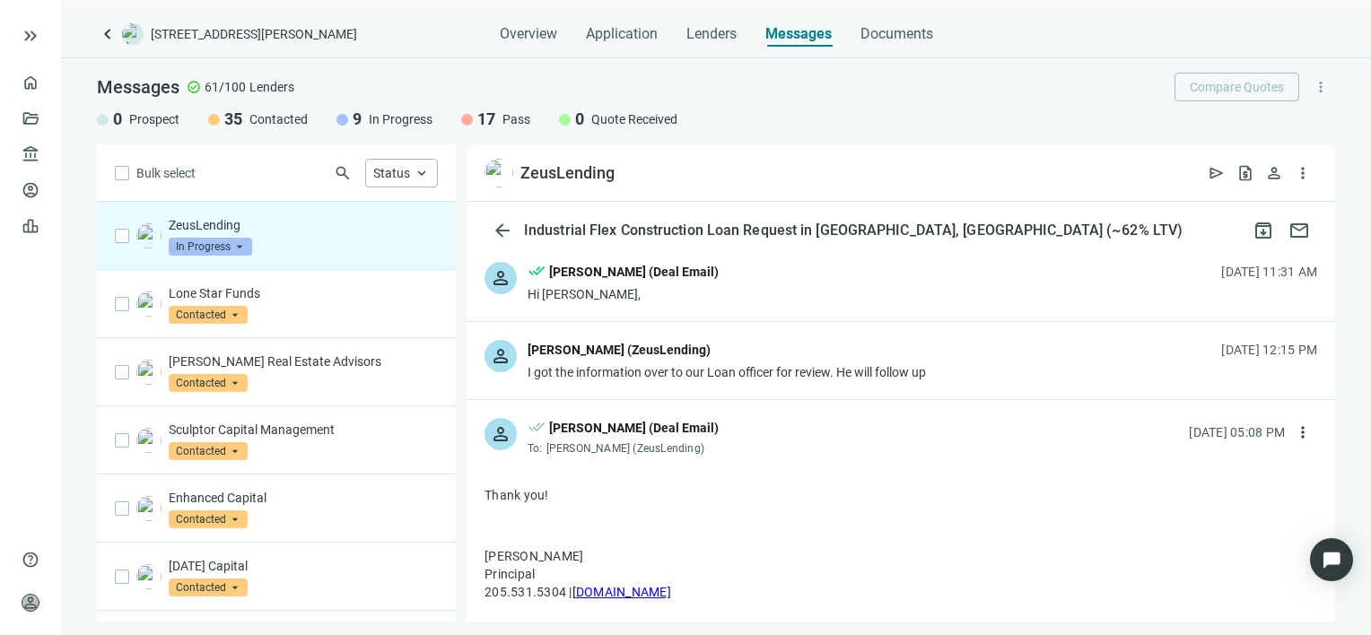
scroll to position [179, 0]
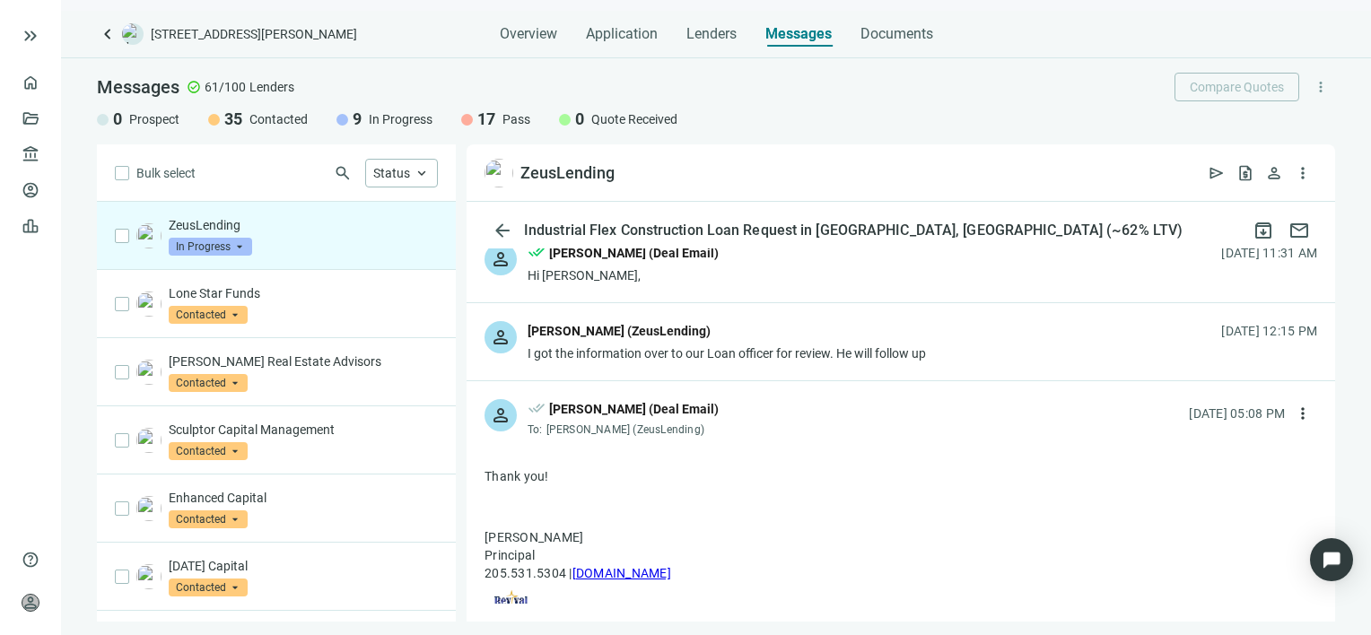
click at [854, 347] on div "I got the information over to our Loan officer for review. He will follow up" at bounding box center [726, 353] width 398 height 18
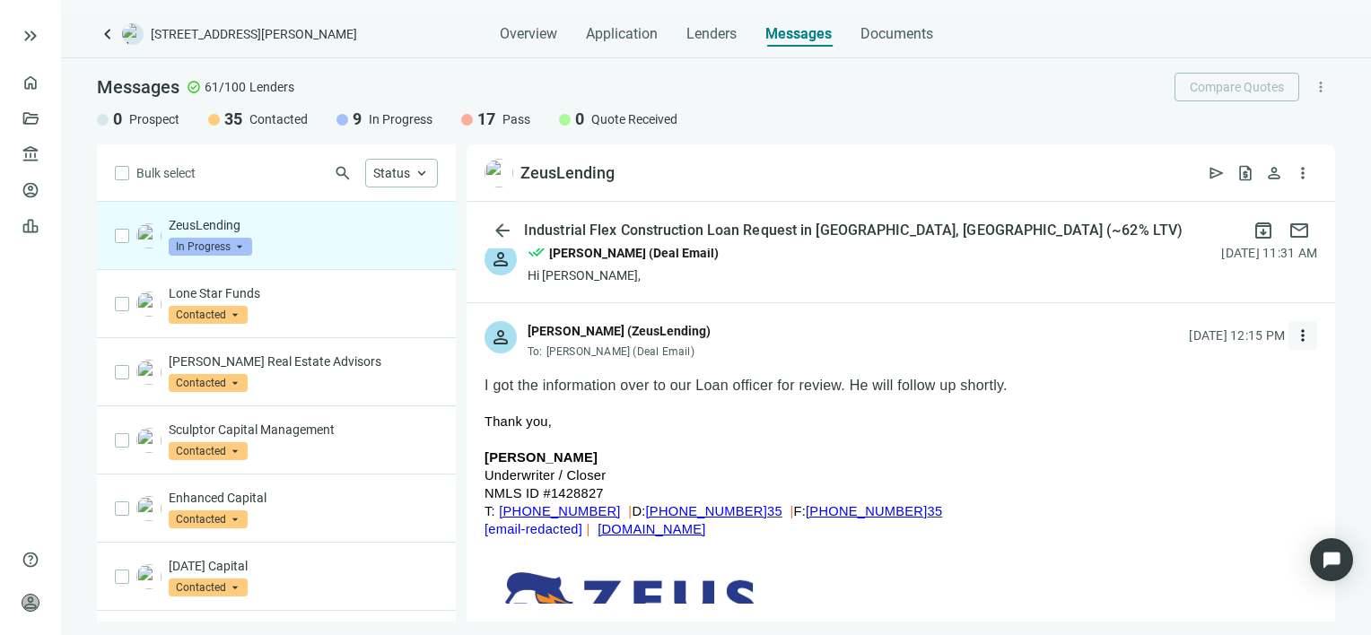
click at [1293, 337] on span "more_vert" at bounding box center [1302, 336] width 18 height 18
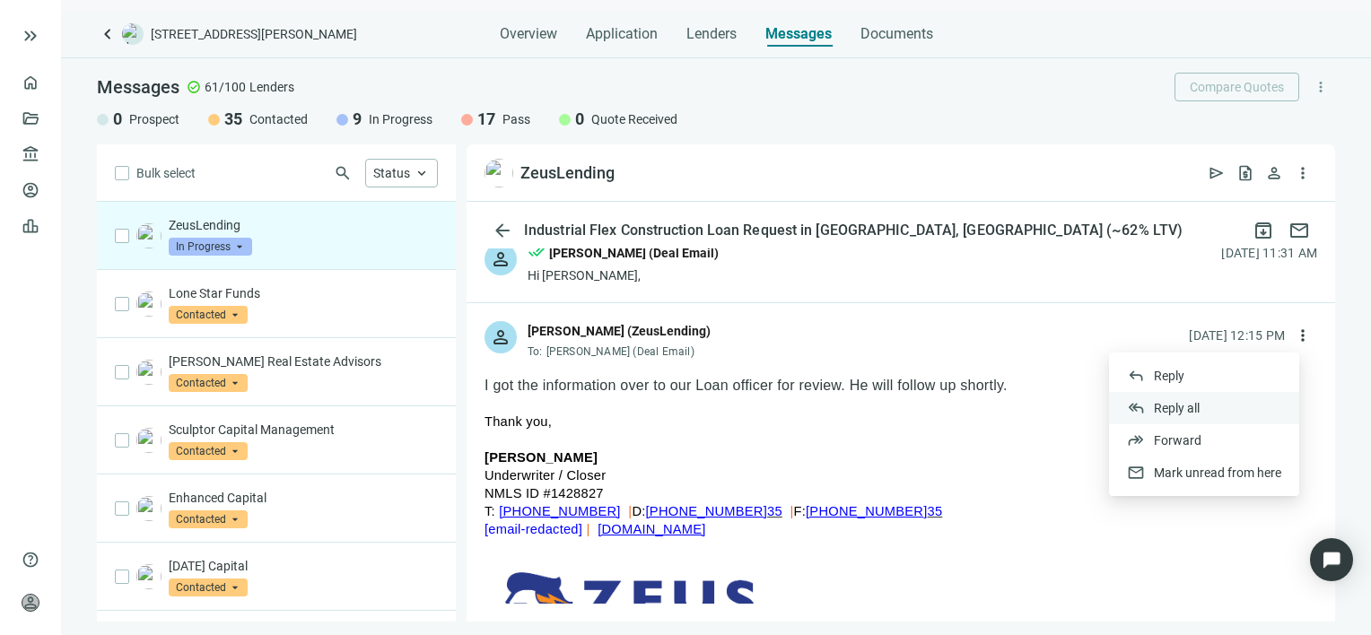
click at [1191, 412] on span "Reply all" at bounding box center [1177, 408] width 46 height 14
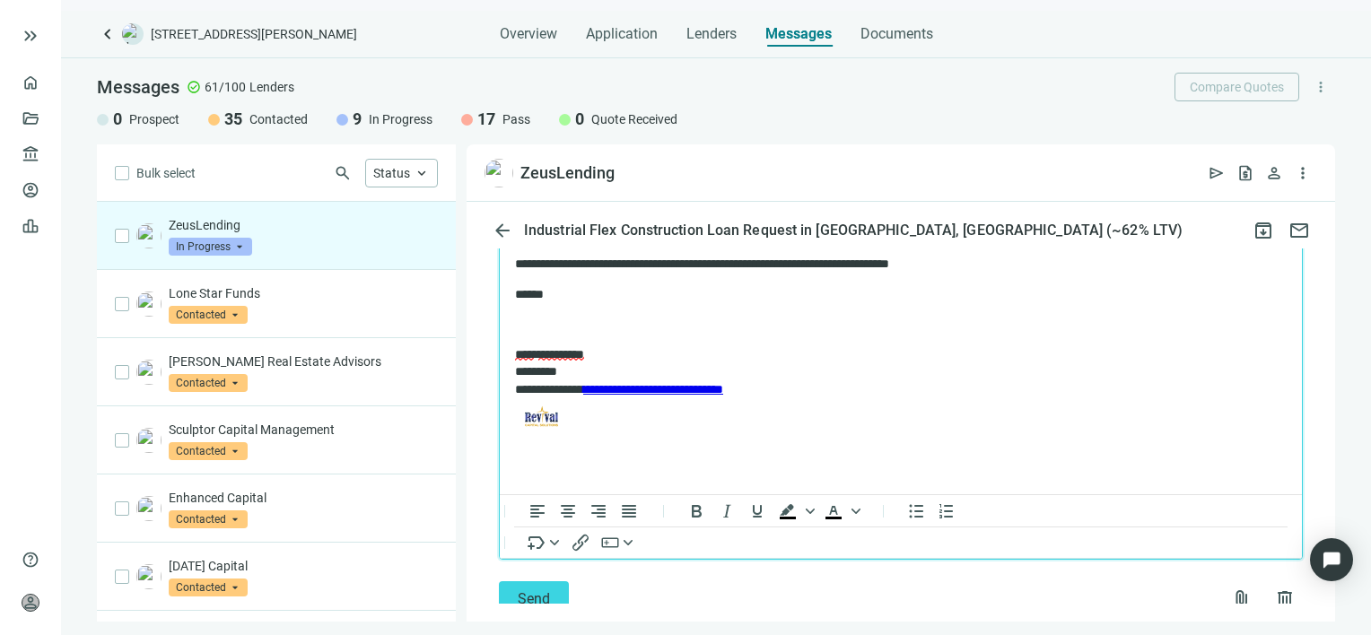
scroll to position [2653, 0]
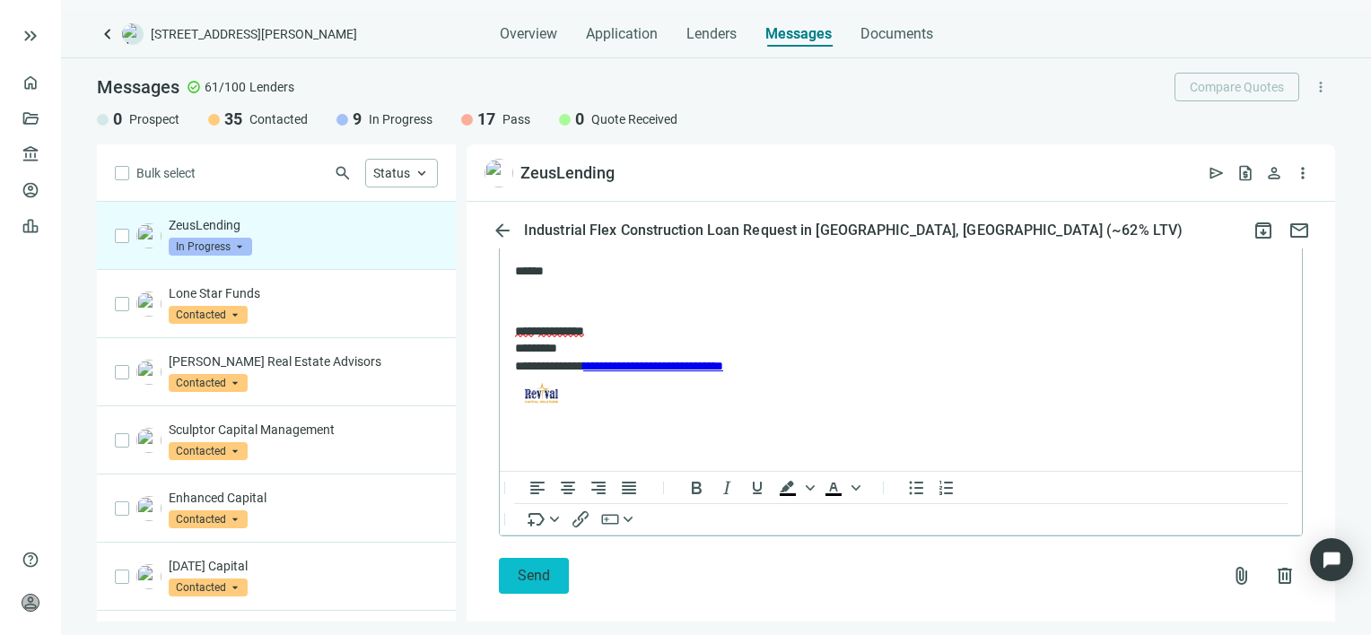
click at [539, 584] on span "Send" at bounding box center [534, 575] width 32 height 17
